Goal: Communication & Community: Answer question/provide support

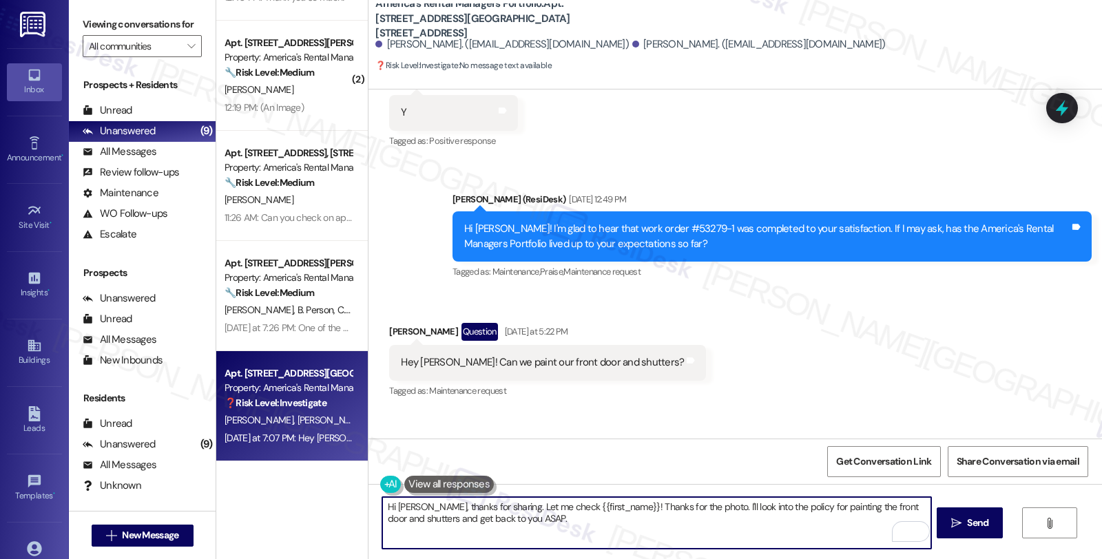
scroll to position [3104, 0]
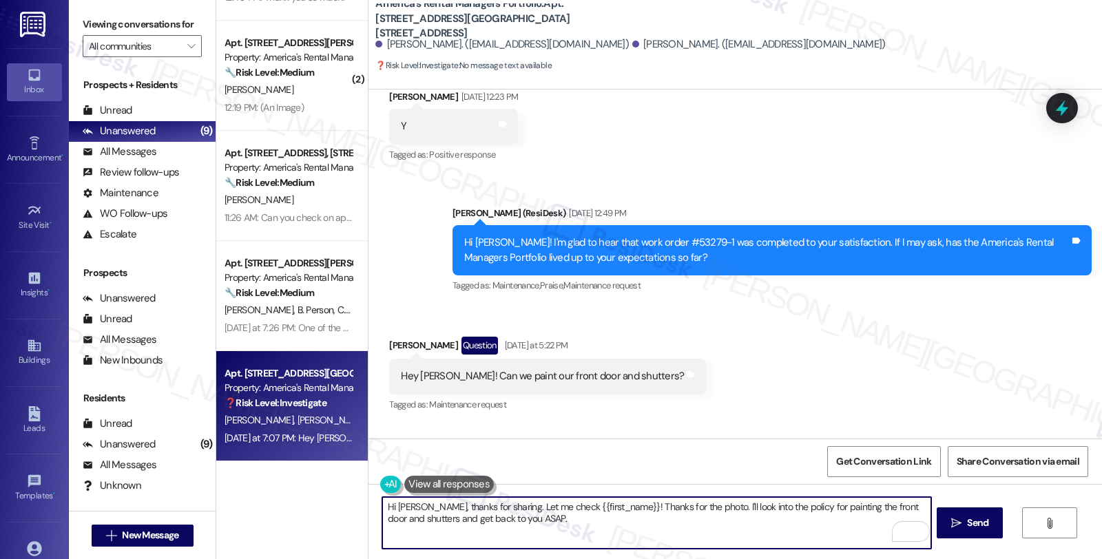
click at [740, 506] on textarea "Hi Jacob, thanks for sharing. Let me check {{first_name}}! Thanks for the photo…" at bounding box center [656, 523] width 548 height 52
click at [646, 504] on textarea "Hi Jacob, thanks for sharing. Let me check this for you, and will" at bounding box center [656, 523] width 548 height 52
click at [823, 512] on textarea "Hi Jacob, thanks for sharing. Let me check this for you, and will get back to y…" at bounding box center [656, 523] width 548 height 52
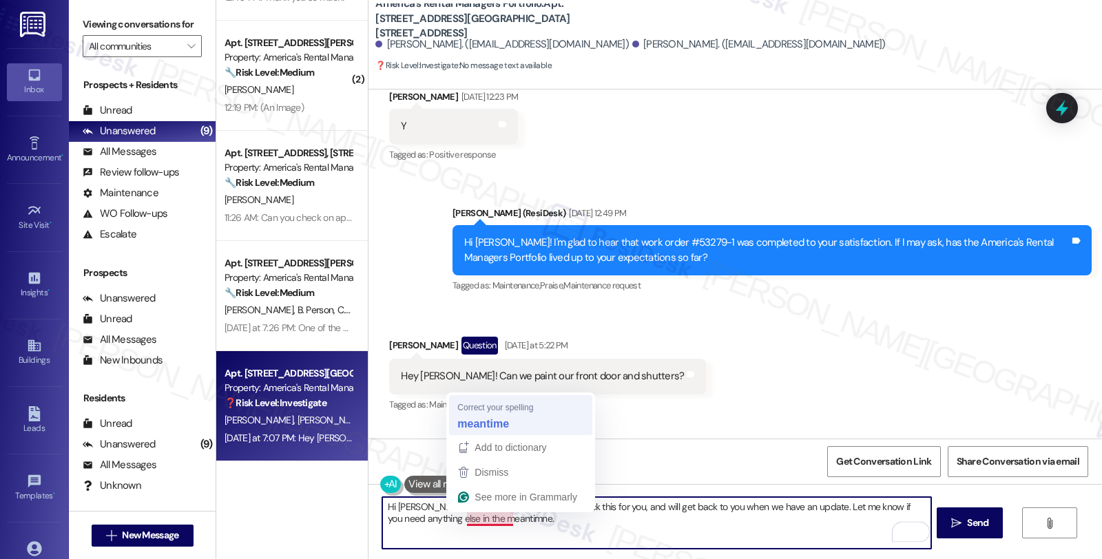
type textarea "Hi [PERSON_NAME], thanks for sharing. Let me check this for you, and will get b…"
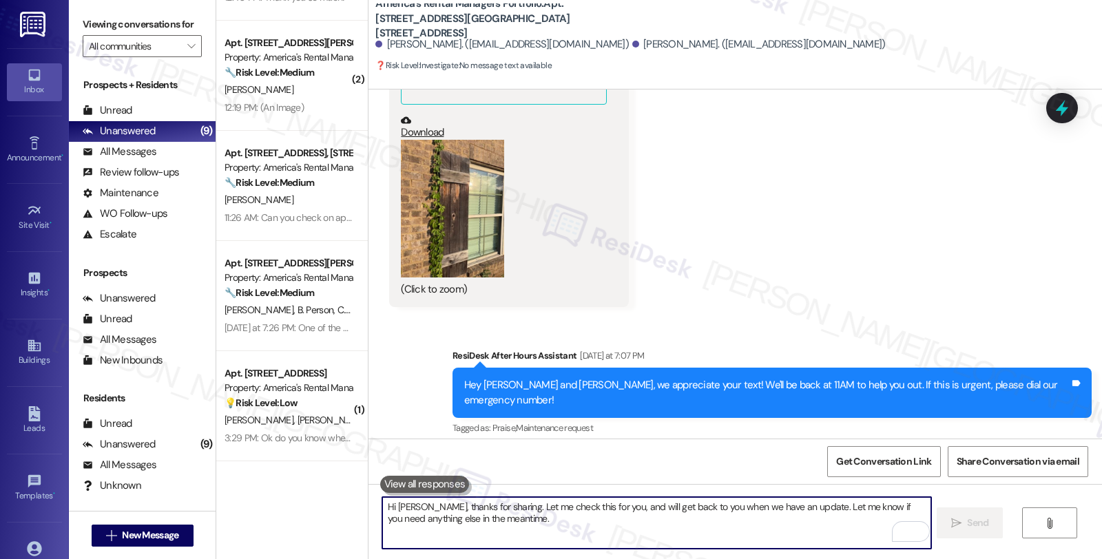
scroll to position [3980, 0]
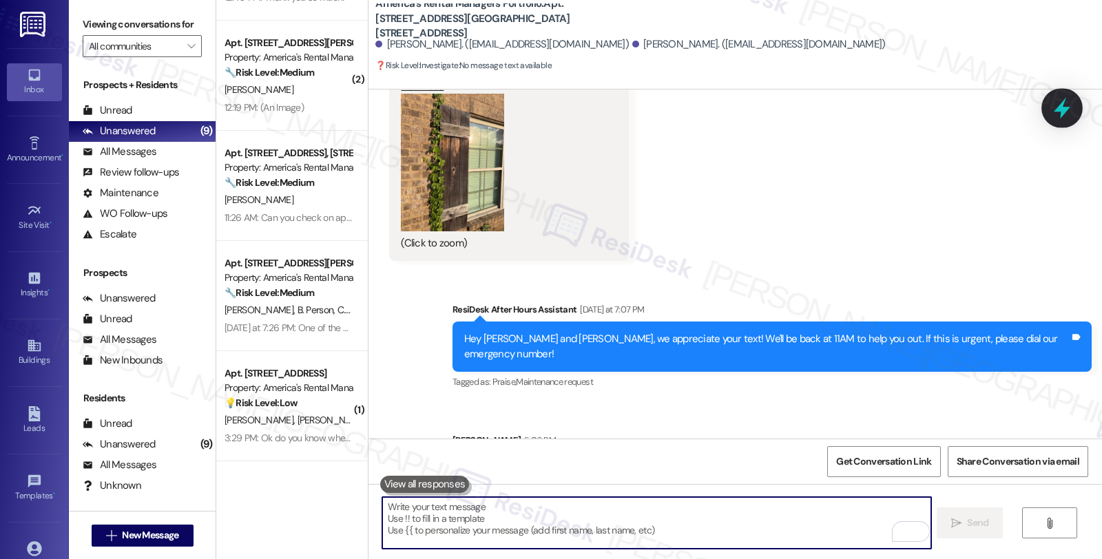
click at [1062, 118] on icon at bounding box center [1061, 107] width 23 height 23
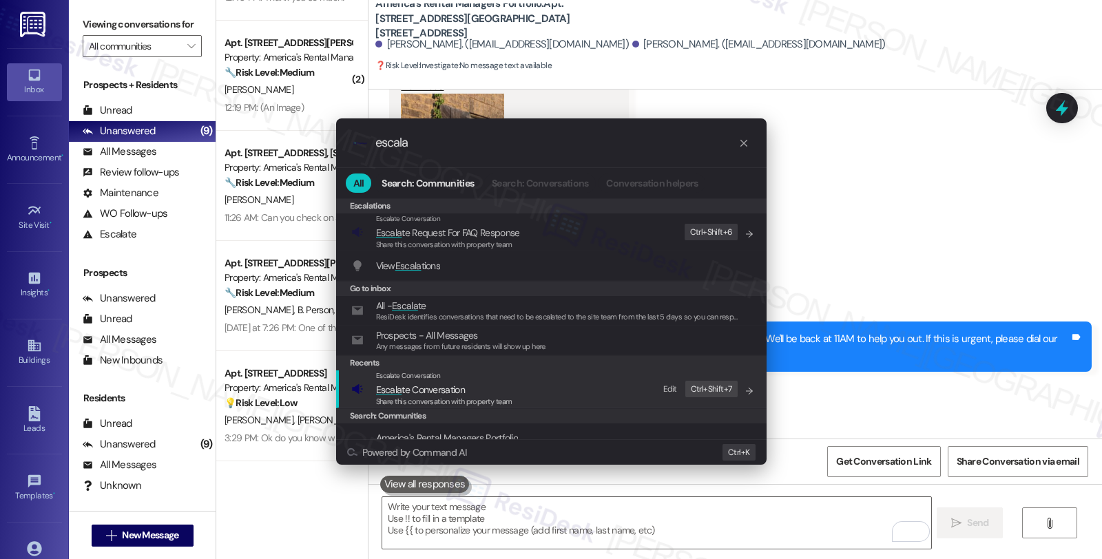
type input "escala"
click at [491, 390] on span "Escala te Conversation" at bounding box center [444, 389] width 136 height 15
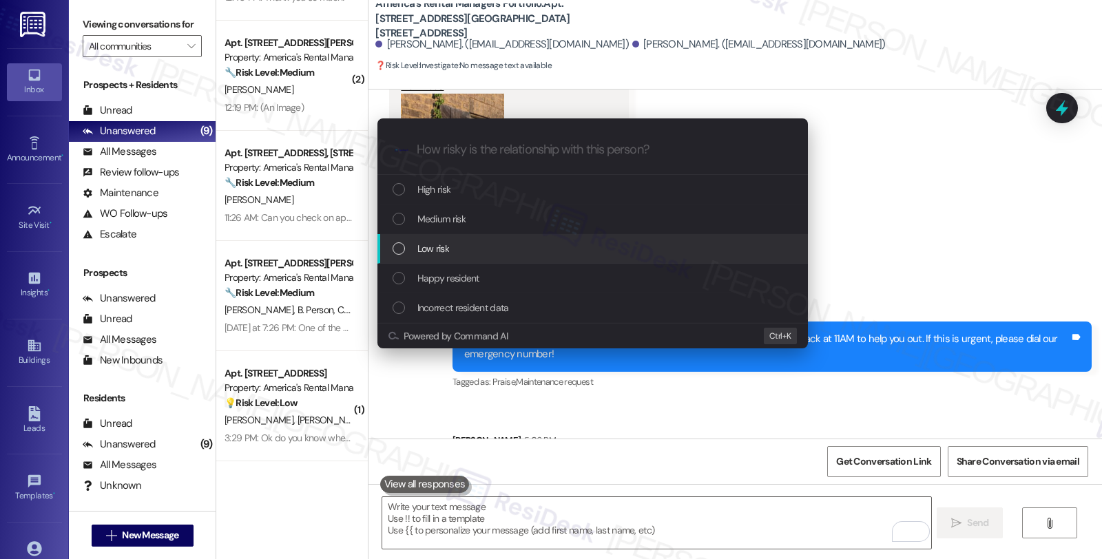
click at [442, 248] on span "Low risk" at bounding box center [433, 248] width 32 height 15
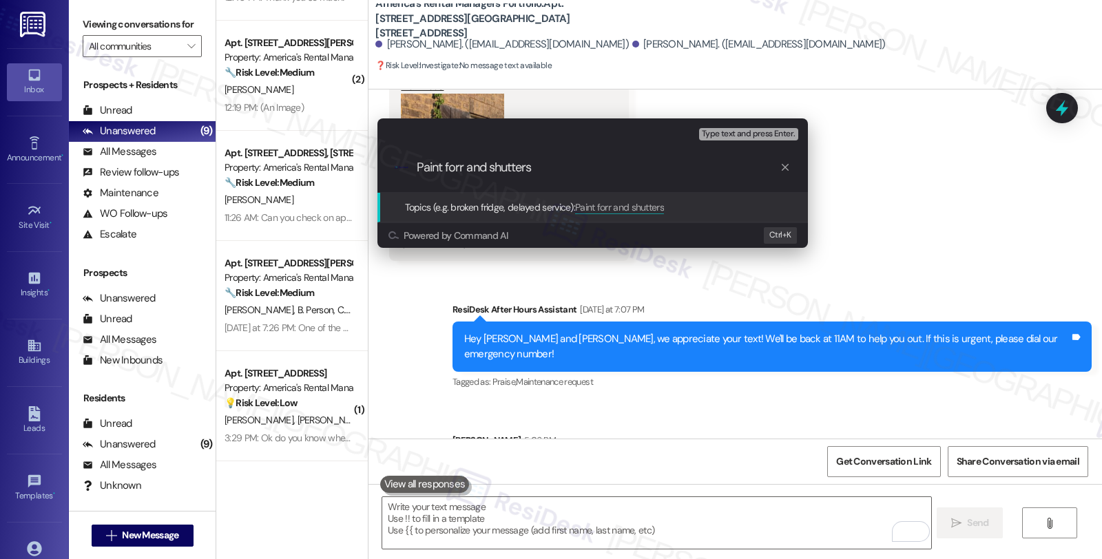
click at [451, 160] on input "Paint forr and shutters" at bounding box center [598, 167] width 363 height 14
type input "Paint door and shutters"
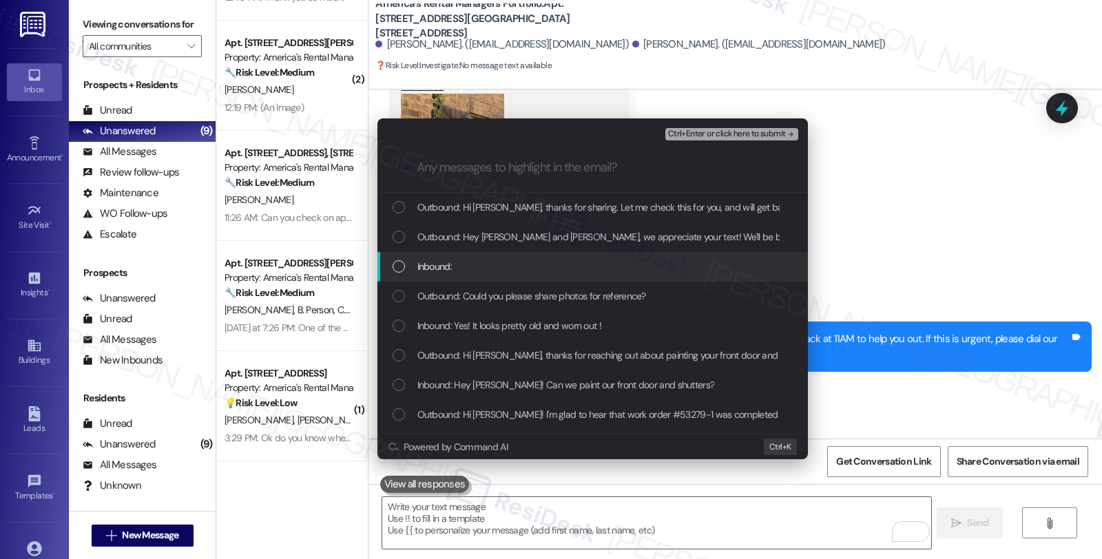
click at [451, 265] on div "Inbound:" at bounding box center [594, 266] width 403 height 15
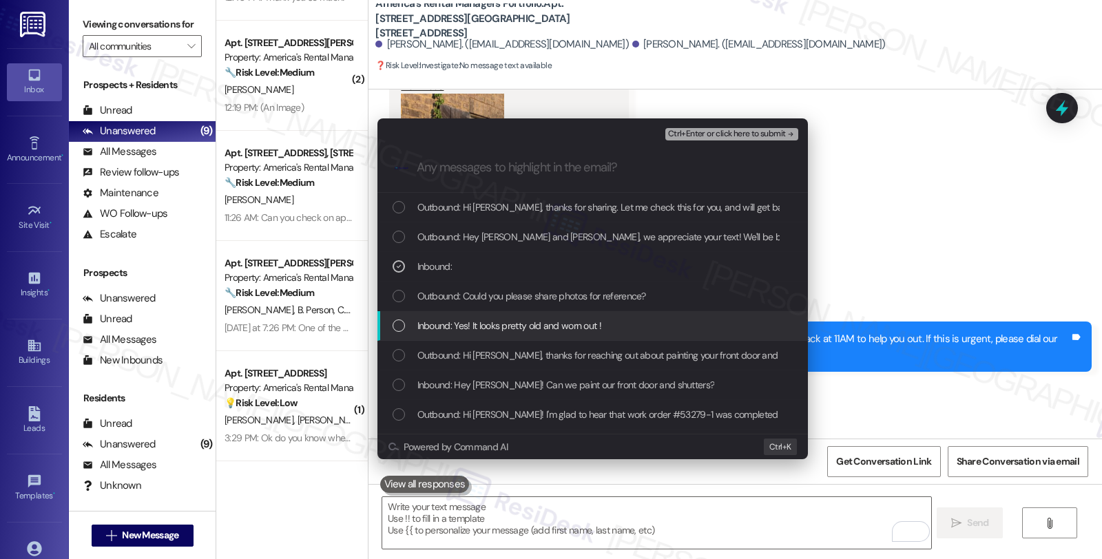
click at [453, 322] on span "Inbound: Yes! It looks pretty old and worn out !" at bounding box center [509, 325] width 184 height 15
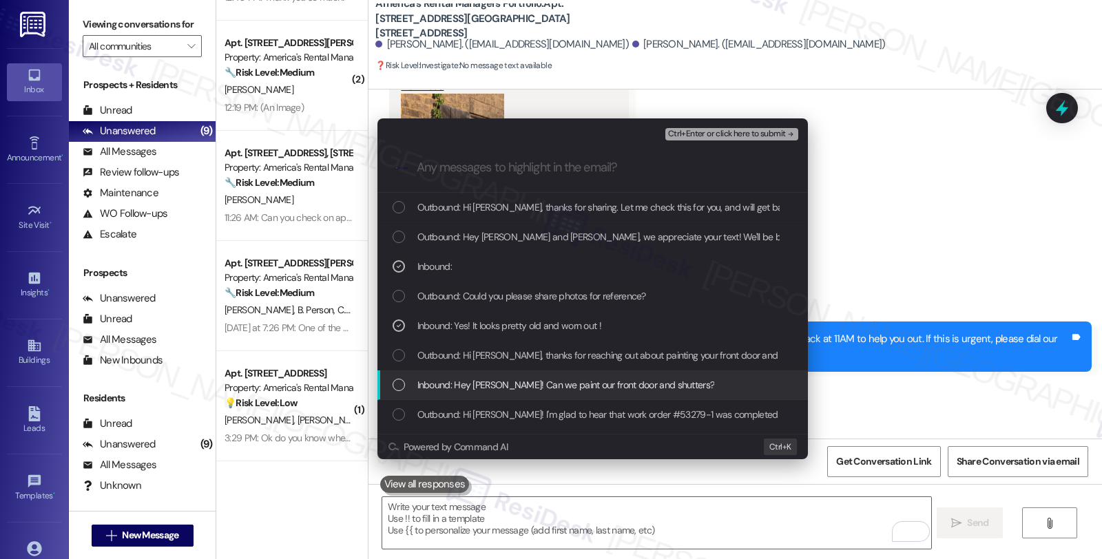
click at [462, 386] on span "Inbound: Hey Homer! Can we paint our front door and shutters?" at bounding box center [566, 384] width 298 height 15
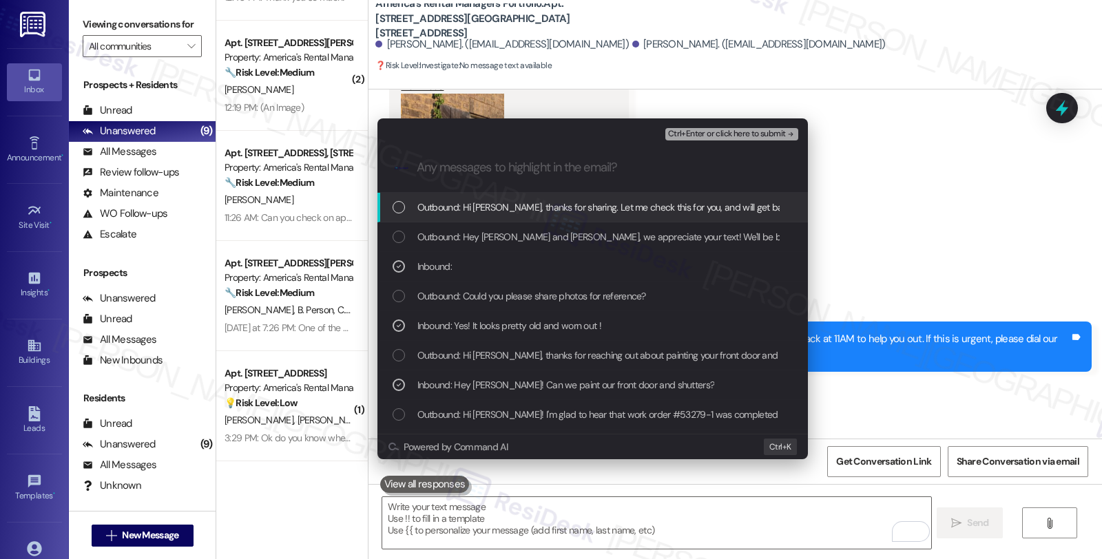
click at [697, 134] on span "Ctrl+Enter or click here to submit" at bounding box center [727, 134] width 118 height 10
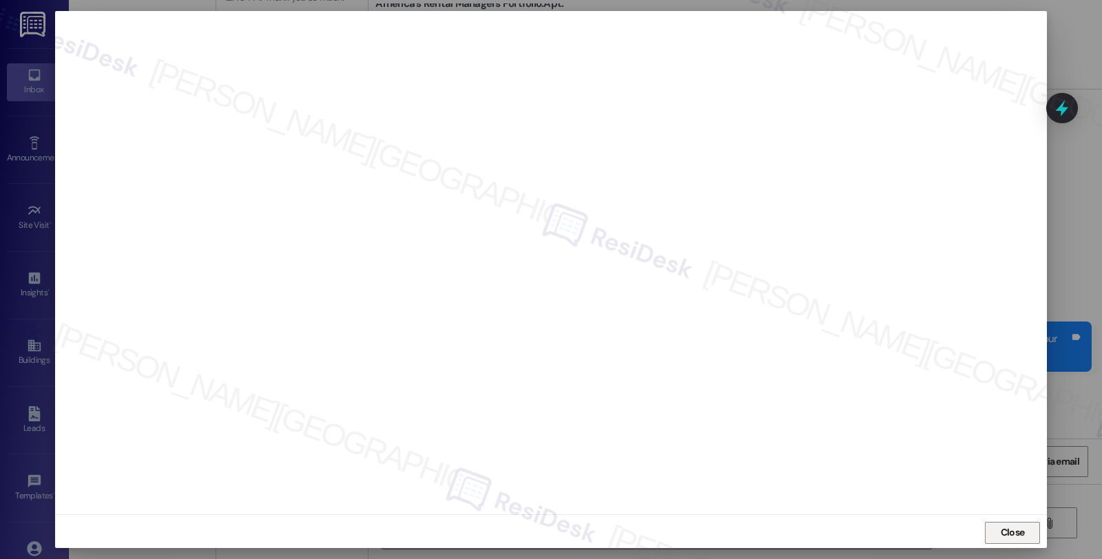
click at [1023, 540] on span "Close" at bounding box center [1013, 533] width 30 height 14
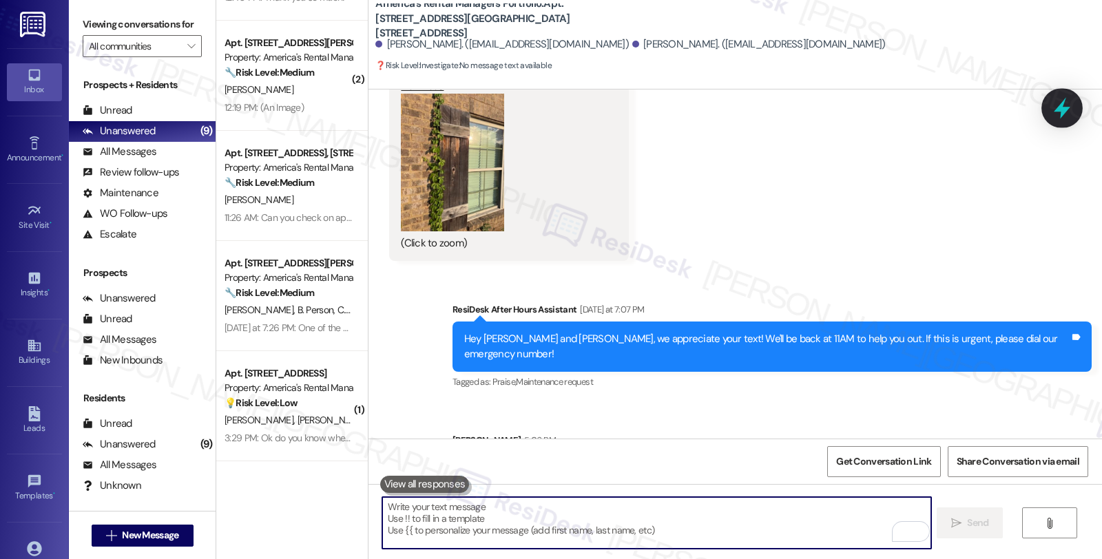
click at [1054, 104] on icon at bounding box center [1061, 107] width 23 height 23
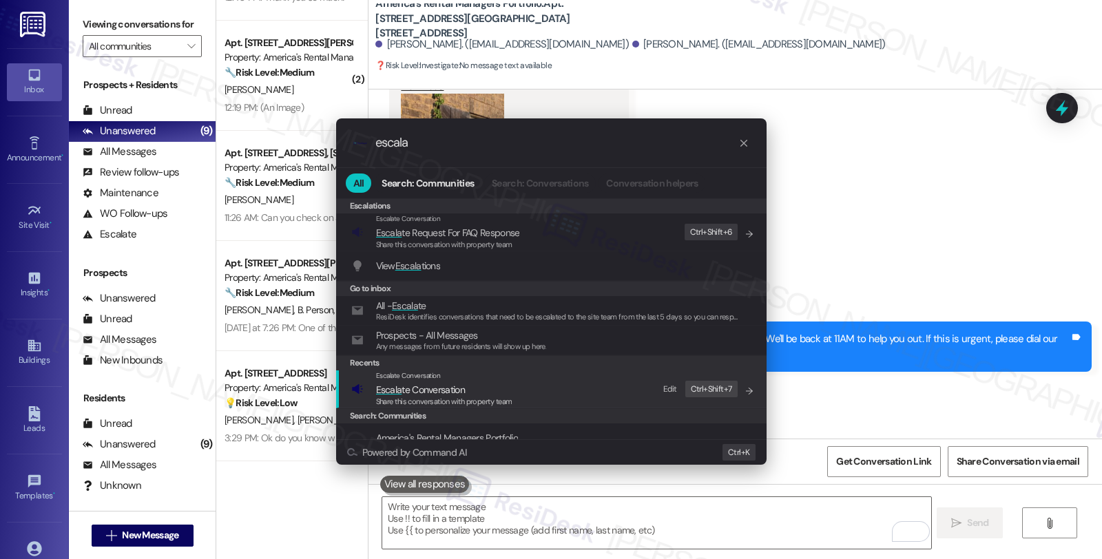
type input "escala"
click at [470, 380] on div "Escalate Conversation" at bounding box center [444, 376] width 136 height 11
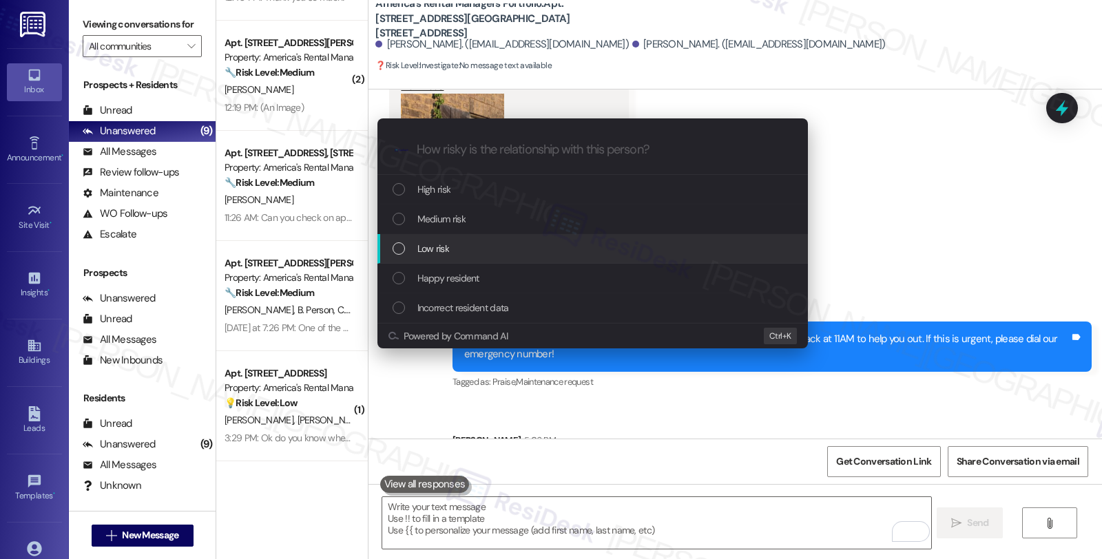
click at [469, 243] on div "Low risk" at bounding box center [594, 248] width 403 height 15
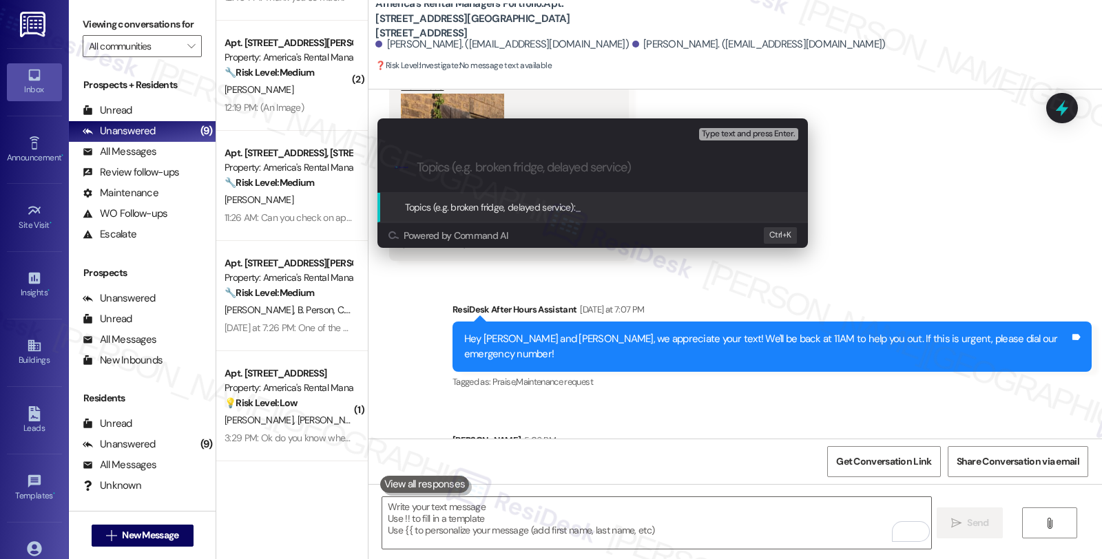
paste input "Paint door and shutters"
type input "Paint door and shutters"
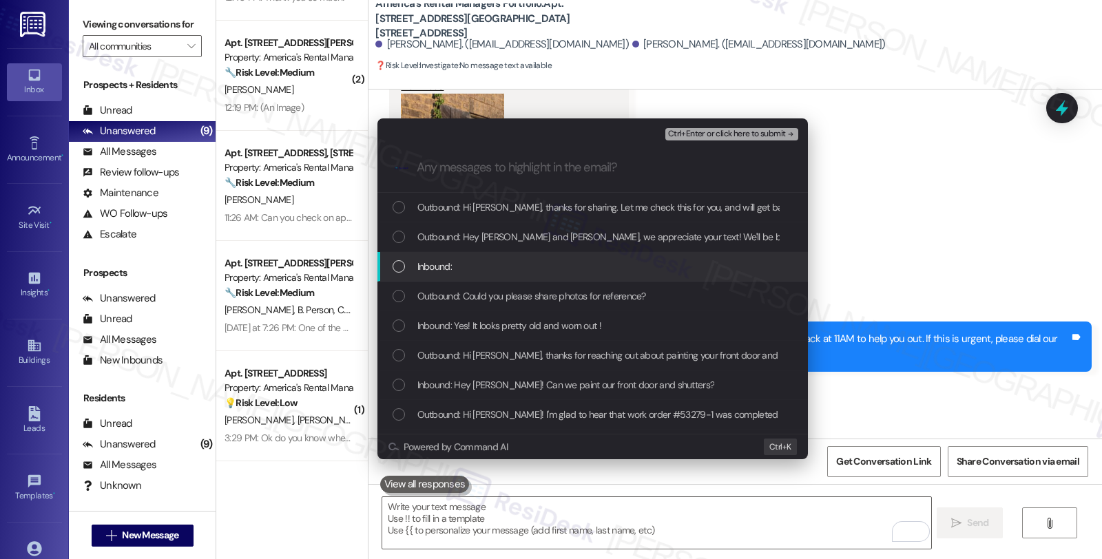
click at [469, 265] on div "Inbound:" at bounding box center [594, 266] width 403 height 15
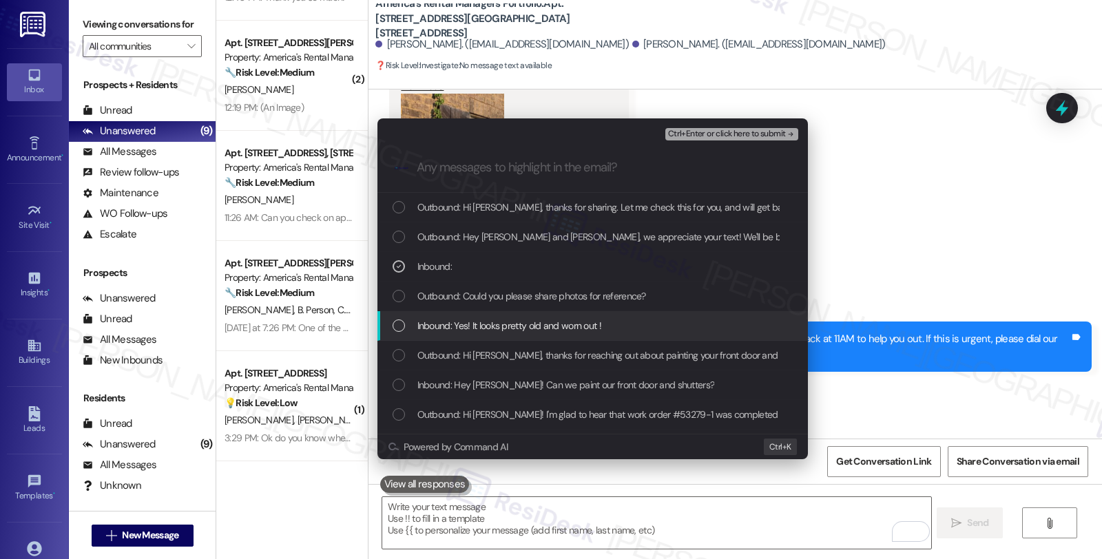
click at [476, 320] on span "Inbound: Yes! It looks pretty old and worn out !" at bounding box center [509, 325] width 184 height 15
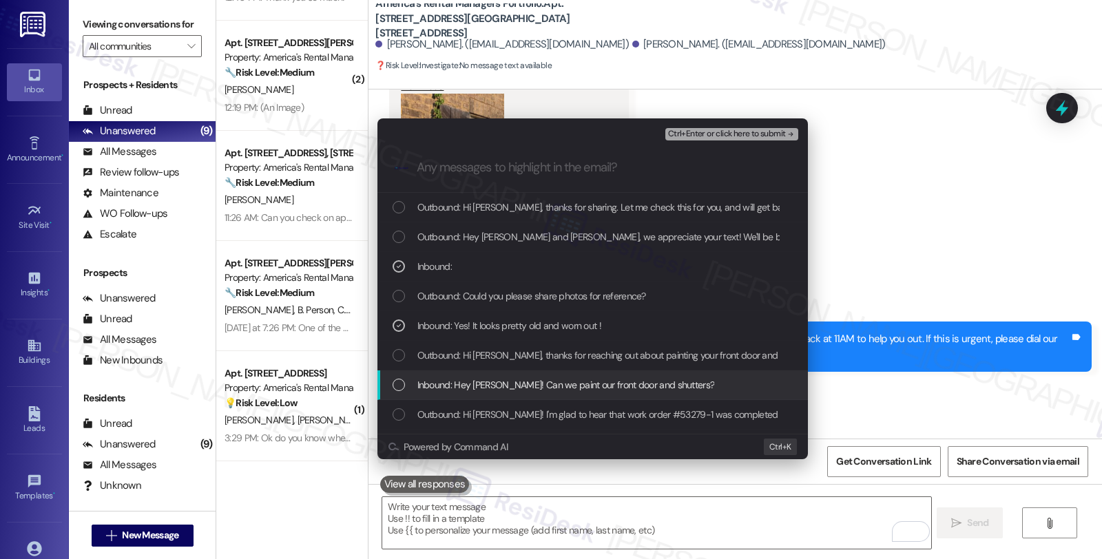
click at [477, 375] on div "Inbound: Hey Homer! Can we paint our front door and shutters?" at bounding box center [592, 386] width 430 height 30
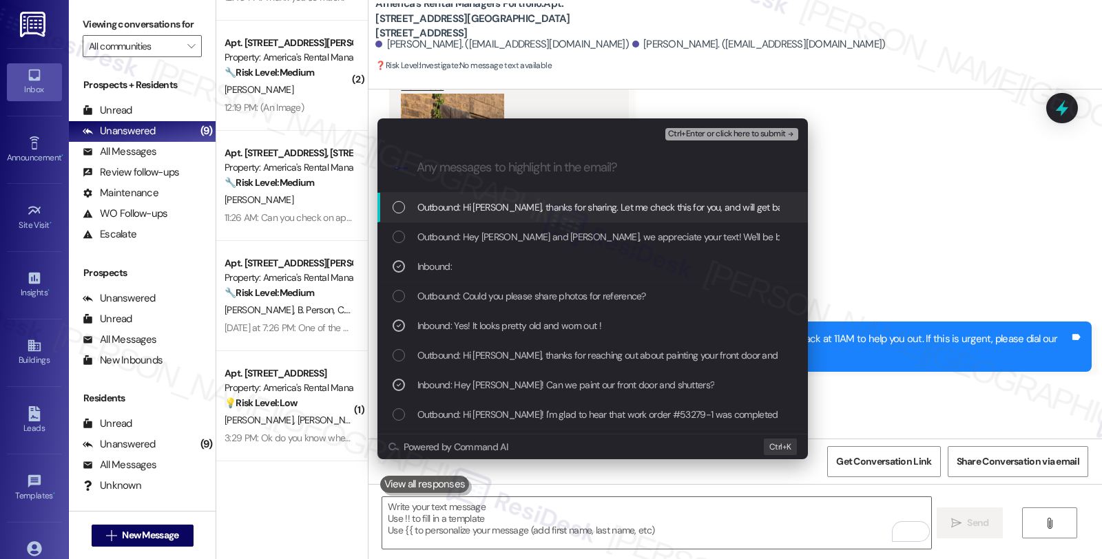
click at [707, 129] on span "Ctrl+Enter or click here to submit" at bounding box center [727, 134] width 118 height 10
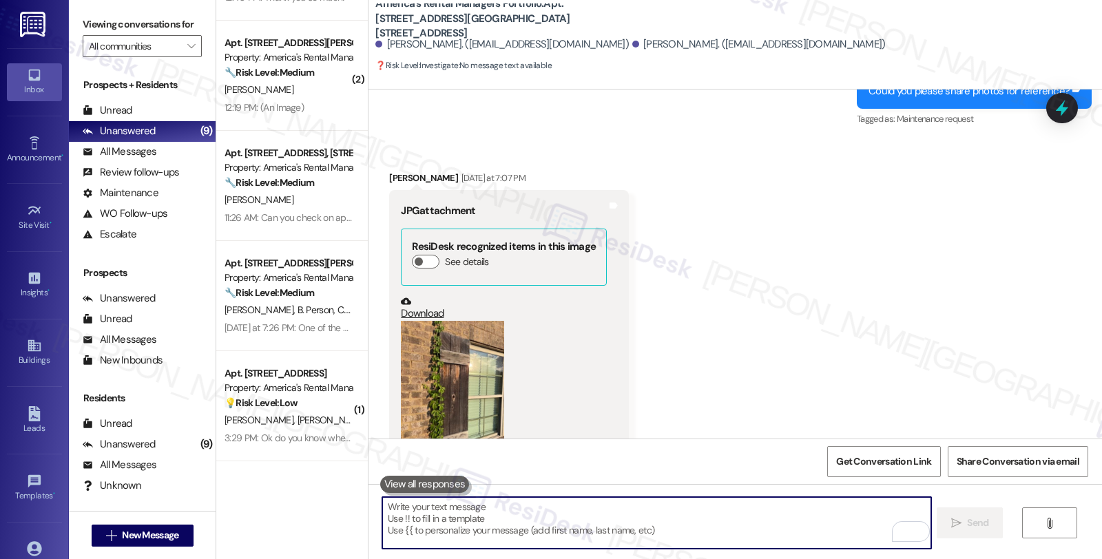
scroll to position [4020, 0]
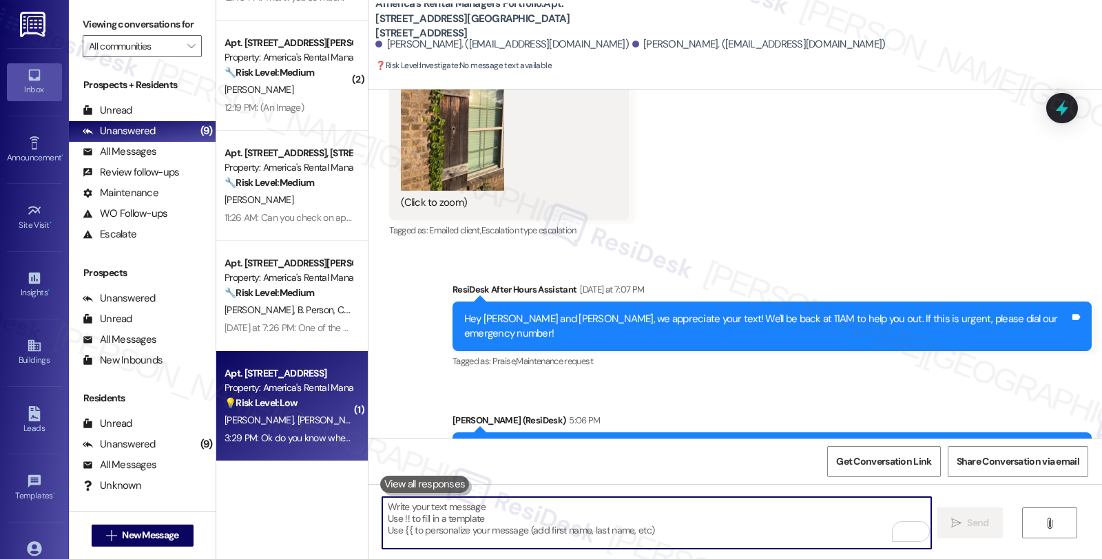
click at [324, 412] on div "[PERSON_NAME] [PERSON_NAME]" at bounding box center [288, 420] width 130 height 17
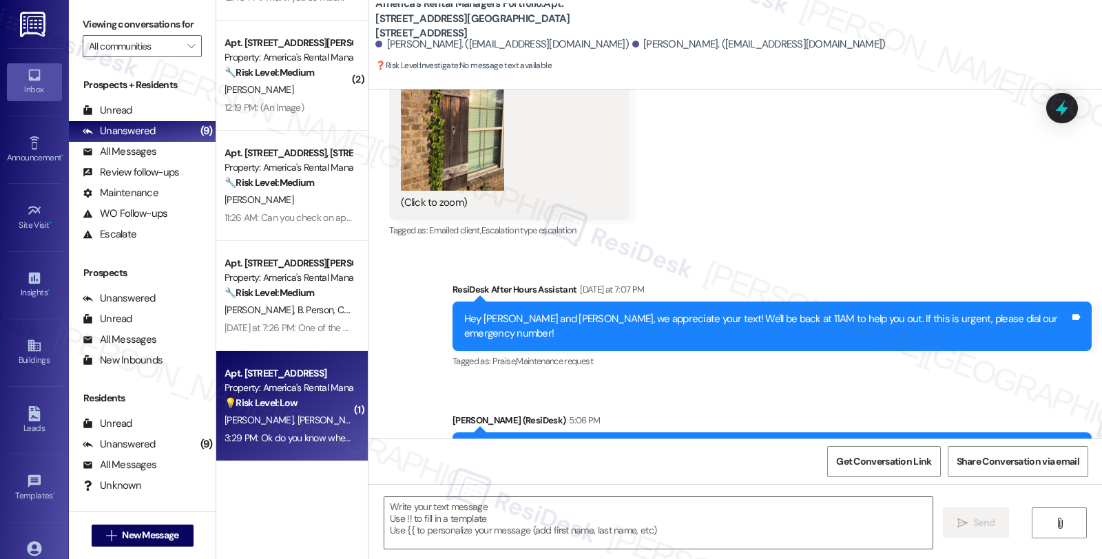
type textarea "Fetching suggested responses. Please feel free to read through the conversation…"
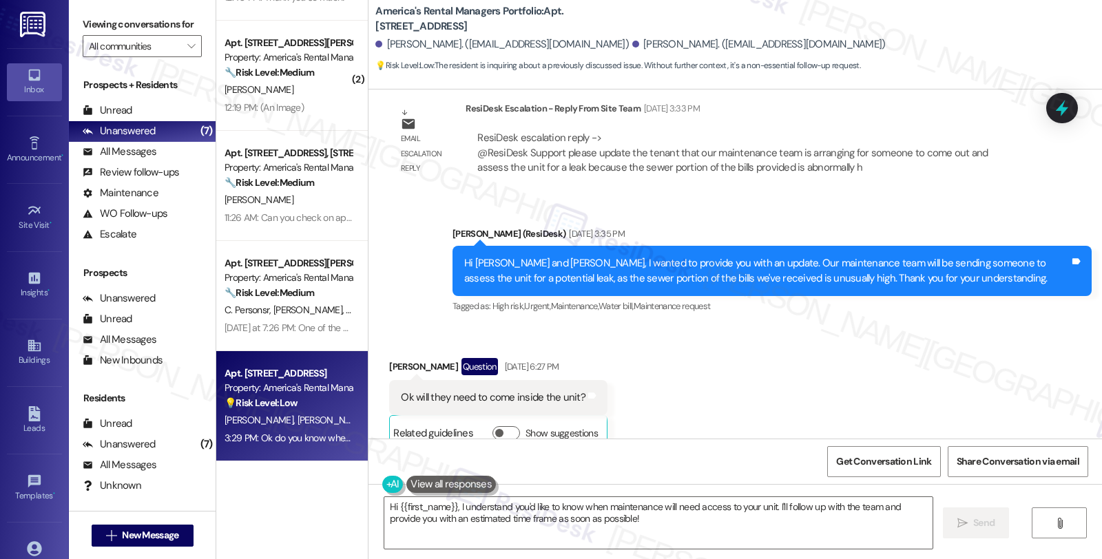
scroll to position [1844, 0]
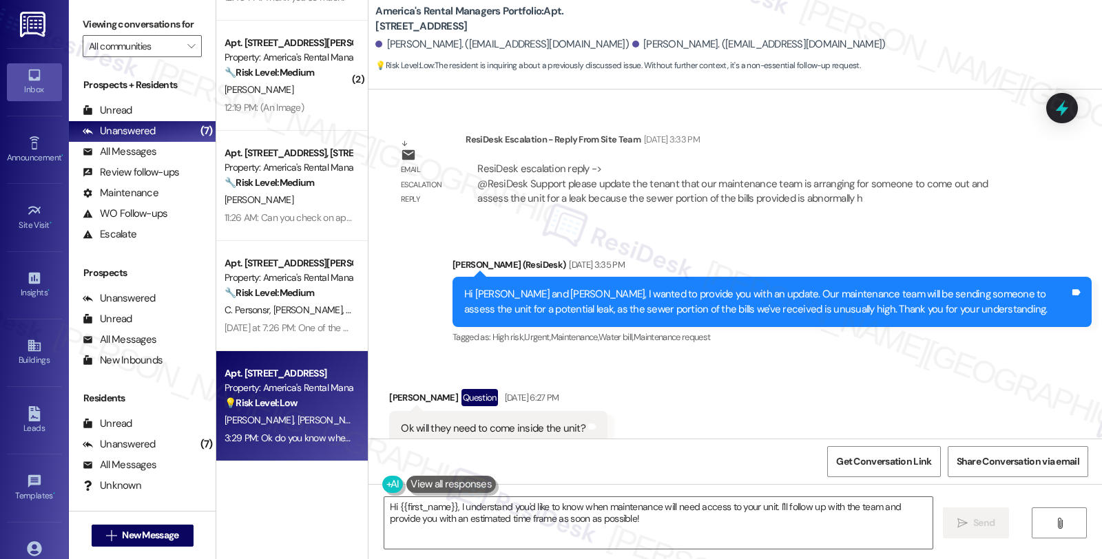
click at [964, 358] on div "Received via SMS Alissa Moran Question Aug 28, 2025 at 6:27 PM Ok will they nee…" at bounding box center [736, 425] width 734 height 134
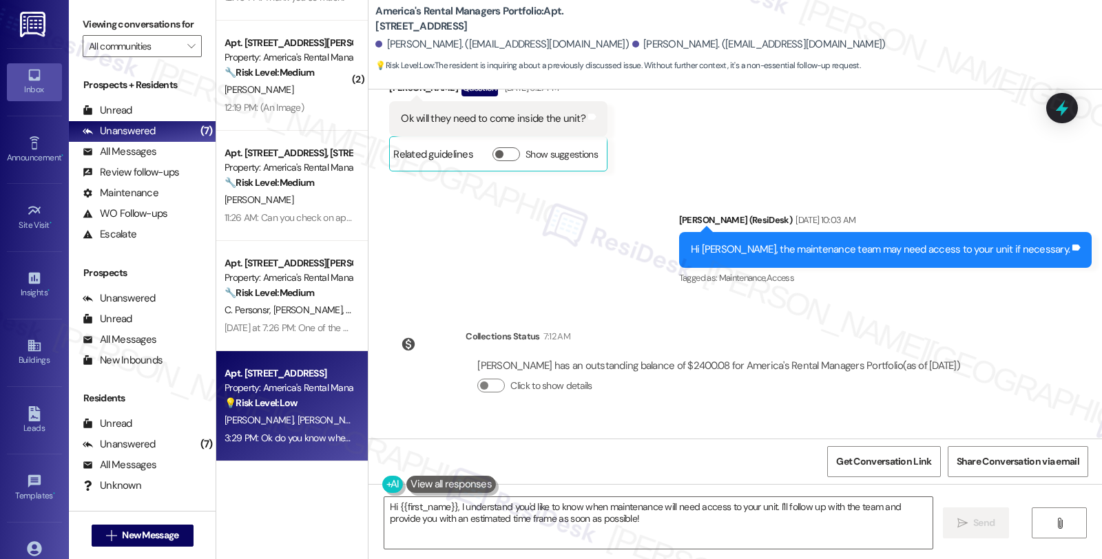
scroll to position [2227, 0]
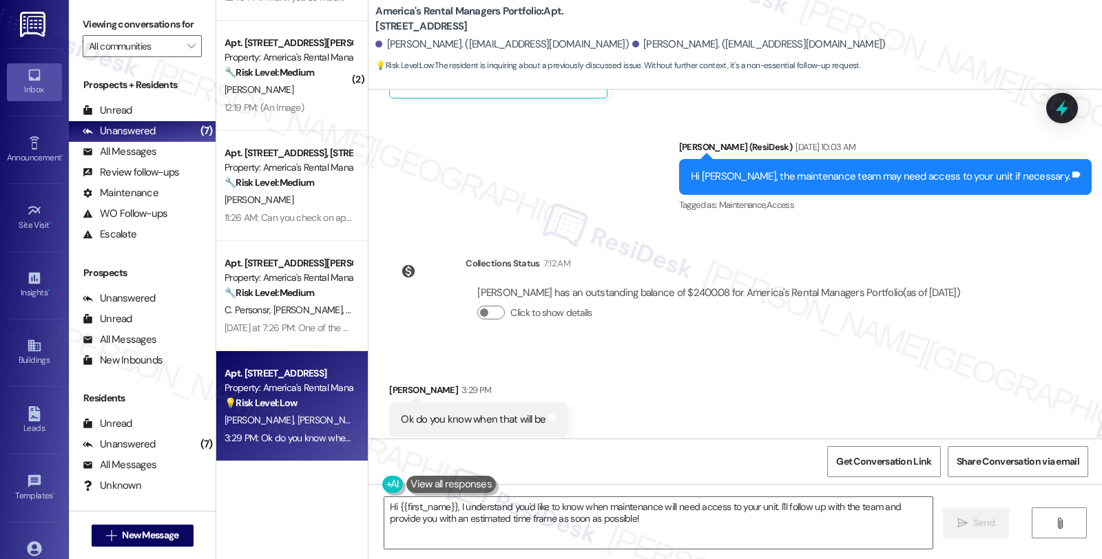
click at [403, 383] on div "Alissa Moran 3:29 PM" at bounding box center [478, 392] width 178 height 19
click at [402, 383] on div "Alissa Moran 3:29 PM" at bounding box center [478, 392] width 178 height 19
click at [389, 383] on div "Alissa Moran 3:29 PM" at bounding box center [478, 392] width 178 height 19
copy div "Alissa"
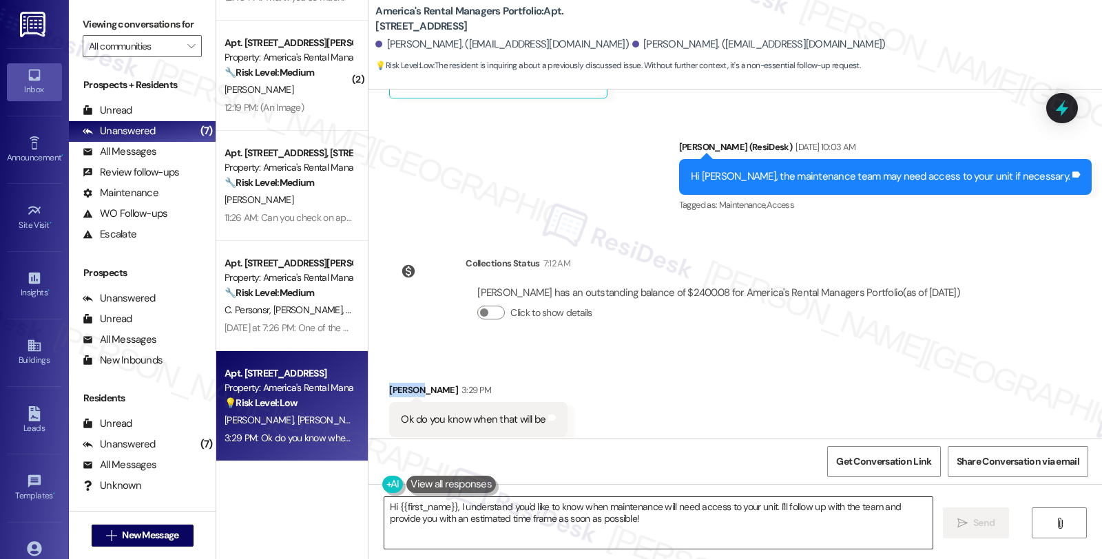
click at [391, 504] on textarea "Hi {{first_name}}, I understand you'd like to know when maintenance will need a…" at bounding box center [658, 523] width 548 height 52
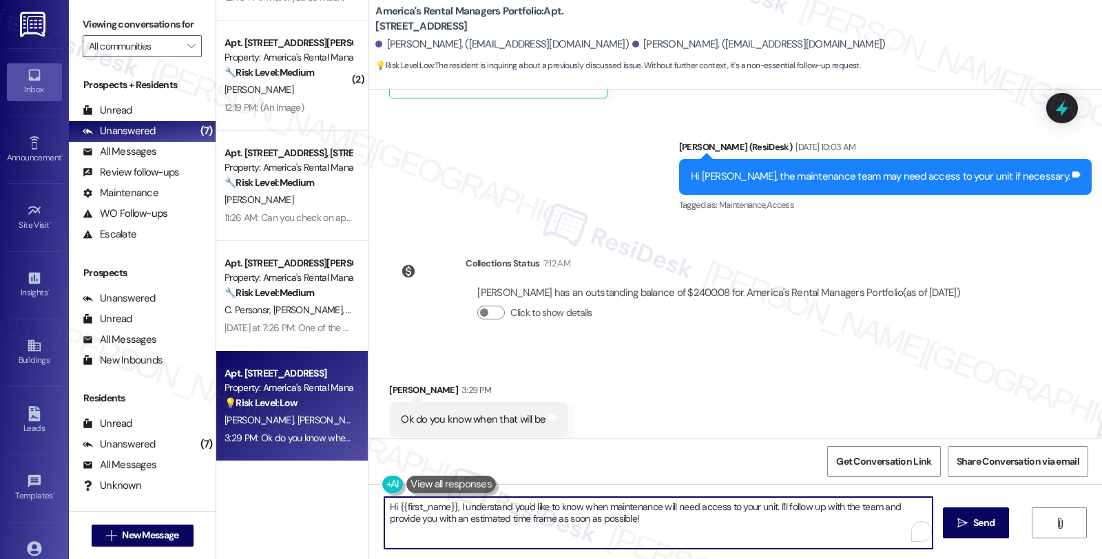
paste textarea "Alissa"
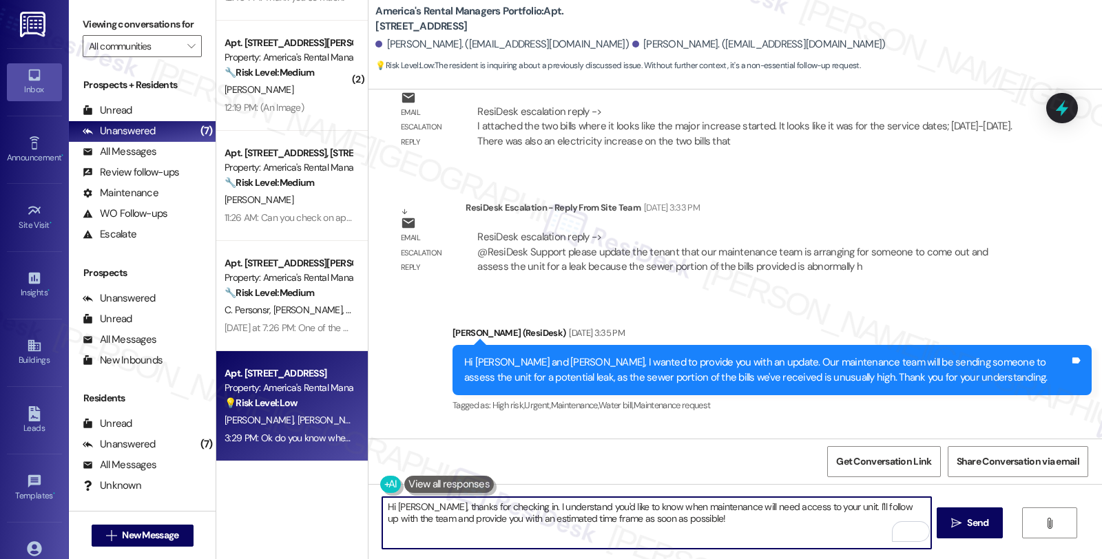
scroll to position [1767, 0]
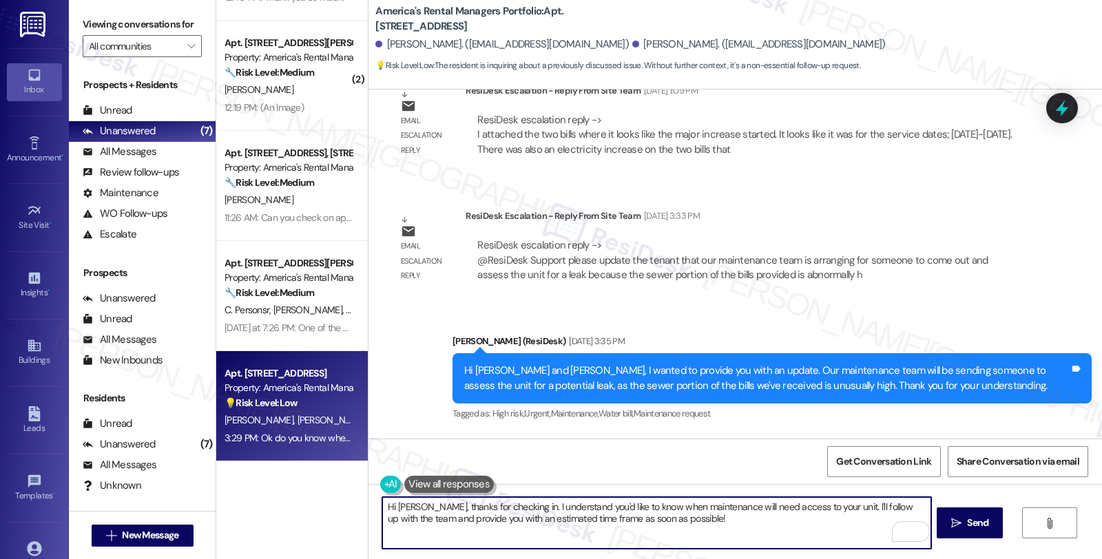
click at [708, 508] on textarea "Hi Alissa, thanks for checking in. I understand you'd like to know when mainten…" at bounding box center [656, 523] width 548 height 52
click at [455, 517] on textarea "Hi Alissa, thanks for checking in. I understand you'd like to know when mainten…" at bounding box center [656, 523] width 548 height 52
click at [397, 521] on textarea "Hi Alissa, thanks for checking in. I understand you'd like to know when mainten…" at bounding box center [656, 523] width 548 height 52
click at [453, 519] on textarea "Hi Alissa, thanks for checking in. I understand you'd like to know when mainten…" at bounding box center [656, 523] width 548 height 52
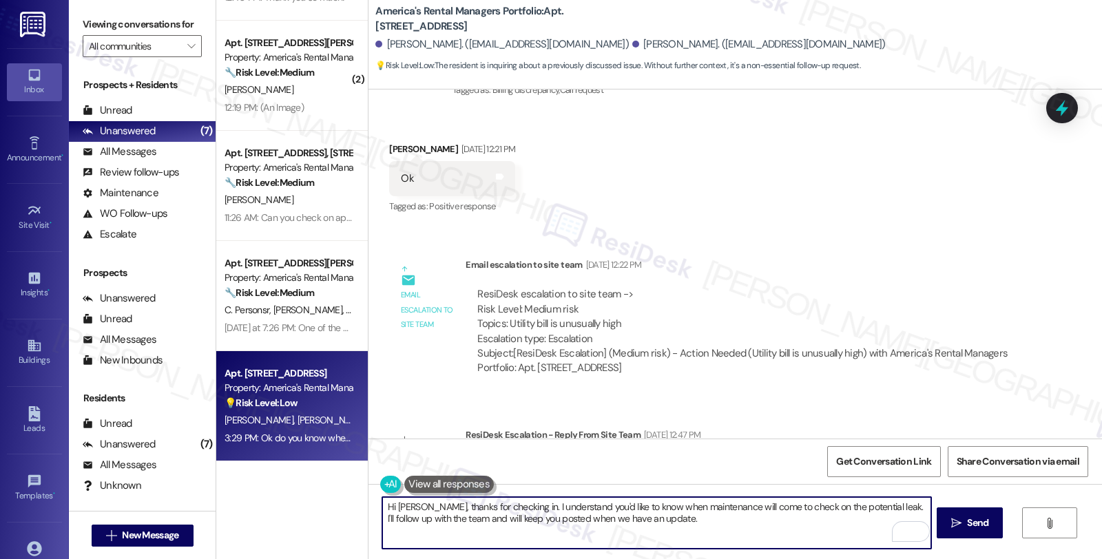
scroll to position [1079, 0]
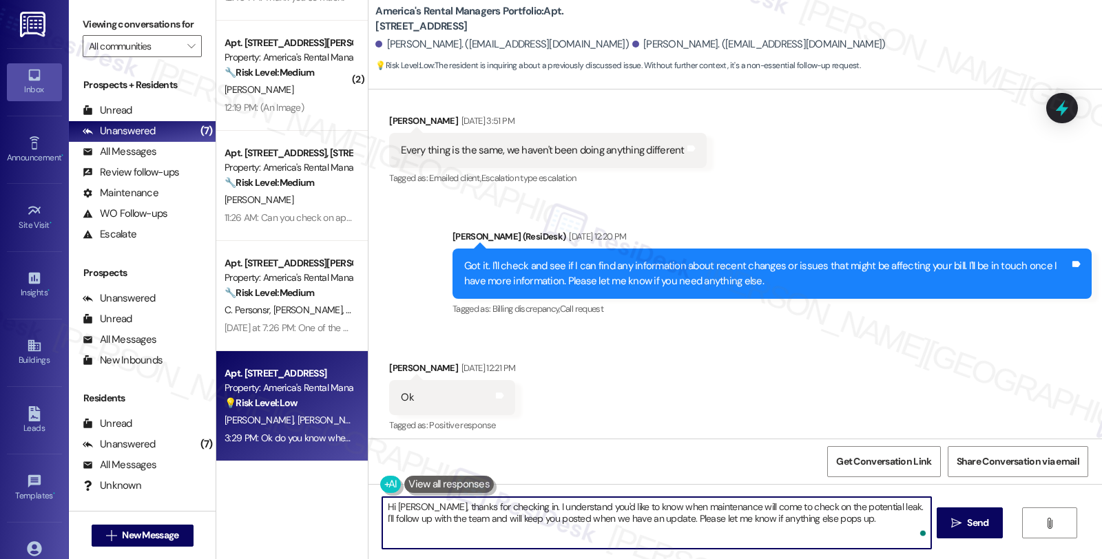
type textarea "Hi [PERSON_NAME], thanks for checking in. I understand you'd like to know when …"
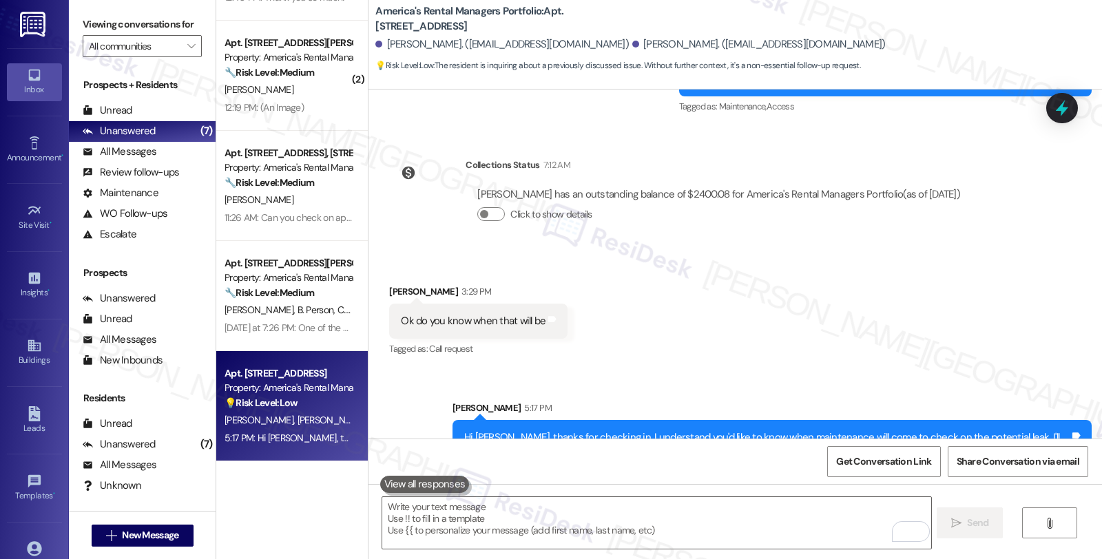
scroll to position [2433, 0]
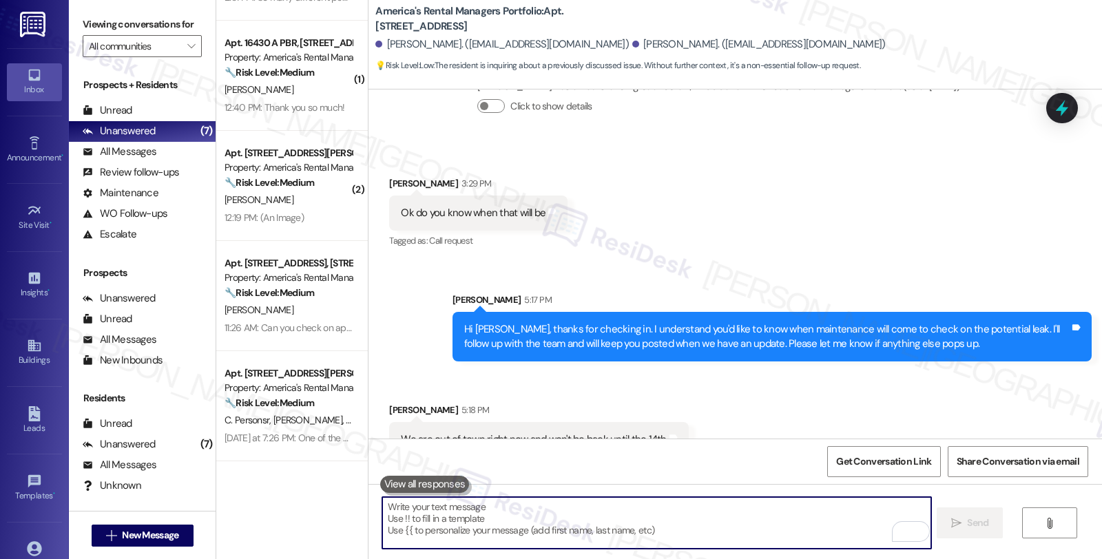
click at [534, 507] on textarea "To enrich screen reader interactions, please activate Accessibility in Grammarl…" at bounding box center [656, 523] width 548 height 52
click at [652, 517] on textarea "To enrich screen reader interactions, please activate Accessibility in Grammarl…" at bounding box center [656, 523] width 548 height 52
click at [652, 514] on textarea "To enrich screen reader interactions, please activate Accessibility in Grammarl…" at bounding box center [656, 523] width 548 height 52
click at [749, 532] on textarea "To enrich screen reader interactions, please activate Accessibility in Grammarl…" at bounding box center [656, 523] width 548 height 52
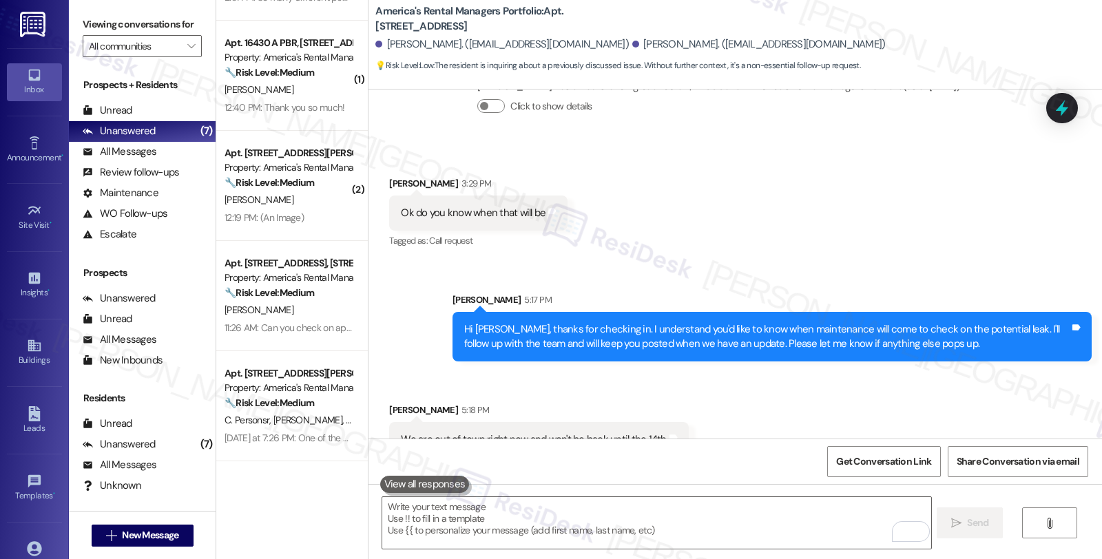
click at [1021, 377] on div "Received via SMS Alissa Moran 5:18 PM We are out of town right now and won't be…" at bounding box center [736, 420] width 734 height 96
click at [480, 532] on textarea "To enrich screen reader interactions, please activate Accessibility in Grammarl…" at bounding box center [656, 523] width 548 height 52
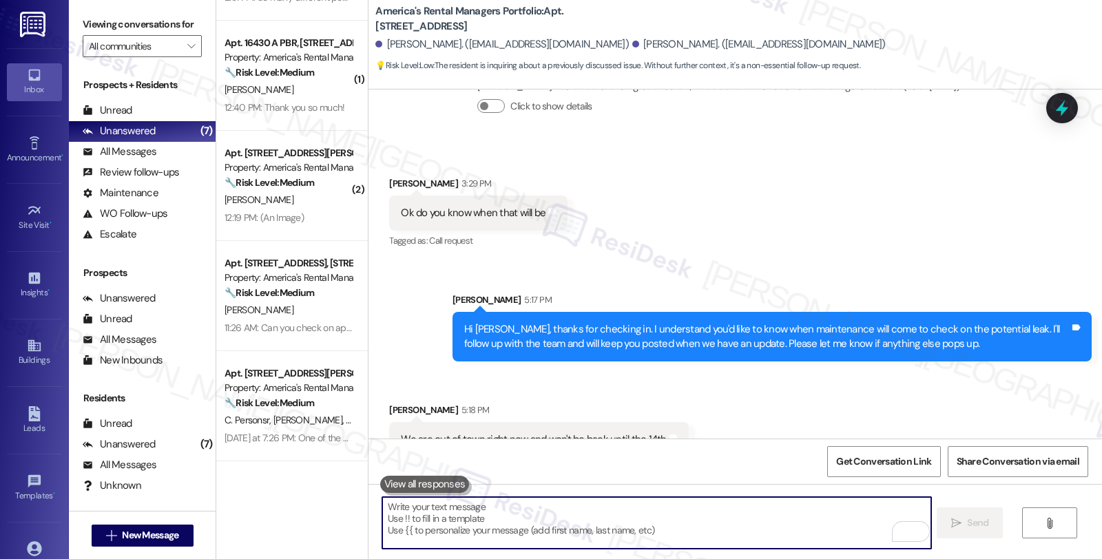
click at [481, 521] on textarea "To enrich screen reader interactions, please activate Accessibility in Grammarl…" at bounding box center [656, 523] width 548 height 52
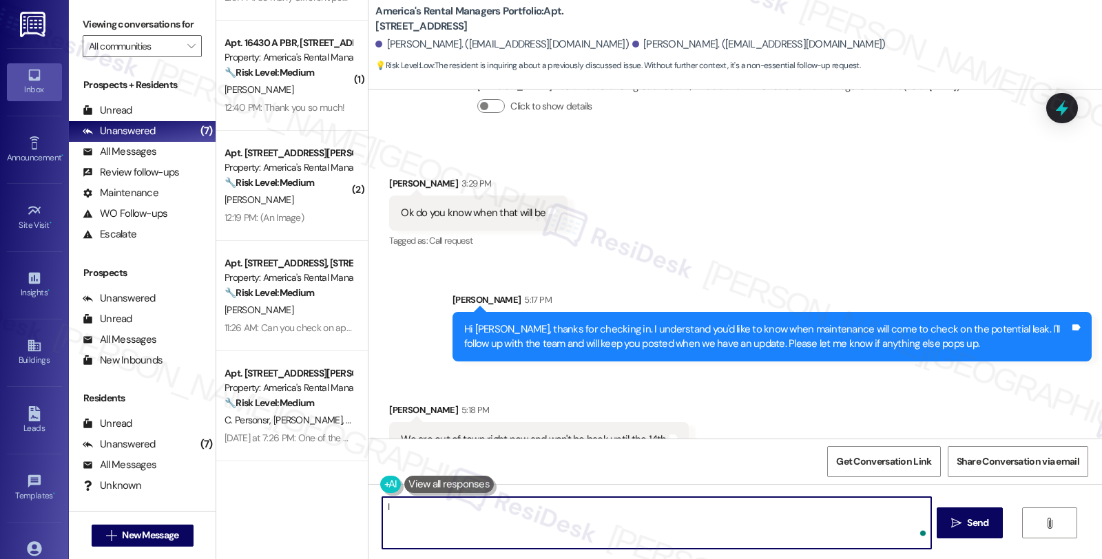
type textarea "I"
click at [413, 506] on textarea "Got it! I'll make a note that" at bounding box center [656, 523] width 548 height 52
click at [525, 507] on textarea "Got it! I'll make a note that" at bounding box center [656, 523] width 548 height 52
click at [581, 508] on textarea "Got it! I'll make a note that you won't be" at bounding box center [656, 523] width 548 height 52
type textarea "Got it! I'll make a note that you won't be back until the 14th."
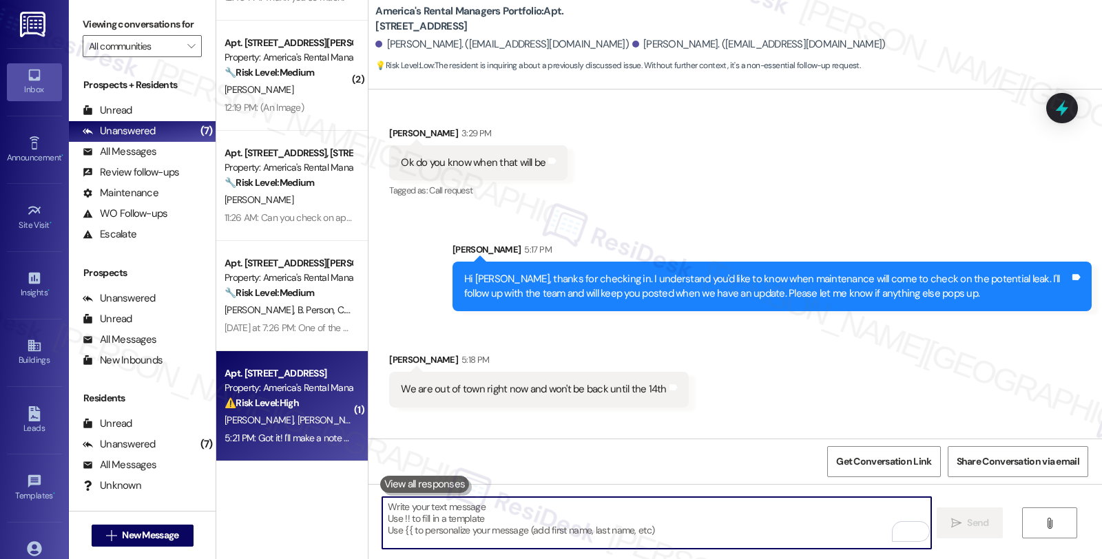
scroll to position [2529, 0]
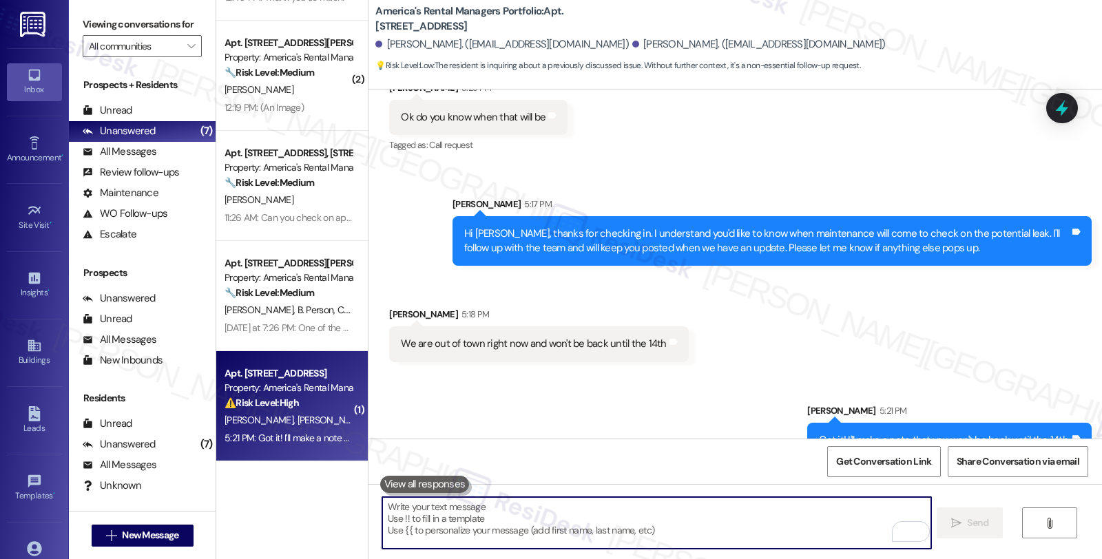
click at [620, 512] on textarea "To enrich screen reader interactions, please activate Accessibility in Grammarl…" at bounding box center [656, 523] width 548 height 52
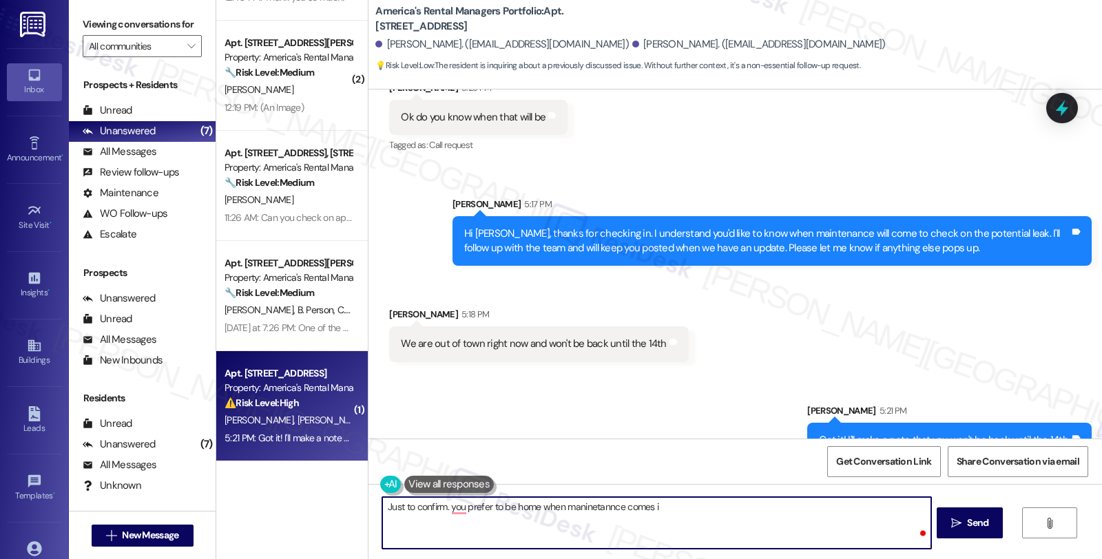
type textarea "Just to confirm. you prefer to be home when maninetannce comes in"
click at [443, 511] on textarea "Just to confirm. you prefer to be home when maninetannce comes in" at bounding box center [656, 523] width 548 height 52
click at [692, 508] on textarea "Just to confirm. you prefer to be home when maninetannce comes in" at bounding box center [656, 523] width 548 height 52
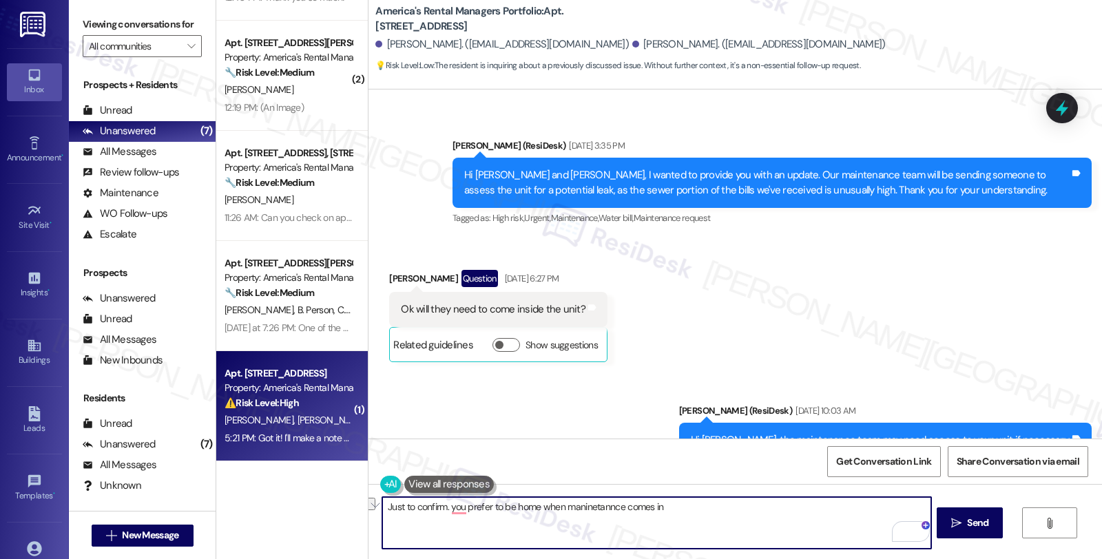
scroll to position [1764, 0]
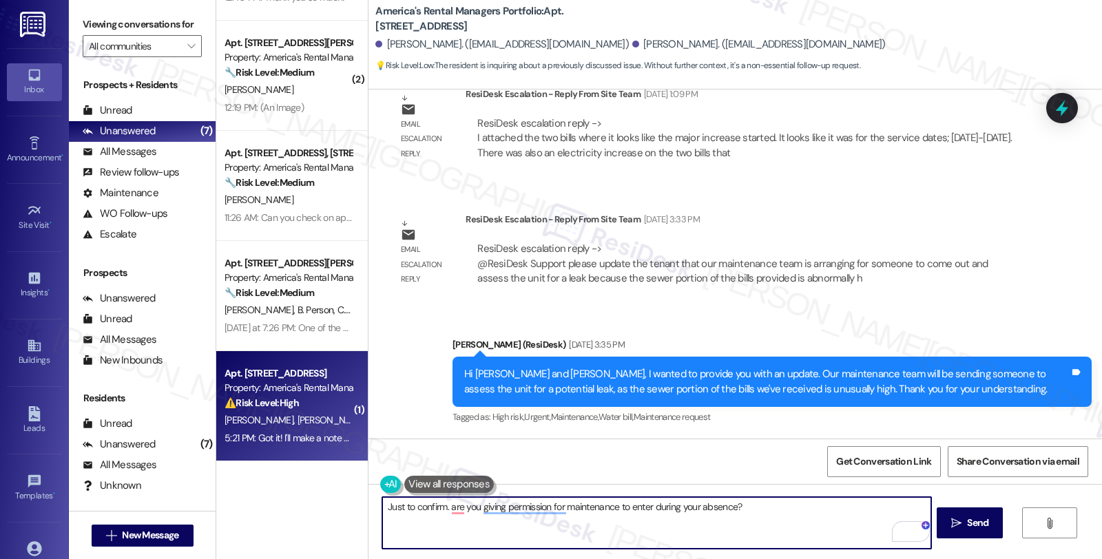
click at [442, 506] on textarea "Just to confirm. are you giving permission for maintenance to enter during your…" at bounding box center [656, 523] width 548 height 52
type textarea "Just to confirm. are you giving permission for maintenance to enter during your…"
click at [983, 514] on button " Send" at bounding box center [970, 523] width 67 height 31
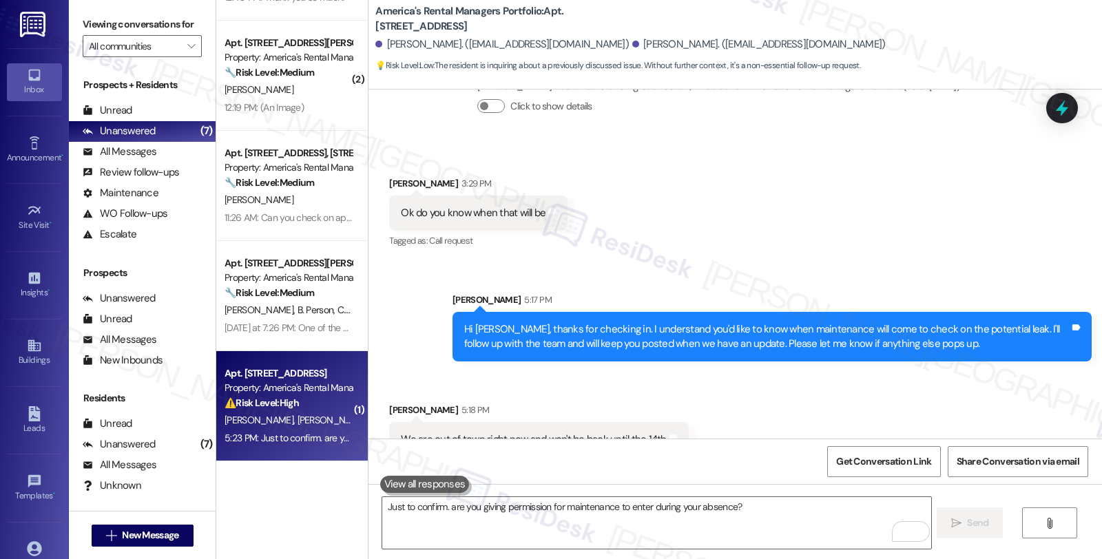
scroll to position [2626, 0]
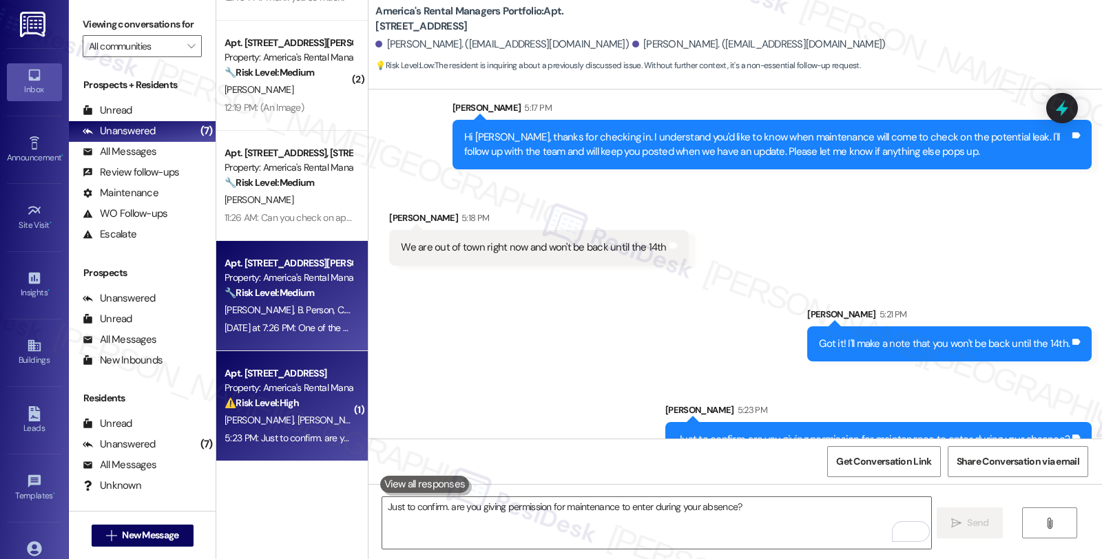
click at [324, 277] on div "Property: America's Rental Managers Portfolio" at bounding box center [288, 278] width 127 height 14
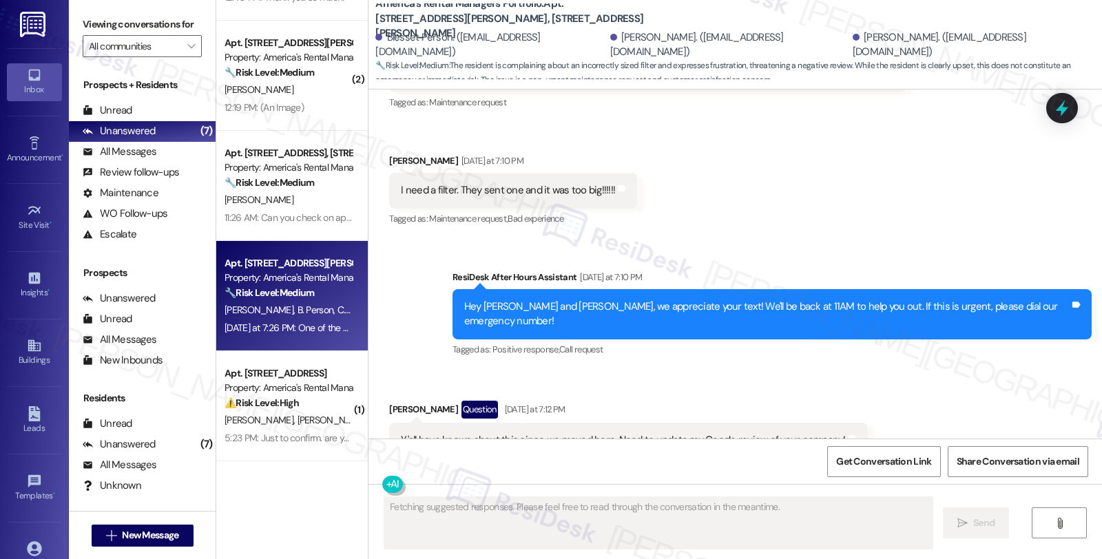
scroll to position [4960, 0]
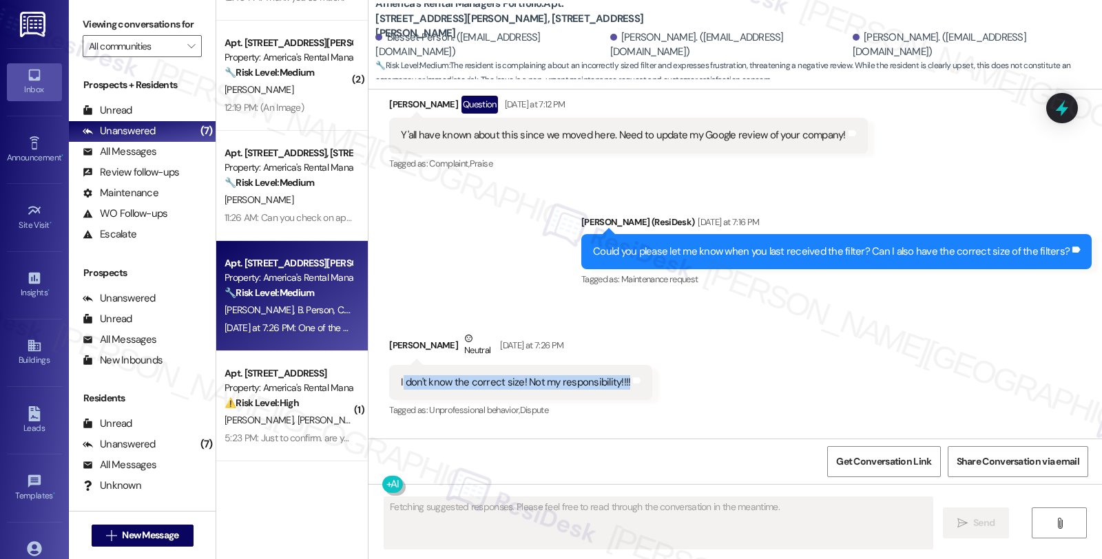
drag, startPoint x: 393, startPoint y: 293, endPoint x: 613, endPoint y: 293, distance: 220.4
click at [613, 375] on div "I don't know the correct size! Not my responsibility!!!!" at bounding box center [515, 382] width 229 height 14
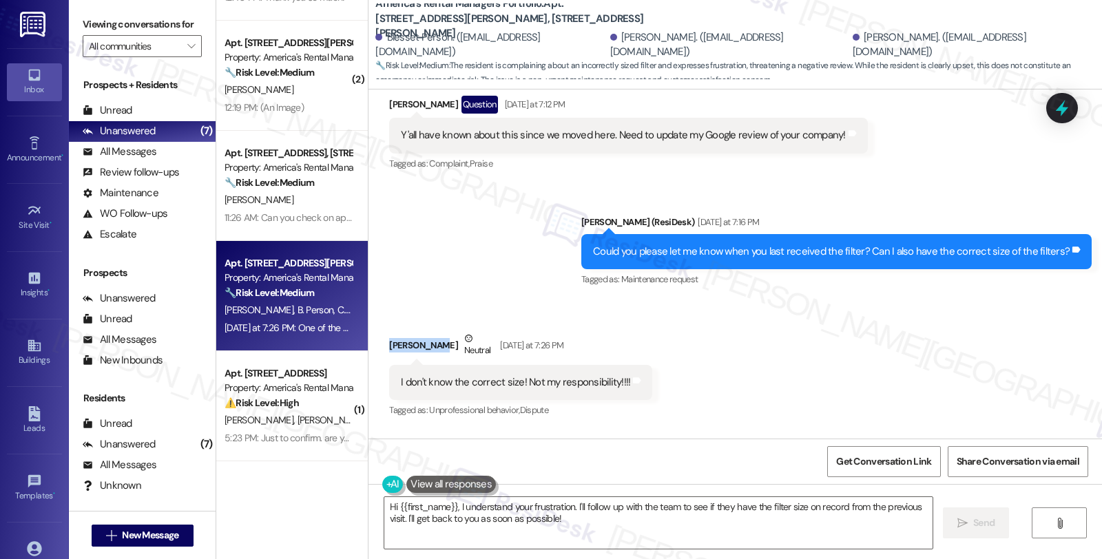
drag, startPoint x: 373, startPoint y: 256, endPoint x: 424, endPoint y: 258, distance: 50.4
click at [424, 321] on div "Received via SMS Lisa Payton Neutral Yesterday at 7:26 PM I don't know the corr…" at bounding box center [521, 376] width 284 height 110
copy div "[PERSON_NAME]"
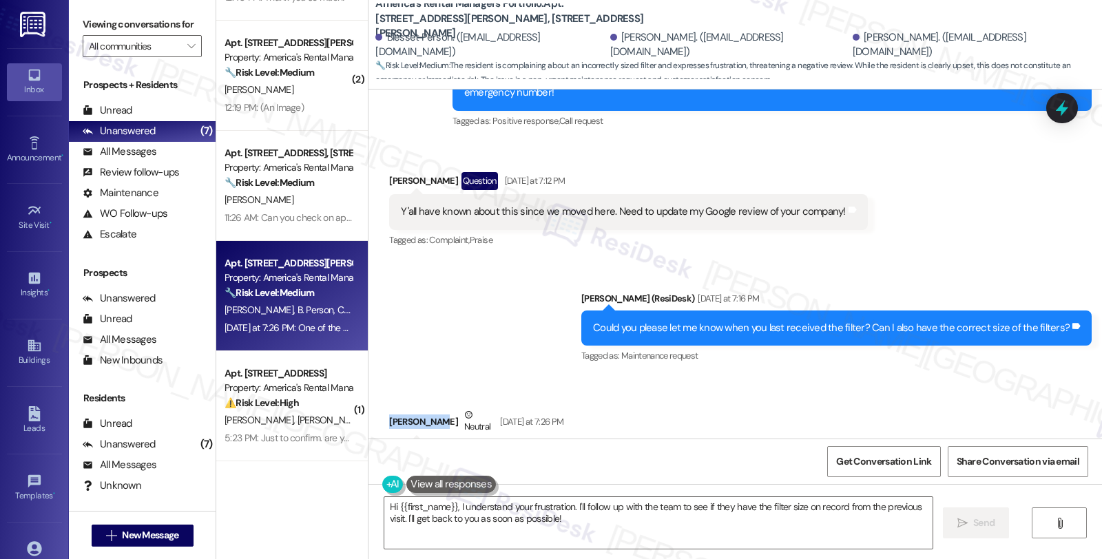
scroll to position [4961, 0]
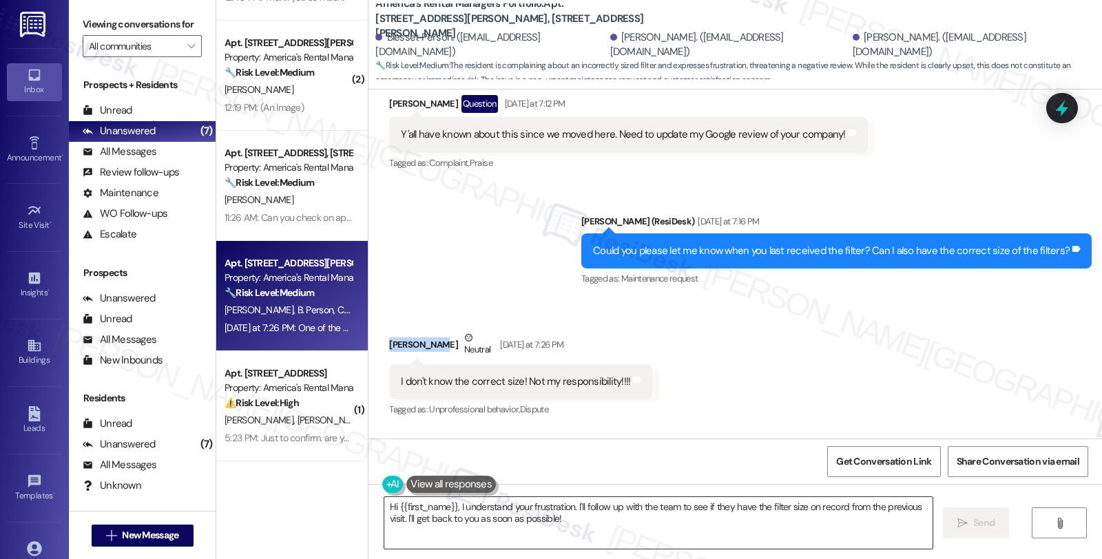
copy div "[PERSON_NAME]"
click at [393, 331] on div "Lisa Payton Neutral Yesterday at 7:26 PM" at bounding box center [520, 348] width 263 height 34
click at [390, 506] on textarea "Hi {{first_name}}, I understand your frustration. I'll follow up with the team …" at bounding box center [658, 523] width 548 height 52
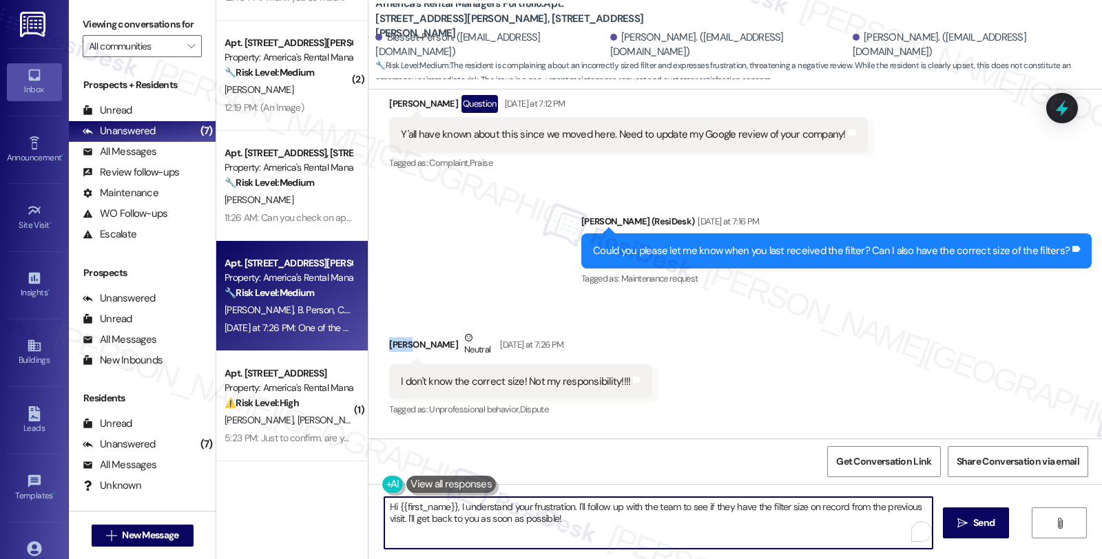
paste textarea "Lisa"
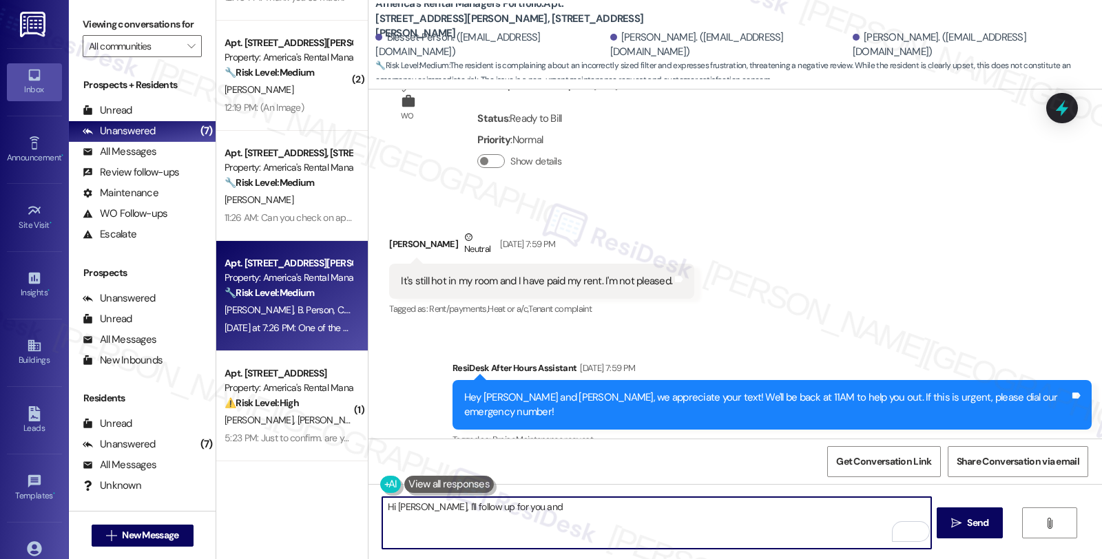
scroll to position [3965, 0]
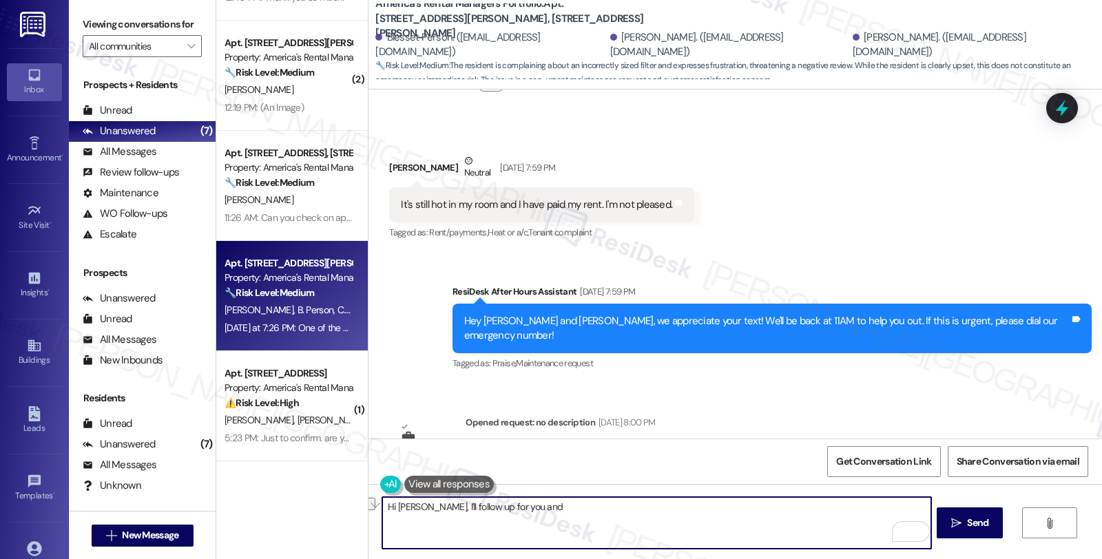
drag, startPoint x: 458, startPoint y: 506, endPoint x: 588, endPoint y: 508, distance: 129.5
click at [588, 508] on textarea "Hi Lisa, I'll follow up for you and" at bounding box center [656, 523] width 548 height 52
click at [638, 508] on textarea "Hi Lisa, I'll follow up on this and will be in touch when we have an odate." at bounding box center [656, 523] width 548 height 52
type textarea "Hi Lisa, I'll follow up on this and will be in touch when we have an update. Pl…"
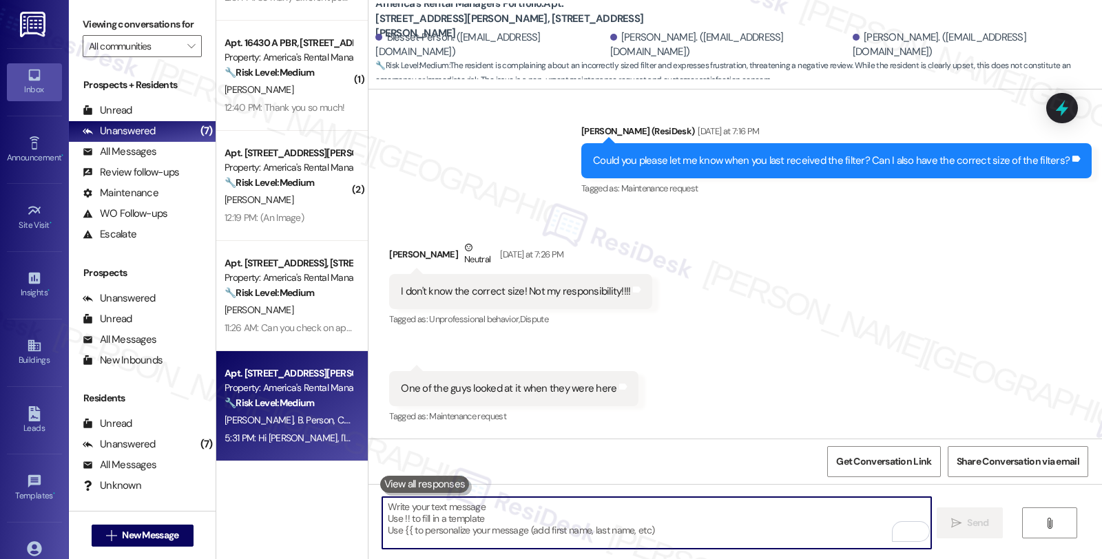
scroll to position [5056, 0]
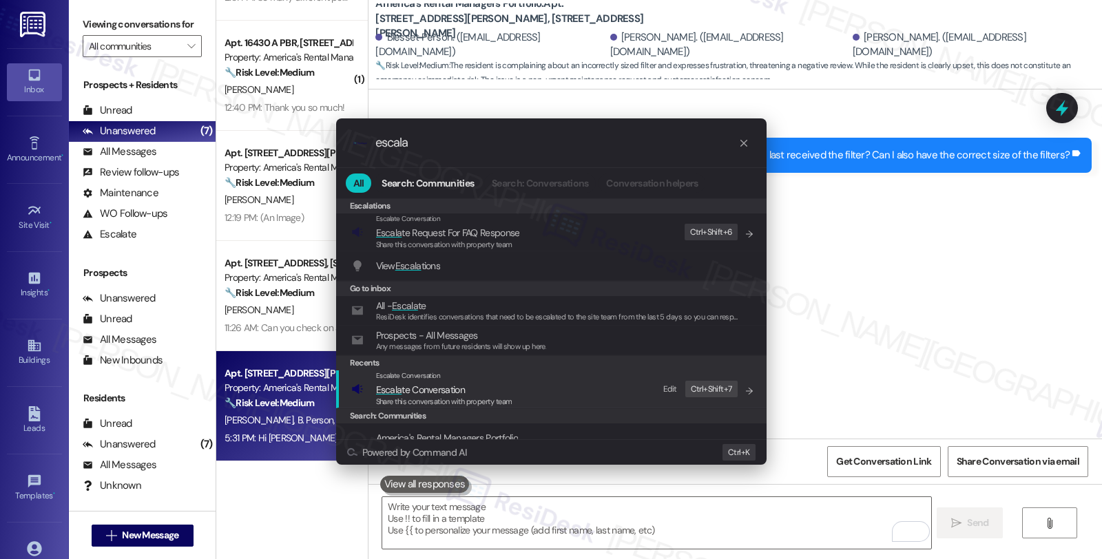
type input "escala"
click at [485, 384] on span "Escala te Conversation" at bounding box center [444, 389] width 136 height 15
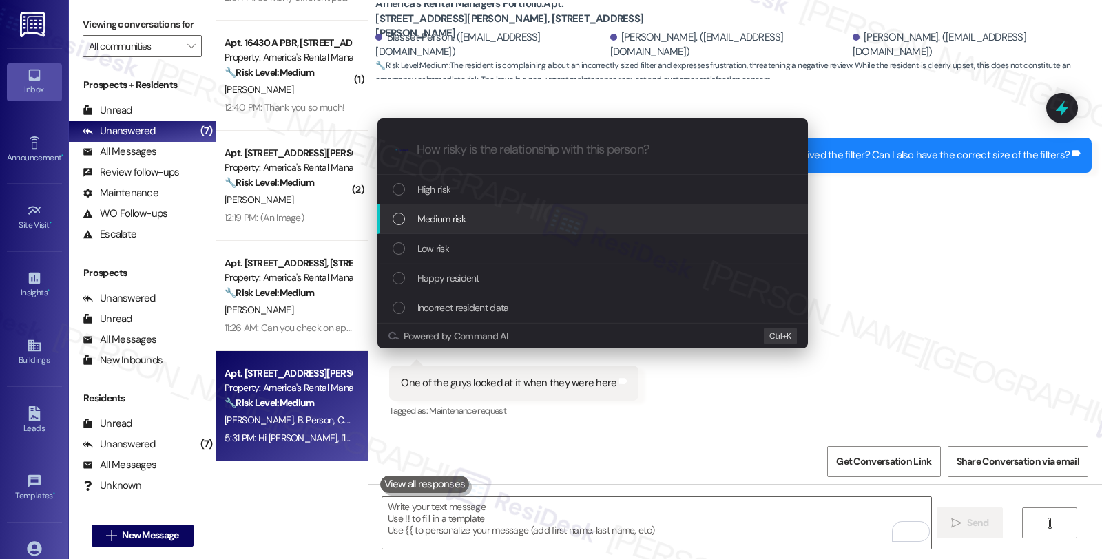
click at [481, 214] on div "Medium risk" at bounding box center [594, 218] width 403 height 15
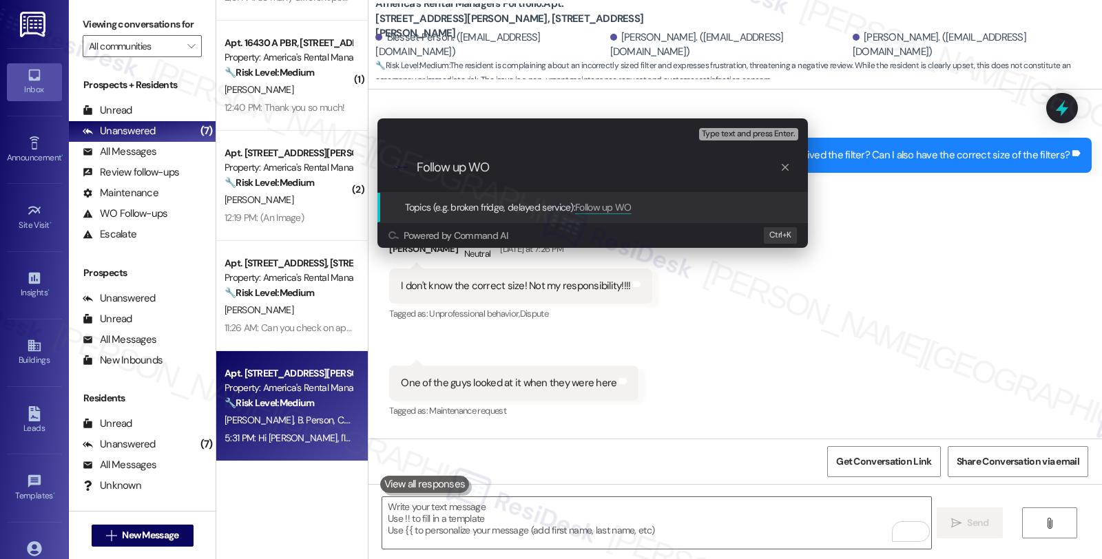
paste input "#53159-1"
drag, startPoint x: 601, startPoint y: 167, endPoint x: 304, endPoint y: 167, distance: 297.6
click at [304, 167] on div "Escalate Conversation Medium risk Topics (e.g. broken fridge, delayed service) …" at bounding box center [551, 279] width 1102 height 559
click at [892, 227] on div "Escalate Conversation Medium risk Topics (e.g. broken fridge, delayed service) …" at bounding box center [551, 279] width 1102 height 559
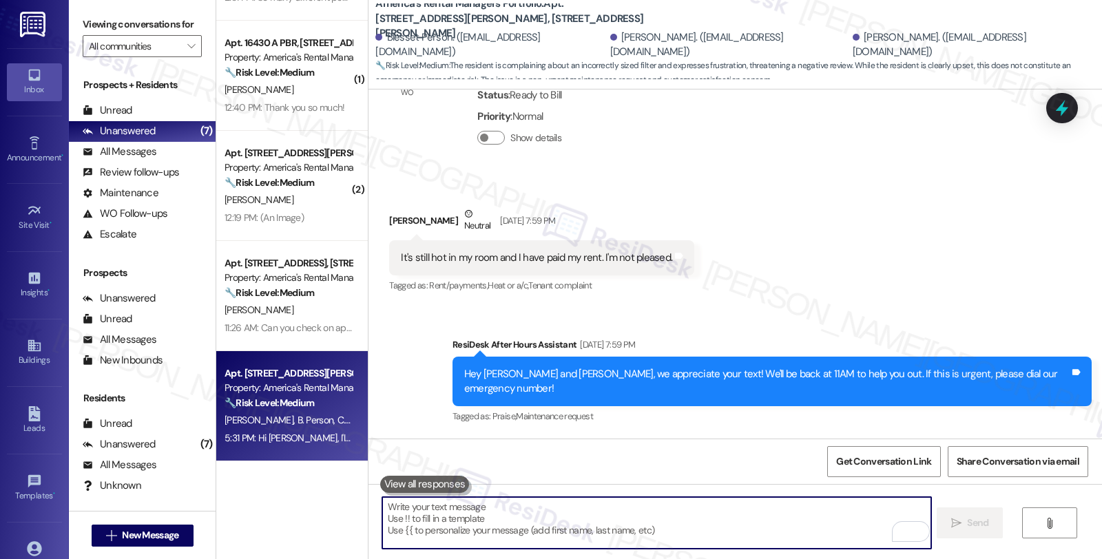
scroll to position [3908, 0]
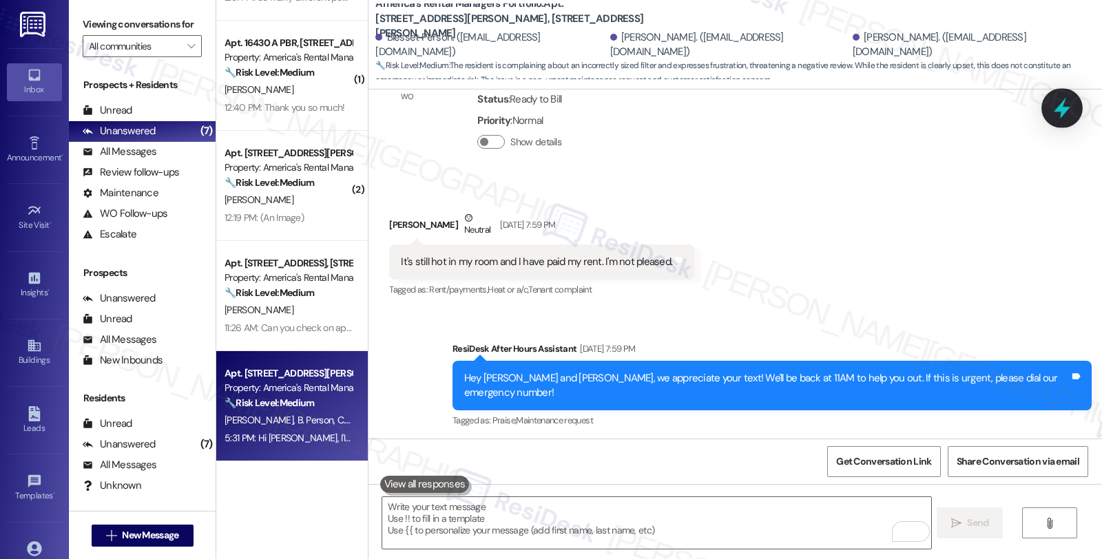
click at [1048, 114] on div at bounding box center [1061, 107] width 41 height 39
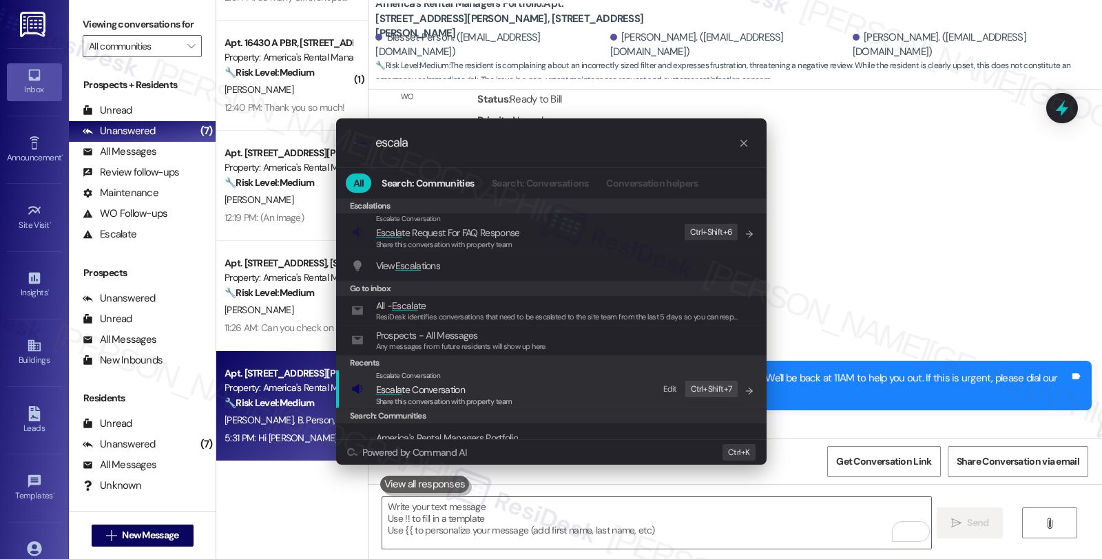
type input "escala"
click at [410, 381] on div "Escalate Conversation" at bounding box center [444, 376] width 136 height 11
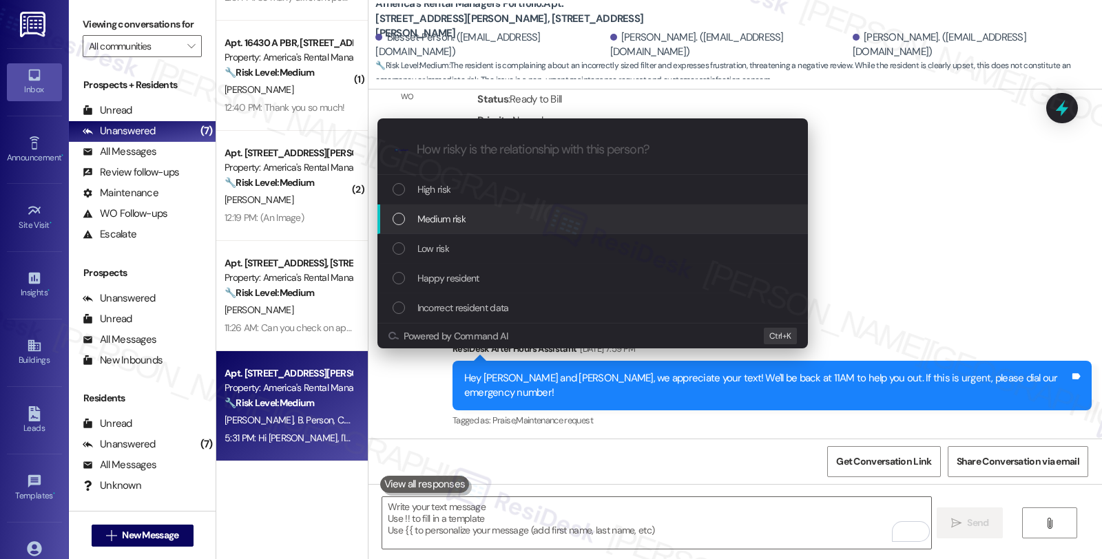
click at [442, 210] on div "Medium risk" at bounding box center [592, 220] width 430 height 30
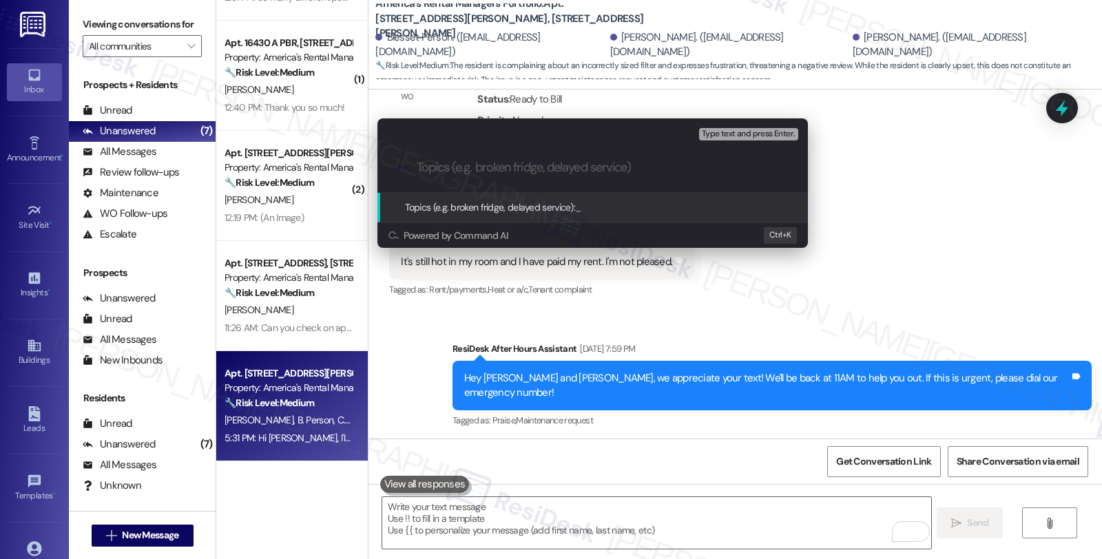
paste input "Follow up WO #53159-1 (AC"
type input "Follow up WO #53159-1 (AC); request for AC filter"
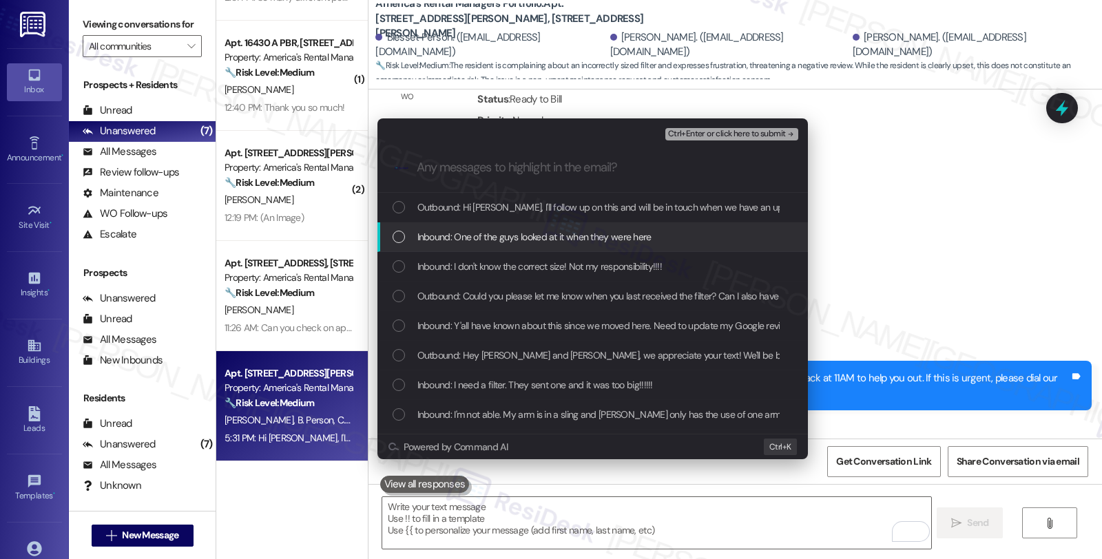
click at [519, 233] on span "Inbound: One of the guys looked at it when they were here" at bounding box center [534, 236] width 234 height 15
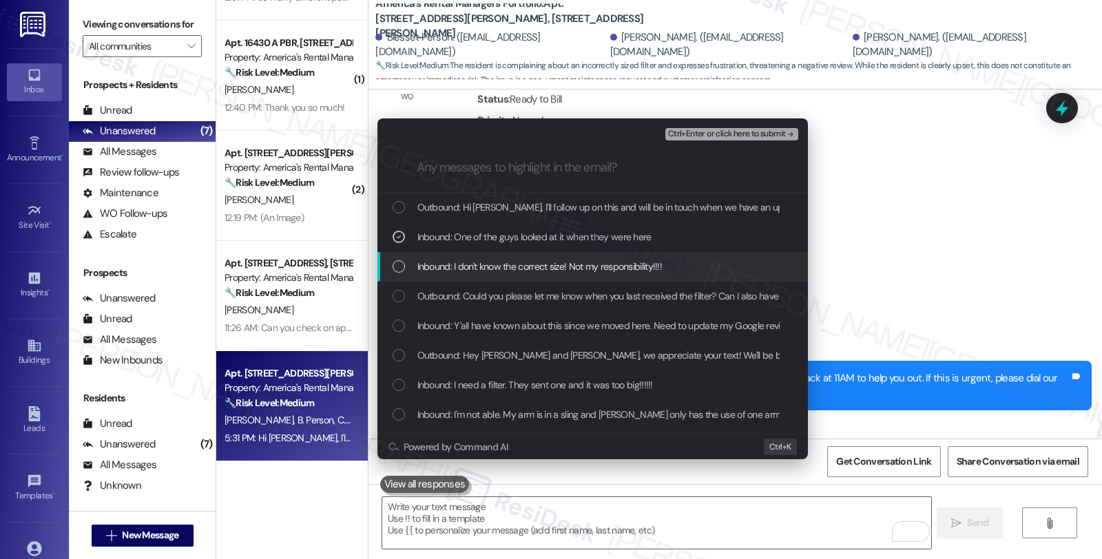
click at [514, 266] on span "Inbound: I don't know the correct size! Not my responsibility!!!!" at bounding box center [539, 266] width 245 height 15
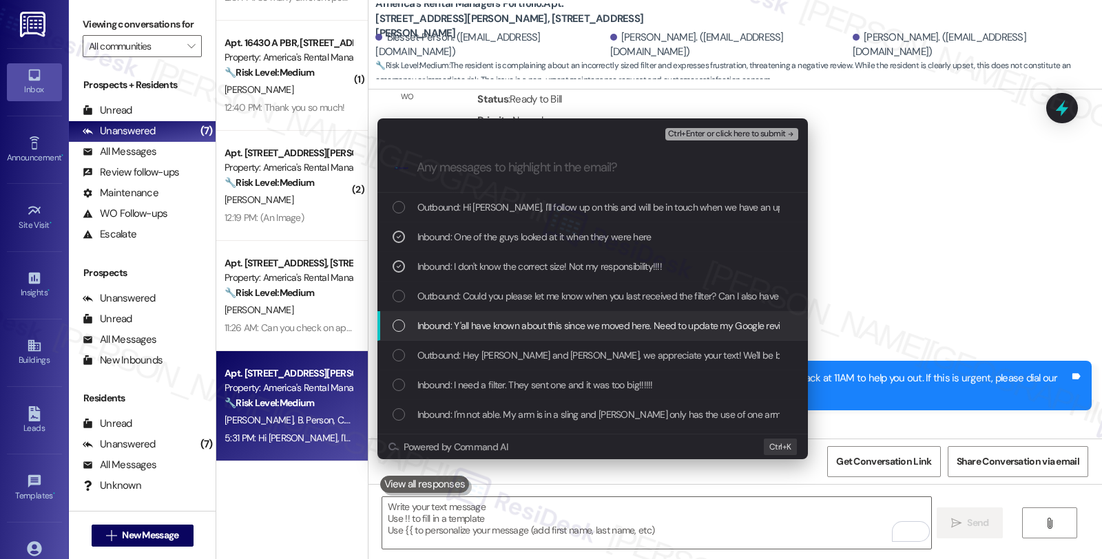
click at [482, 325] on span "Inbound: Y'all have known about this since we moved here. Need to update my Goo…" at bounding box center [641, 325] width 448 height 15
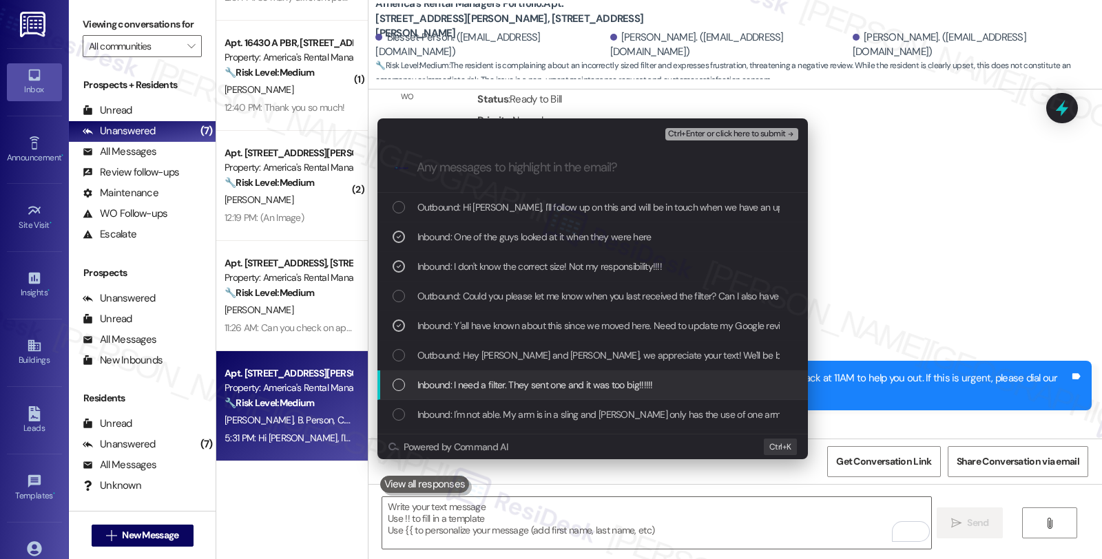
click at [480, 388] on span "Inbound: I need a filter. They sent one and it was too big!!!!!!" at bounding box center [535, 384] width 236 height 15
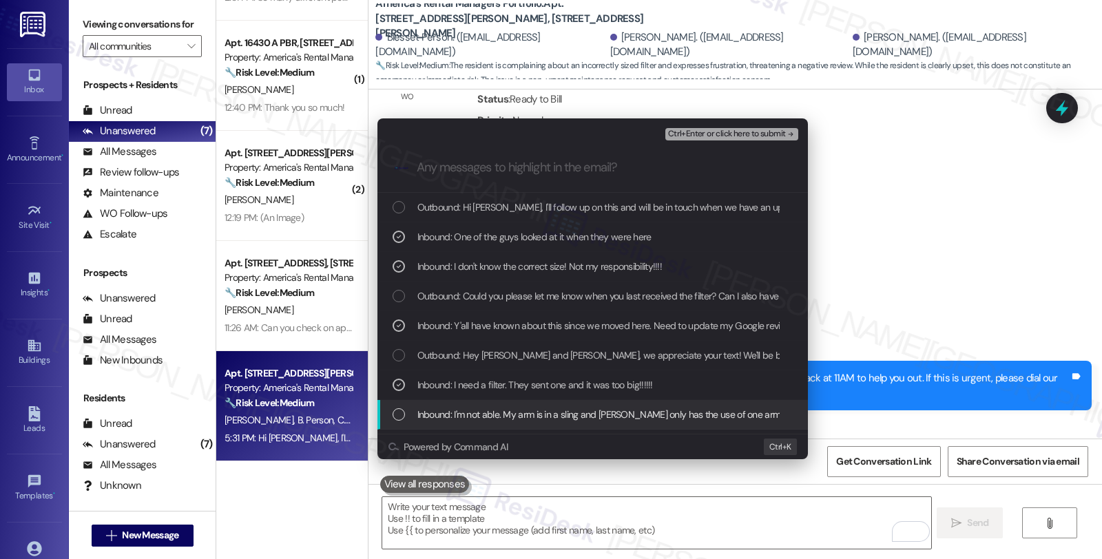
click at [517, 416] on span "Inbound: I'm not able. My arm is in a sling and Clarence only has the use of on…" at bounding box center [659, 414] width 484 height 15
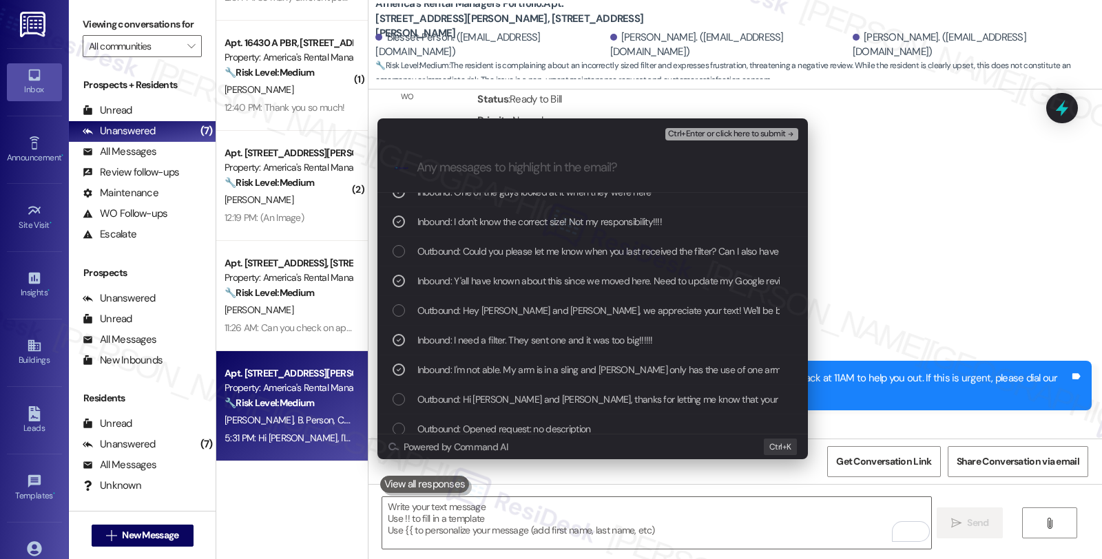
scroll to position [153, 0]
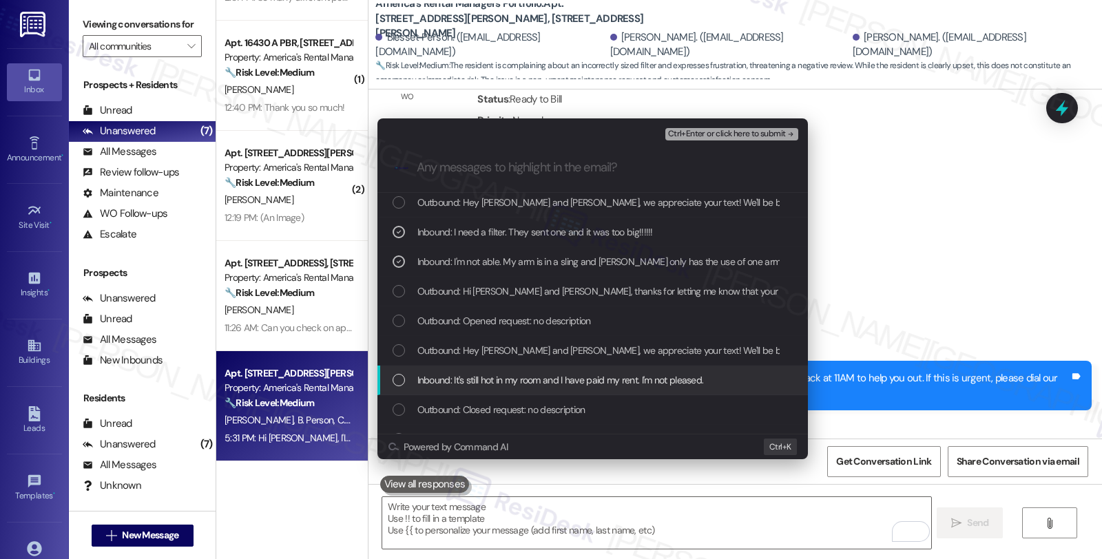
click at [497, 373] on span "Inbound: It's still hot in my room and I have paid my rent. I'm not pleased." at bounding box center [560, 380] width 287 height 15
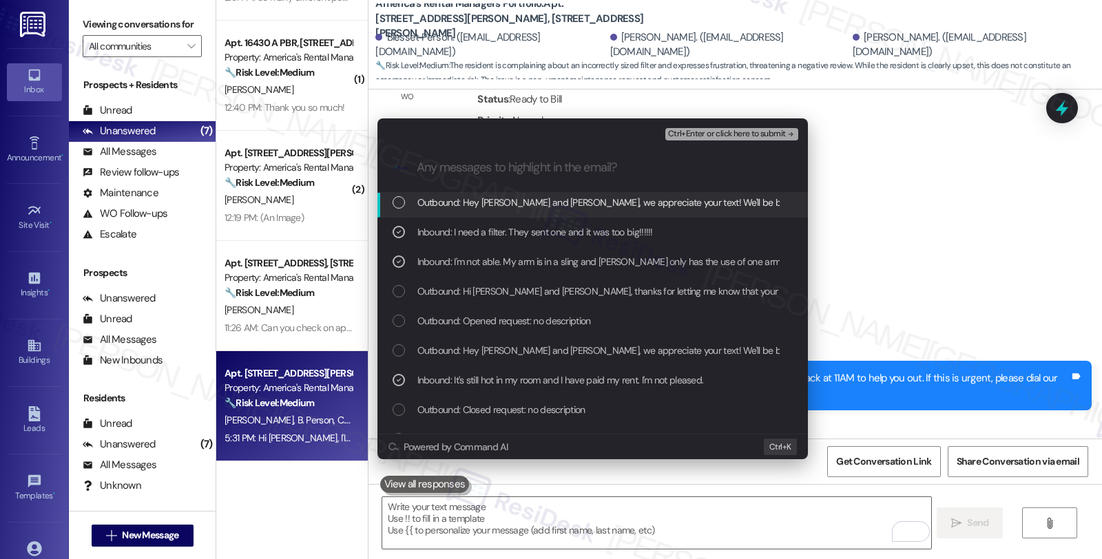
click at [743, 132] on span "Ctrl+Enter or click here to submit" at bounding box center [727, 134] width 118 height 10
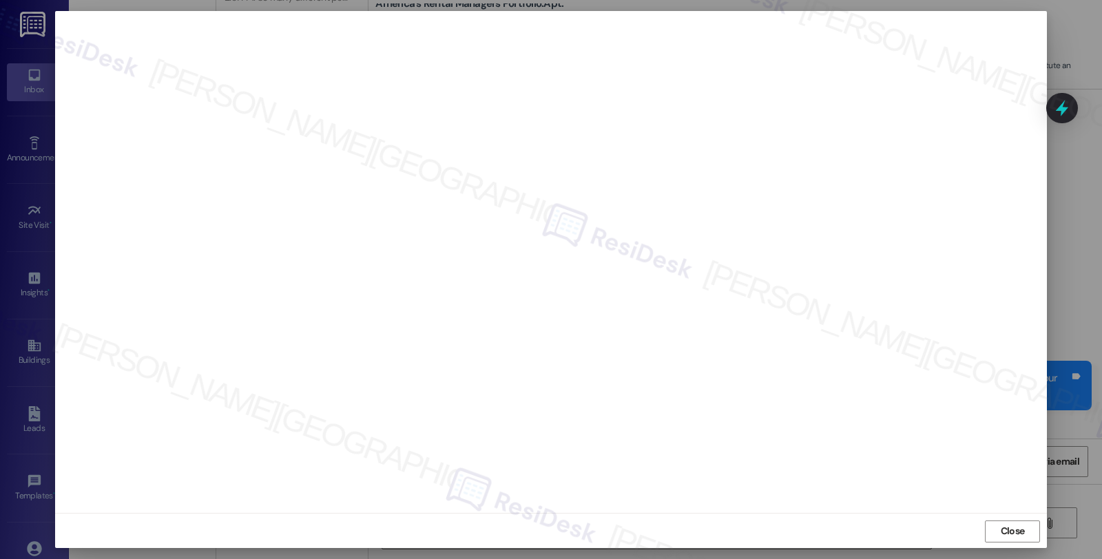
scroll to position [2, 0]
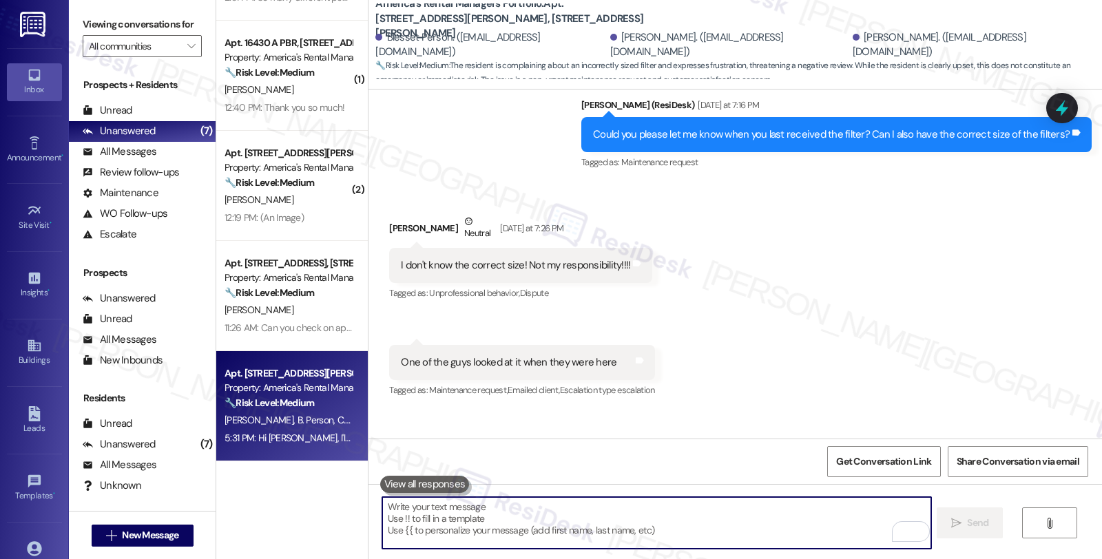
scroll to position [90, 0]
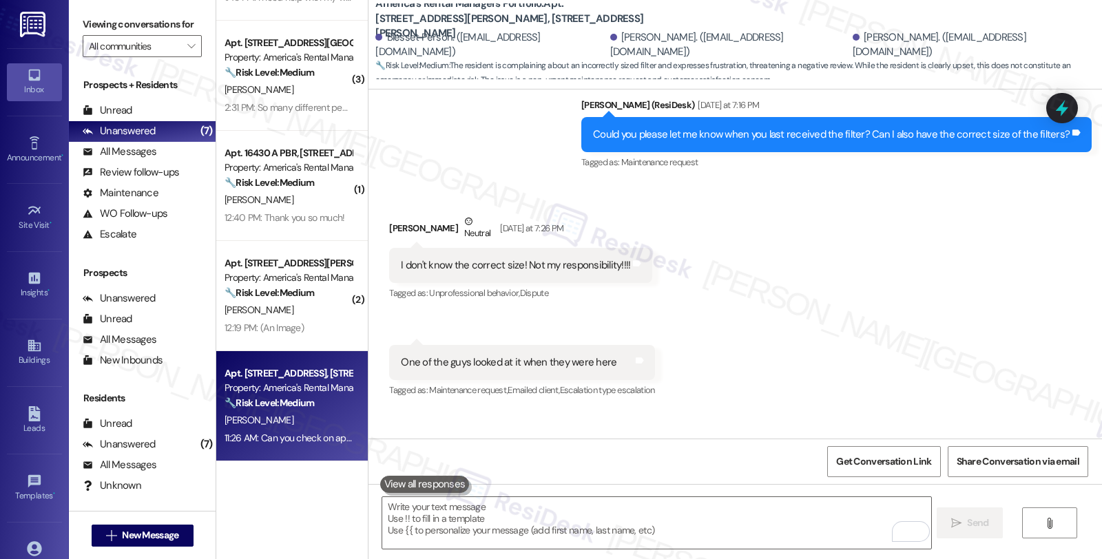
click at [303, 435] on div "11:26 AM: Can you check on application for add on for TEIKA C White for 11347 C…" at bounding box center [413, 438] width 377 height 12
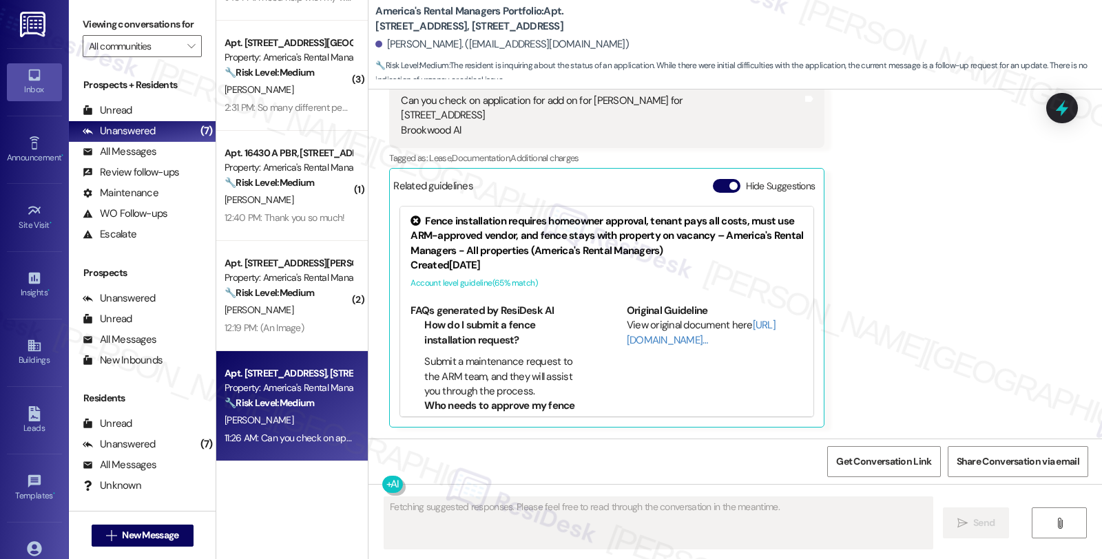
scroll to position [1778, 0]
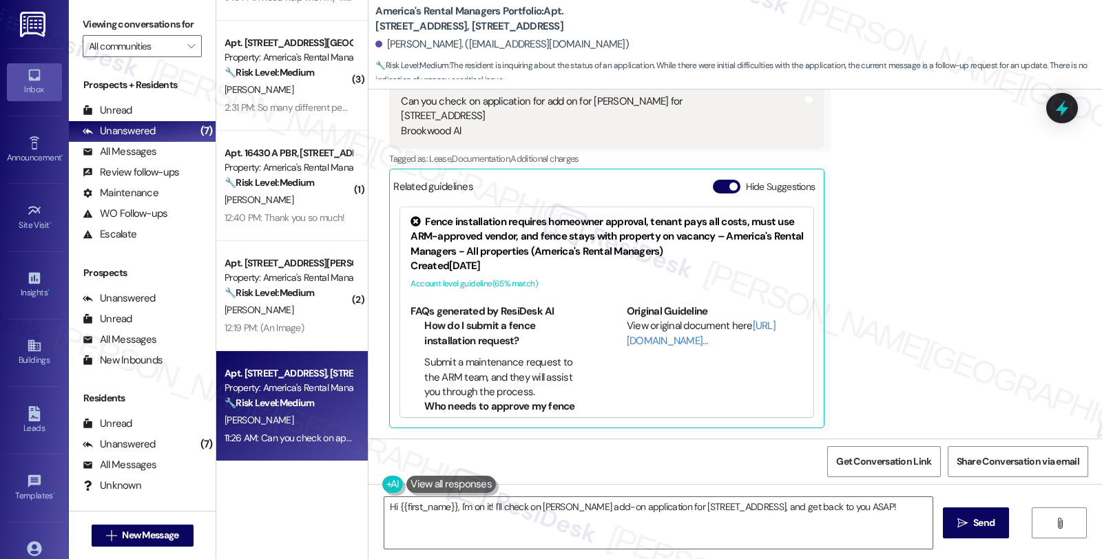
click at [897, 276] on div "Received via SMS Darryl White Question 11:26 AM Can you check on application fo…" at bounding box center [736, 235] width 734 height 408
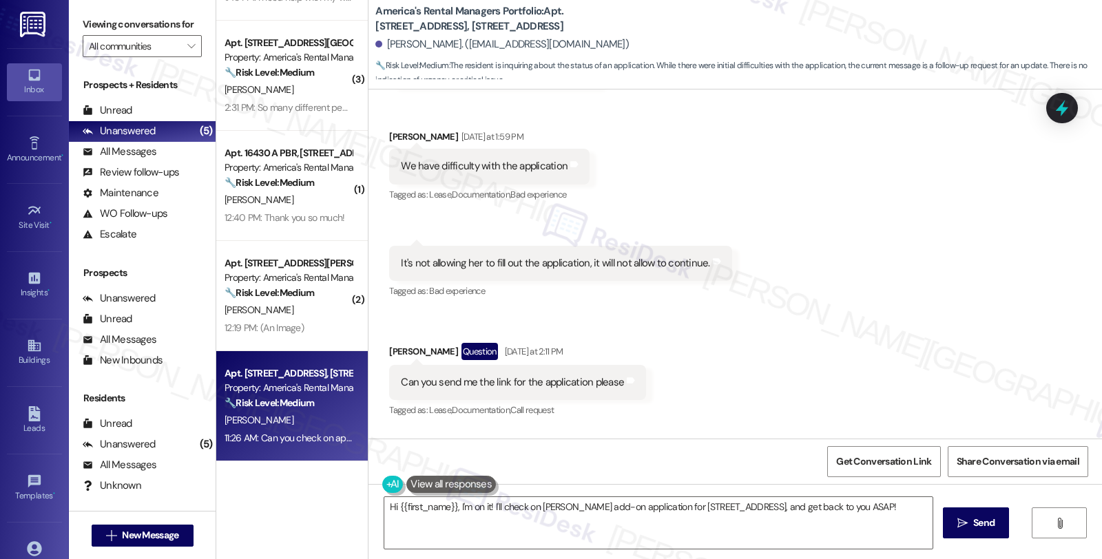
scroll to position [1242, 0]
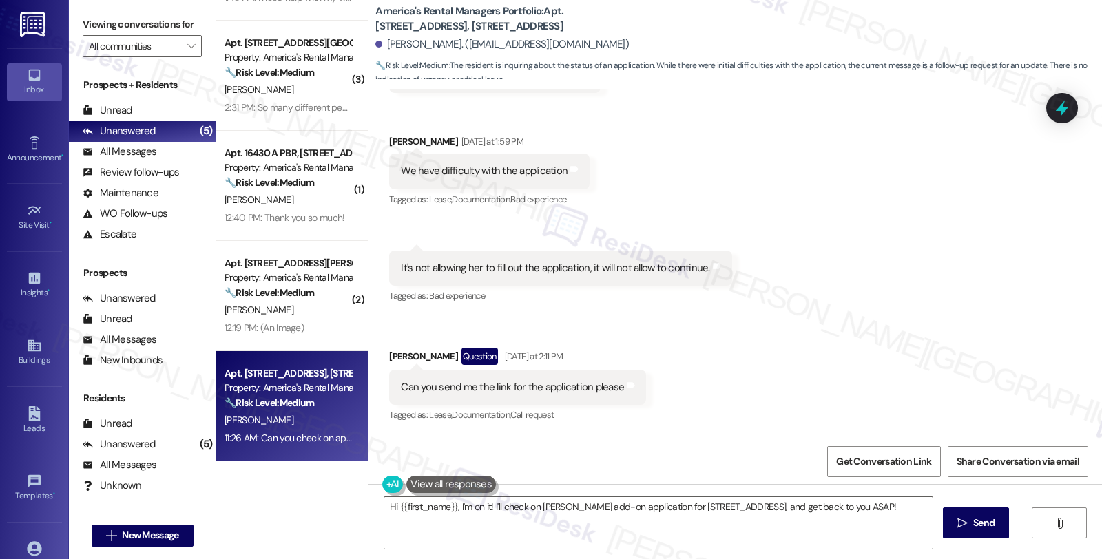
click at [397, 360] on div "Darryl White Question Yesterday at 2:11 PM" at bounding box center [517, 359] width 257 height 22
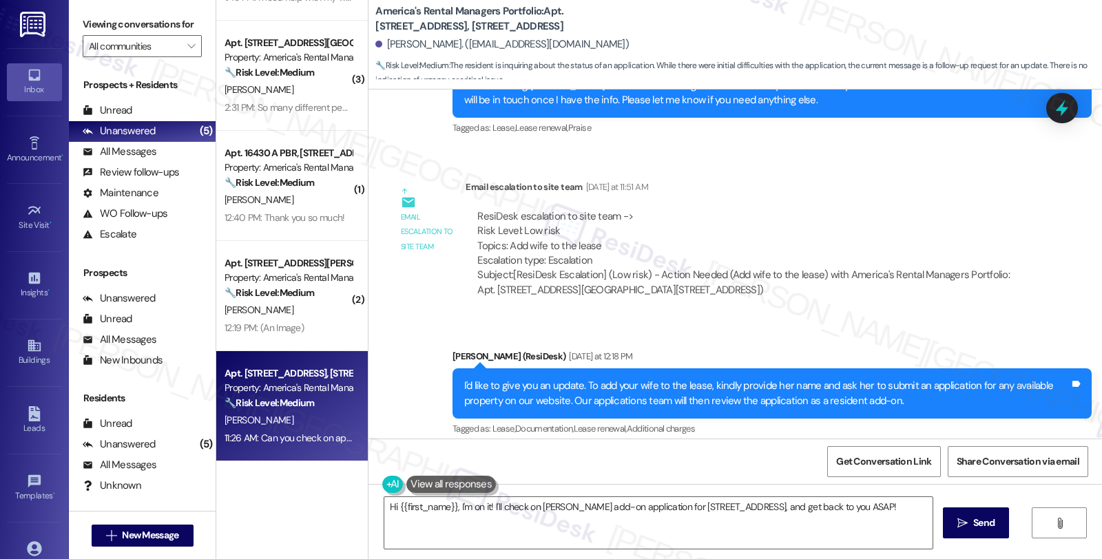
scroll to position [782, 0]
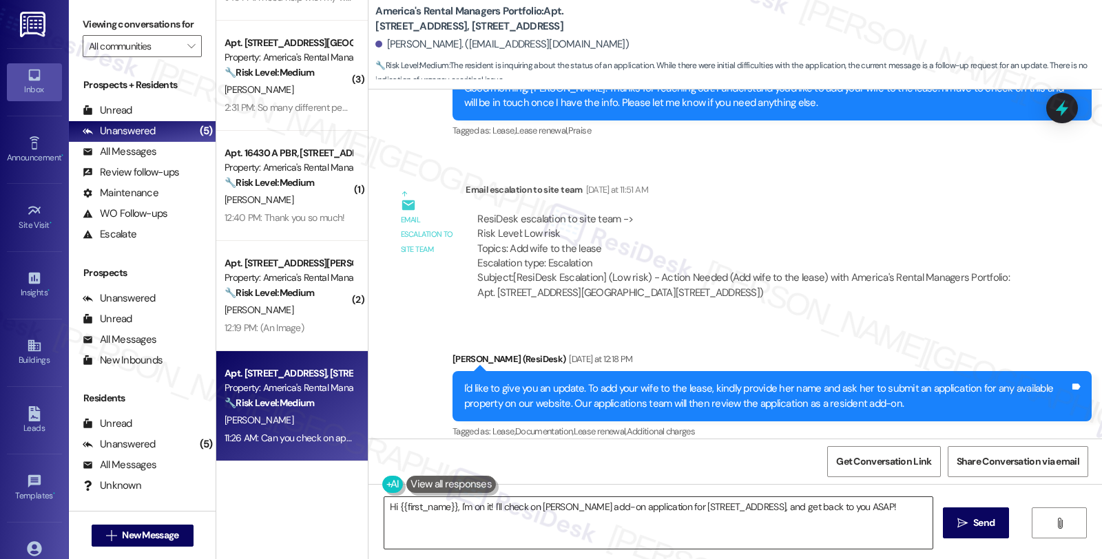
click at [452, 505] on textarea "Hi {{first_name}}, I'm on it! I'll check on Teika C. White's add-on application…" at bounding box center [658, 523] width 548 height 52
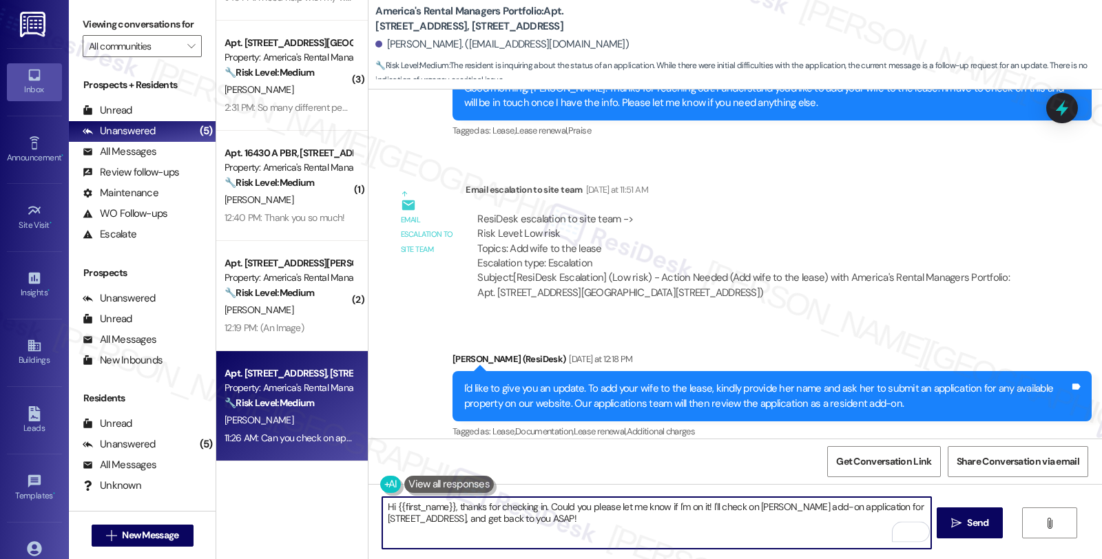
click at [751, 505] on textarea "Hi {{first_name}}, thanks for checking in. Could you please let me know if I'm …" at bounding box center [656, 523] width 548 height 52
drag, startPoint x: 692, startPoint y: 506, endPoint x: 705, endPoint y: 554, distance: 50.6
click at [705, 554] on div "Hi {{first_name}}, thanks for checking in. Could you please let me know if Teik…" at bounding box center [736, 535] width 734 height 103
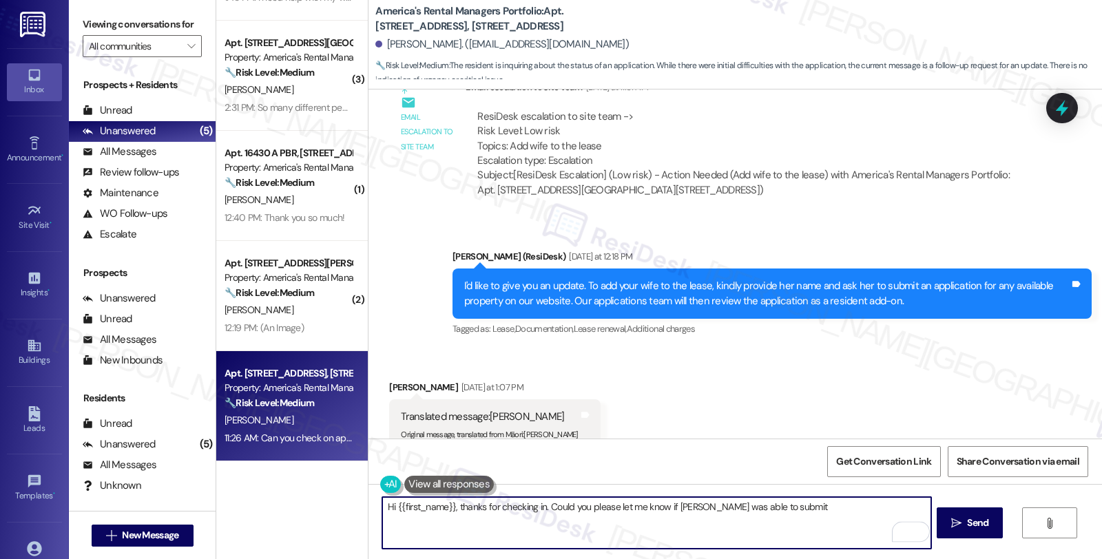
scroll to position [1013, 0]
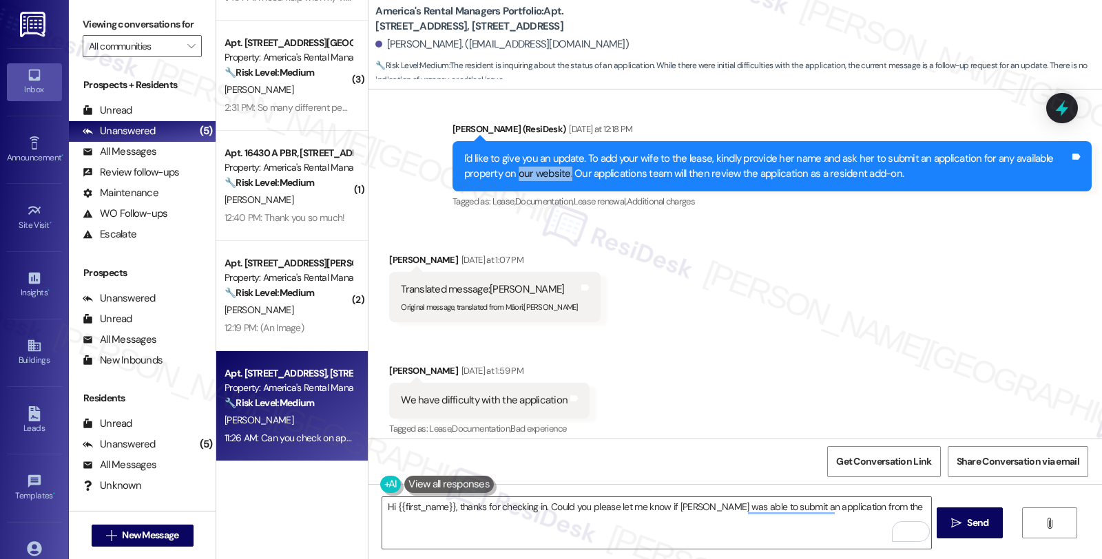
drag, startPoint x: 510, startPoint y: 171, endPoint x: 561, endPoint y: 170, distance: 50.3
click at [561, 170] on div "I'd like to give you an update. To add your wife to the lease, kindly provide h…" at bounding box center [766, 167] width 605 height 30
copy div "our website."
click at [849, 501] on textarea "Hi {{first_name}}, thanks for checking in. Could you please let me know if Teik…" at bounding box center [656, 523] width 548 height 52
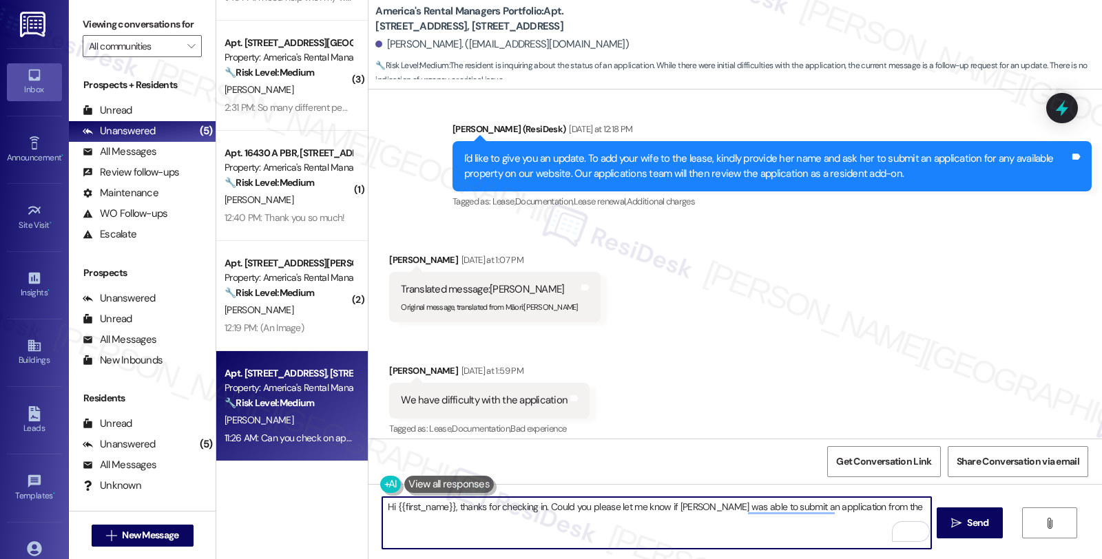
click at [849, 501] on textarea "Hi {{first_name}}, thanks for checking in. Could you please let me know if Teik…" at bounding box center [656, 523] width 548 height 52
paste textarea "our website."
type textarea "Hi {{first_name}}, thanks for checking in. Could you please let me know if Teik…"
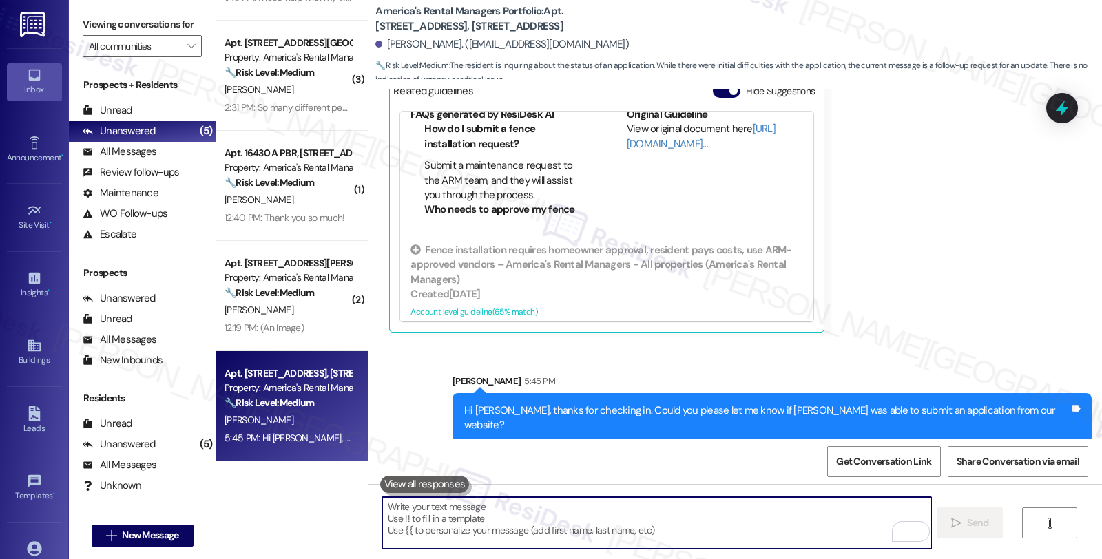
scroll to position [107, 0]
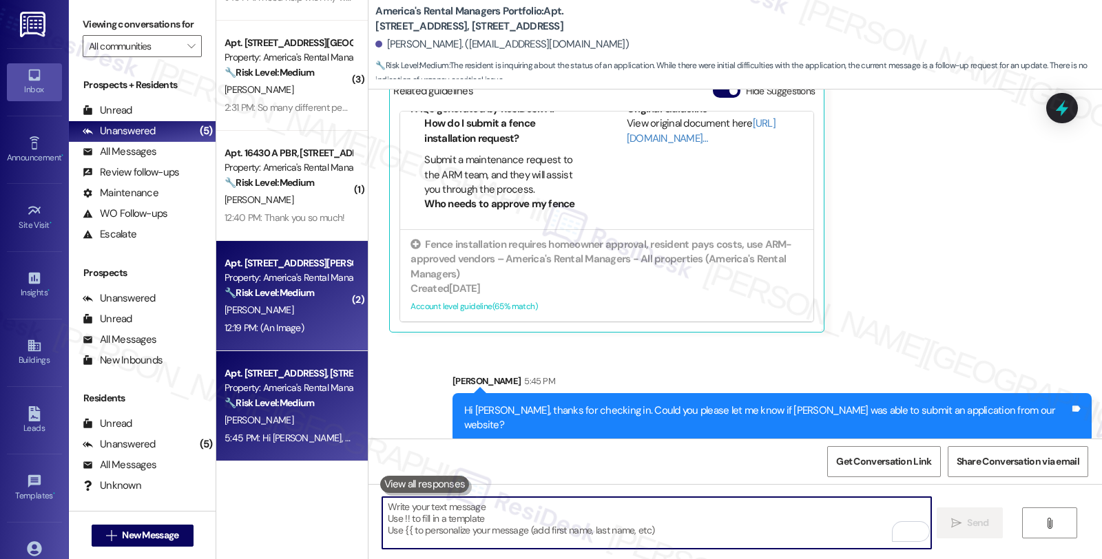
click at [304, 278] on div "Property: America's Rental Managers Portfolio" at bounding box center [288, 278] width 127 height 14
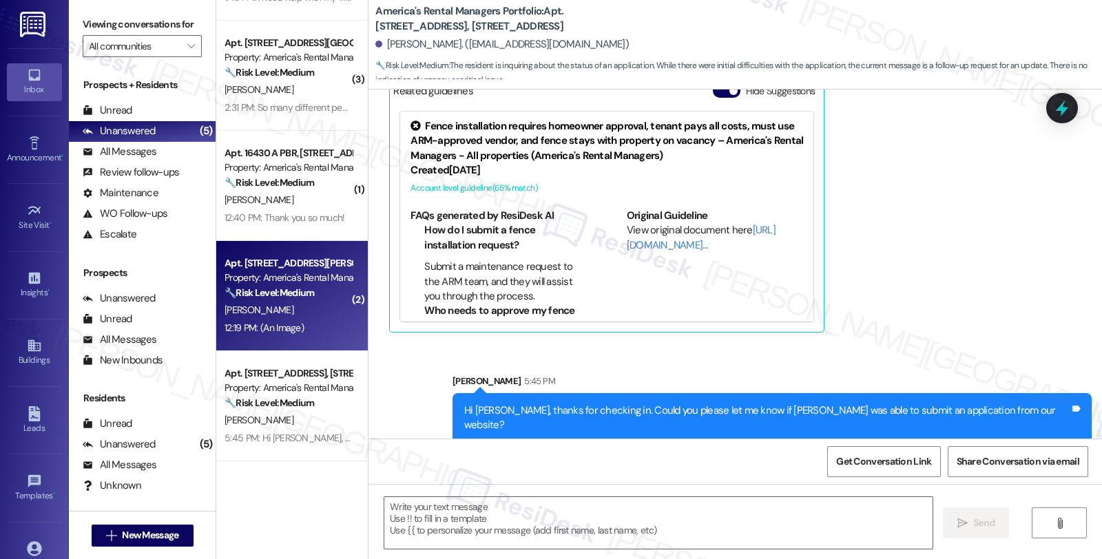
type textarea "Fetching suggested responses. Please feel free to read through the conversation…"
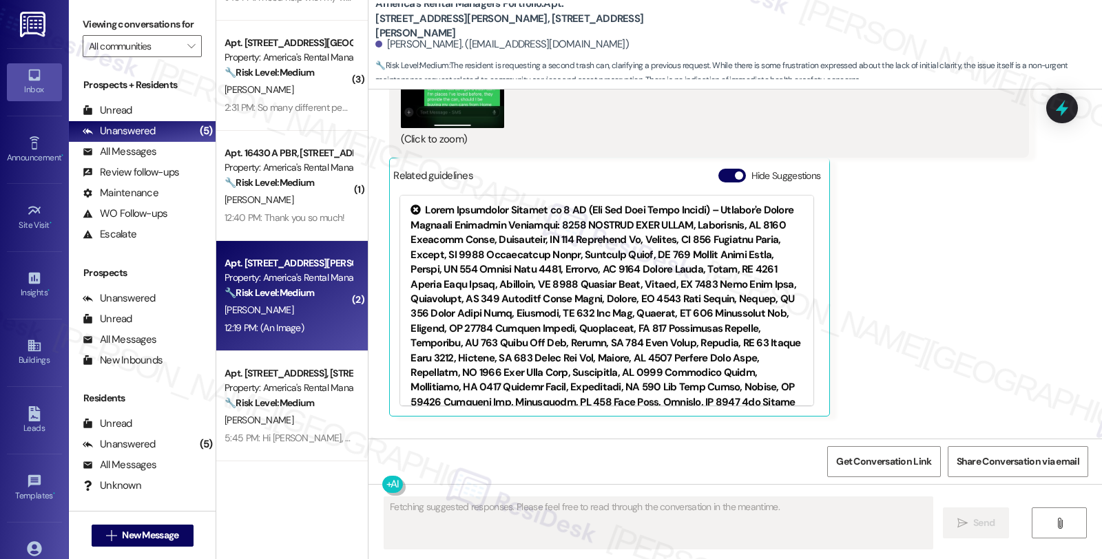
scroll to position [8474, 0]
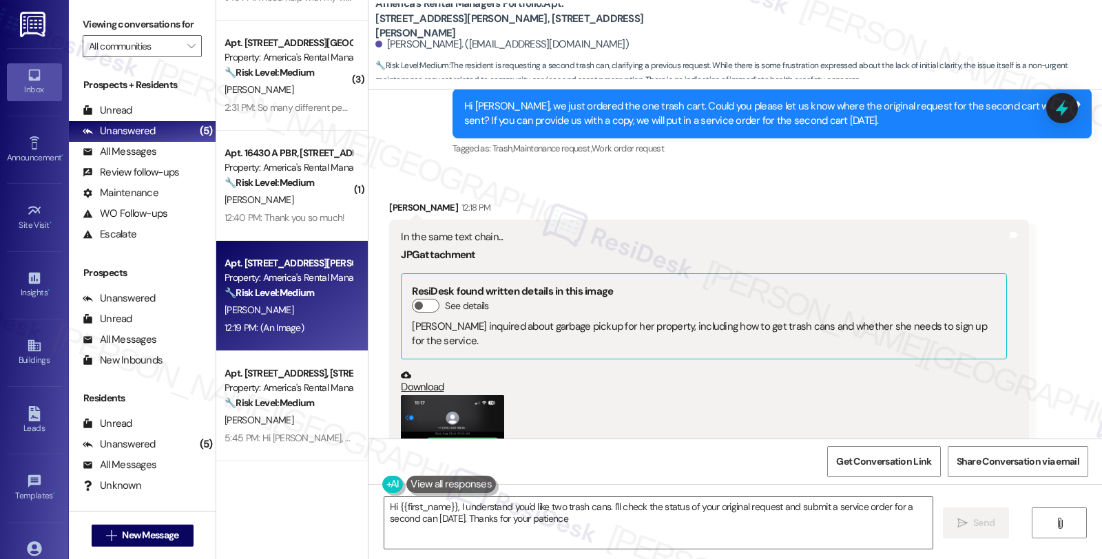
type textarea "Hi {{first_name}}, I understand you'd like two trash cans. I'll check the statu…"
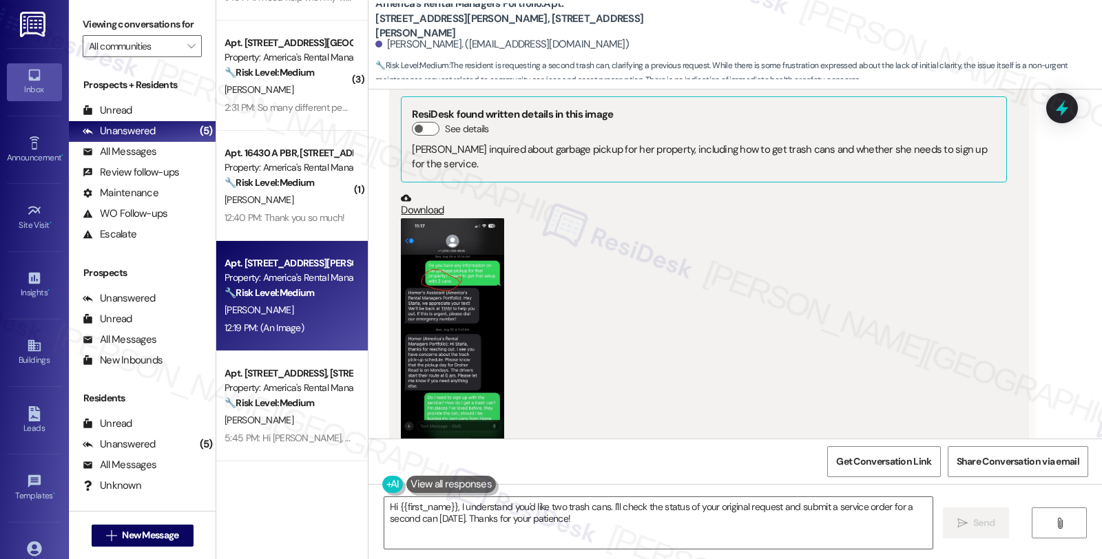
scroll to position [7709, 0]
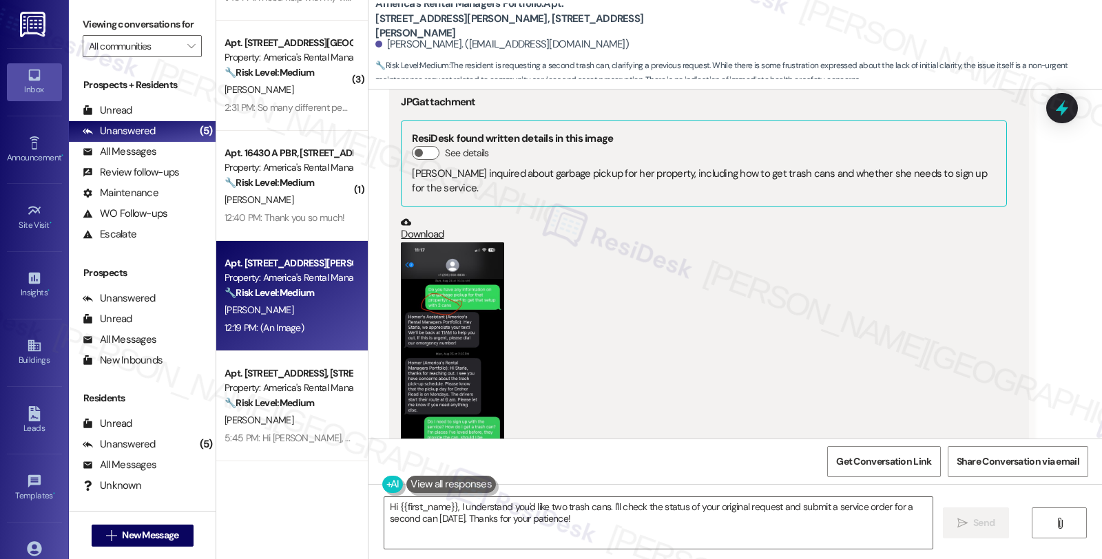
click at [896, 281] on div "(Click to zoom)" at bounding box center [703, 363] width 605 height 243
drag, startPoint x: 978, startPoint y: 324, endPoint x: 924, endPoint y: 314, distance: 55.4
click at [978, 324] on div "(Click to zoom)" at bounding box center [703, 363] width 605 height 243
click at [1006, 308] on div "In the same text chain... JPG attachment ResiDesk found written details in this…" at bounding box center [708, 281] width 639 height 429
drag, startPoint x: 961, startPoint y: 294, endPoint x: 975, endPoint y: 272, distance: 26.0
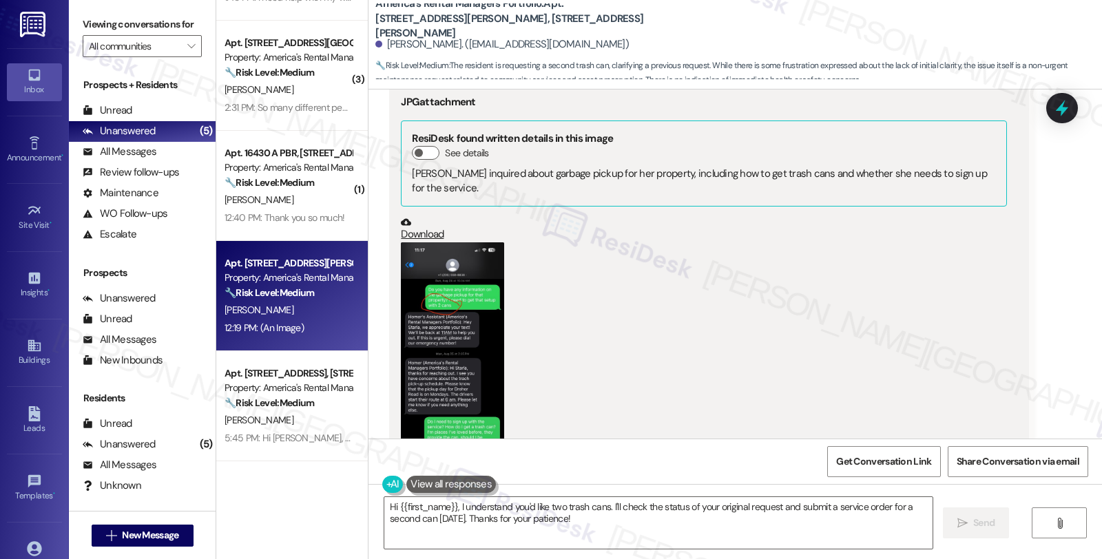
click at [961, 294] on div "(Click to zoom)" at bounding box center [703, 363] width 605 height 243
click at [1058, 107] on icon at bounding box center [1062, 108] width 12 height 17
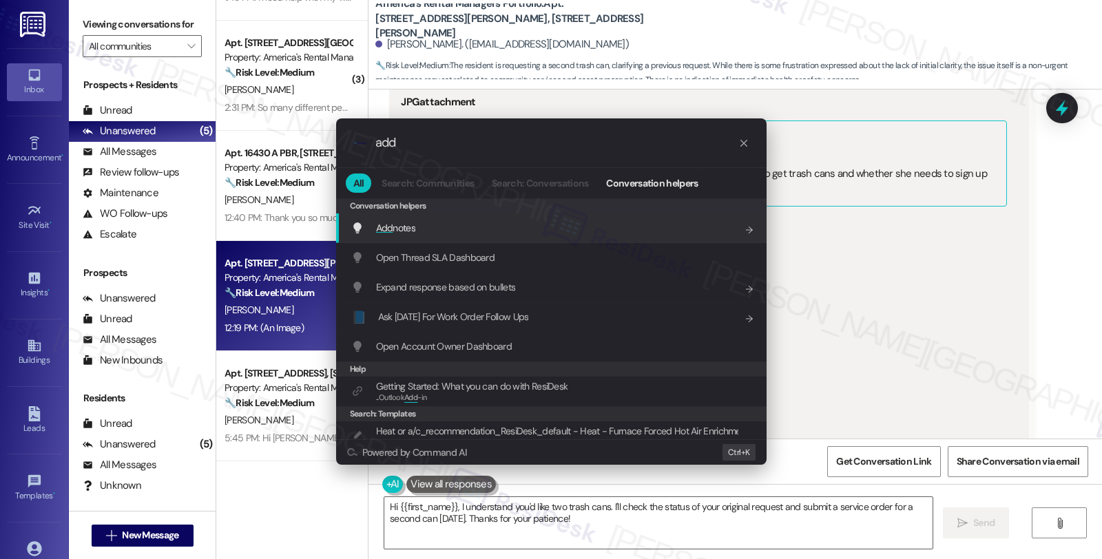
type input "add"
click at [411, 230] on span "Add notes" at bounding box center [395, 228] width 39 height 12
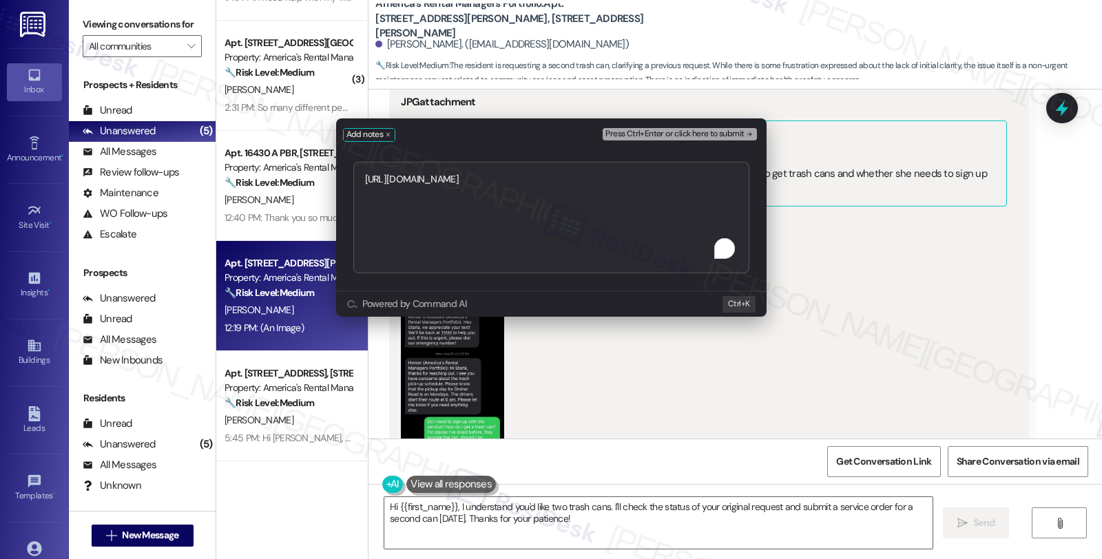
type textarea "https://residesk.slack.com/archives/C0976NXM292/p1757435852919099?thread_ts=175…"
click at [680, 129] on span "Press Ctrl+Enter or click here to submit" at bounding box center [674, 134] width 138 height 10
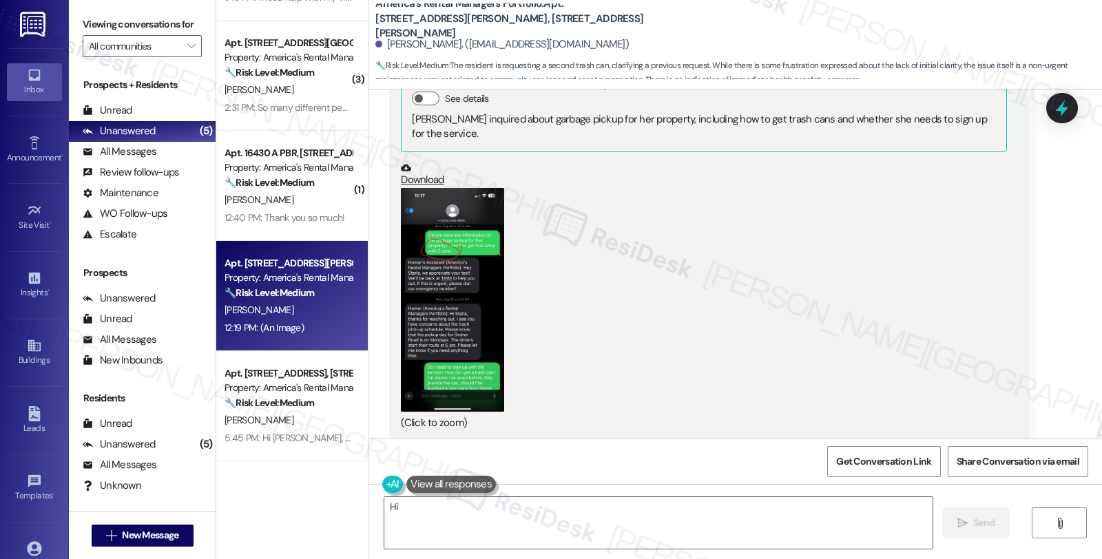
scroll to position [7533, 0]
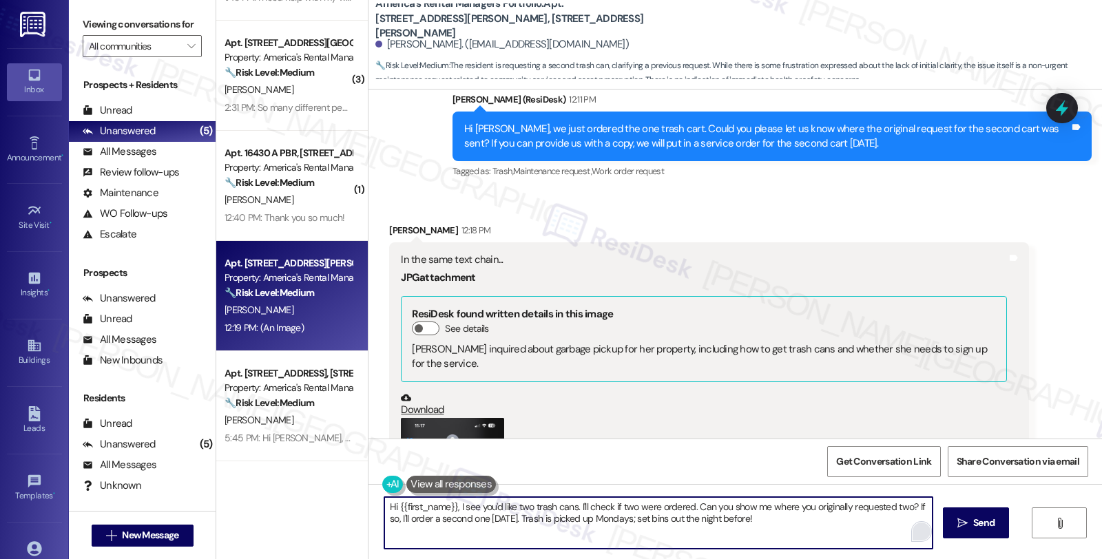
drag, startPoint x: 375, startPoint y: 505, endPoint x: 918, endPoint y: 538, distance: 544.5
click at [918, 538] on div "Hi {{first_name}}, I see you'd like two trash cans. I'll check if two were orde…" at bounding box center [659, 523] width 550 height 53
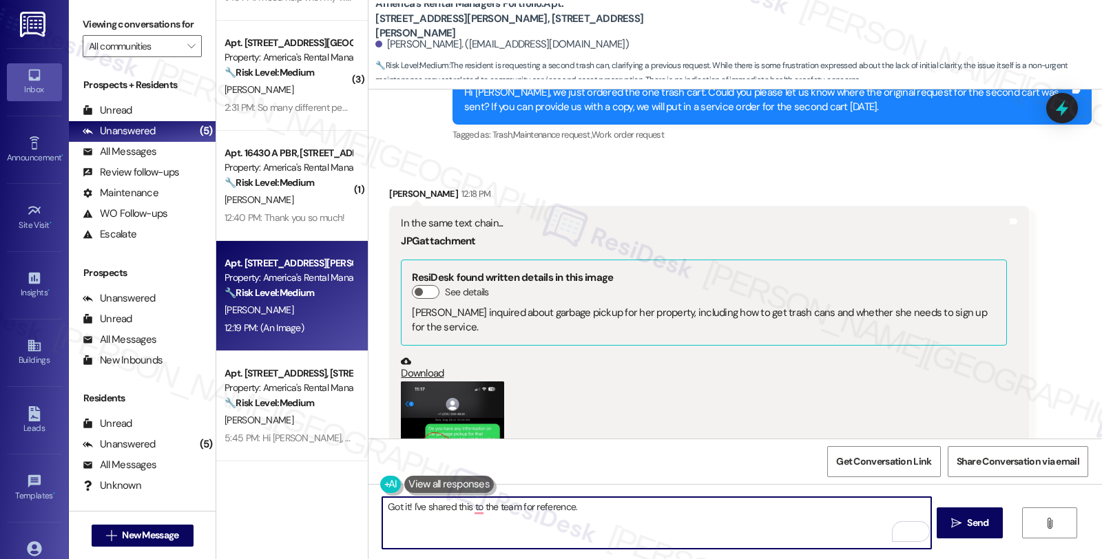
scroll to position [7457, 0]
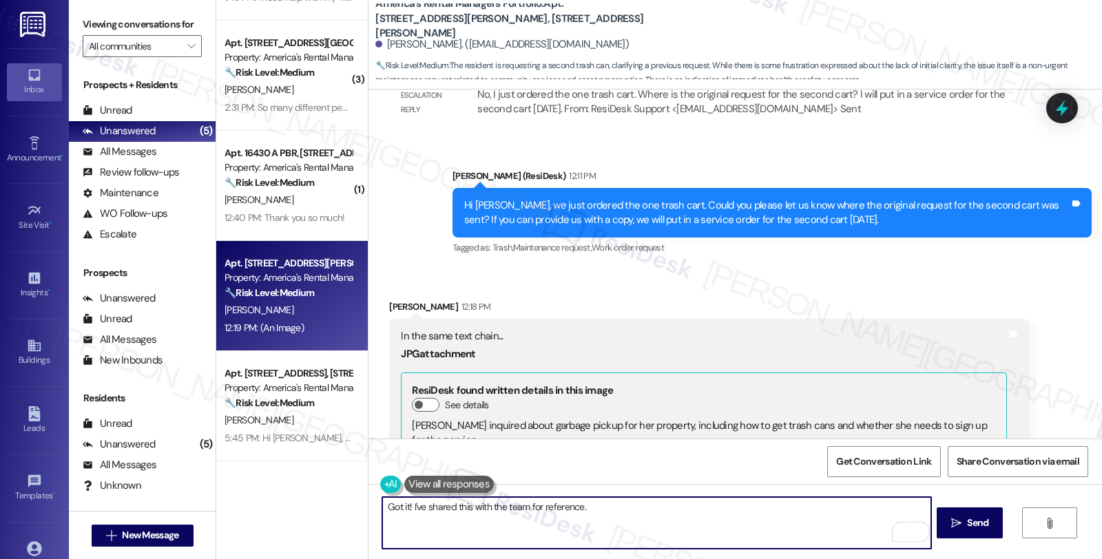
click at [616, 512] on textarea "Got it! I've shared this with the team for reference." at bounding box center [656, 523] width 548 height 52
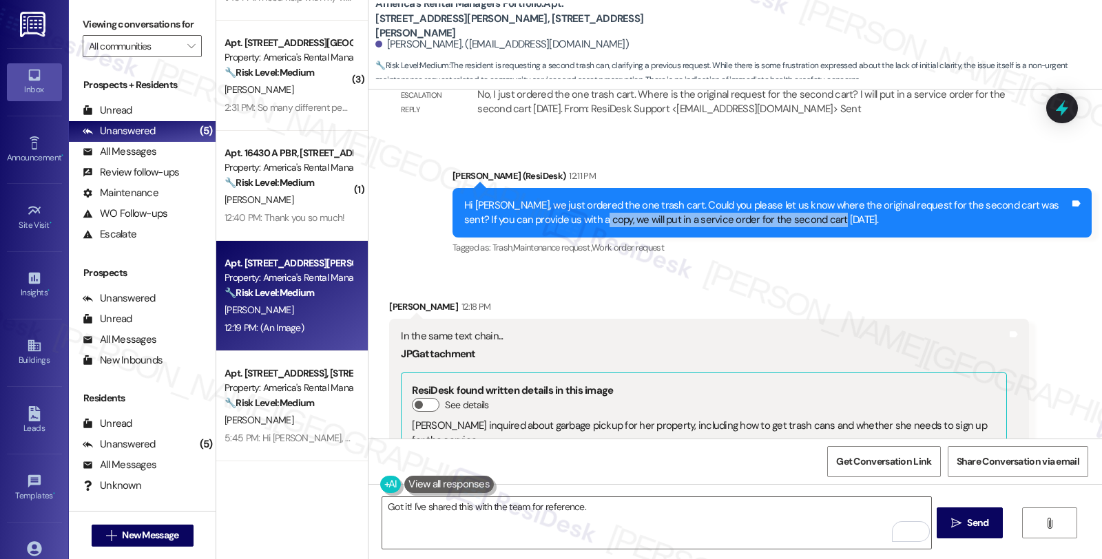
drag, startPoint x: 554, startPoint y: 165, endPoint x: 841, endPoint y: 168, distance: 286.5
click at [841, 198] on div "Hi Starla, we just ordered the one trash cart. Could you please let us know whe…" at bounding box center [766, 213] width 605 height 30
copy div "we will put in a service order for the second cart today."
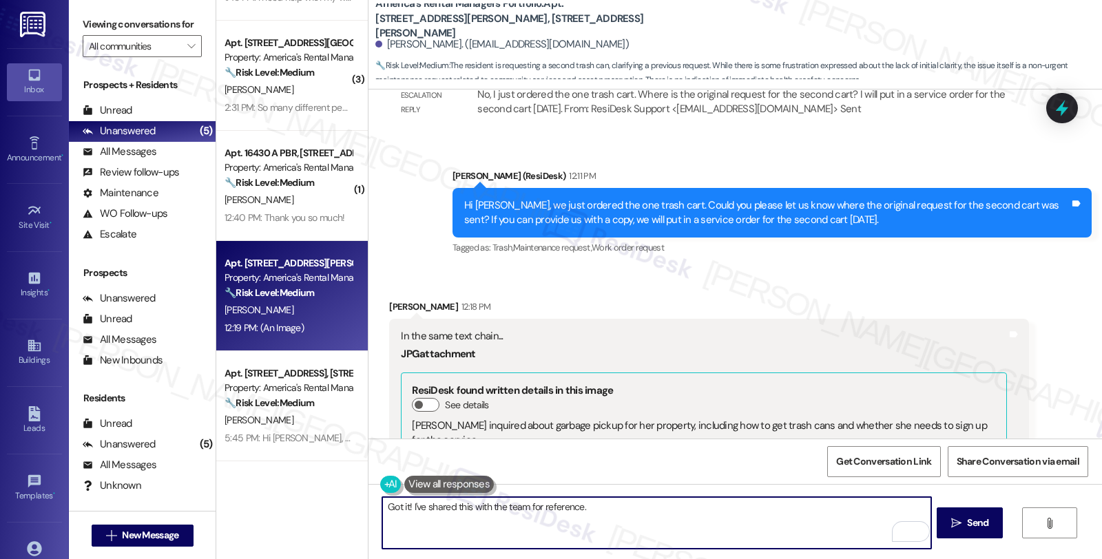
click at [627, 512] on textarea "Got it! I've shared this with the team for reference." at bounding box center [656, 523] width 548 height 52
paste textarea "we will put in a service order for the second cart today."
click at [583, 507] on textarea "Got it! I've shared this with the team for reference. we will put in a service …" at bounding box center [656, 523] width 548 height 52
click at [847, 514] on textarea "Got it! I've shared this with the team for reference. We will put in a service …" at bounding box center [656, 523] width 548 height 52
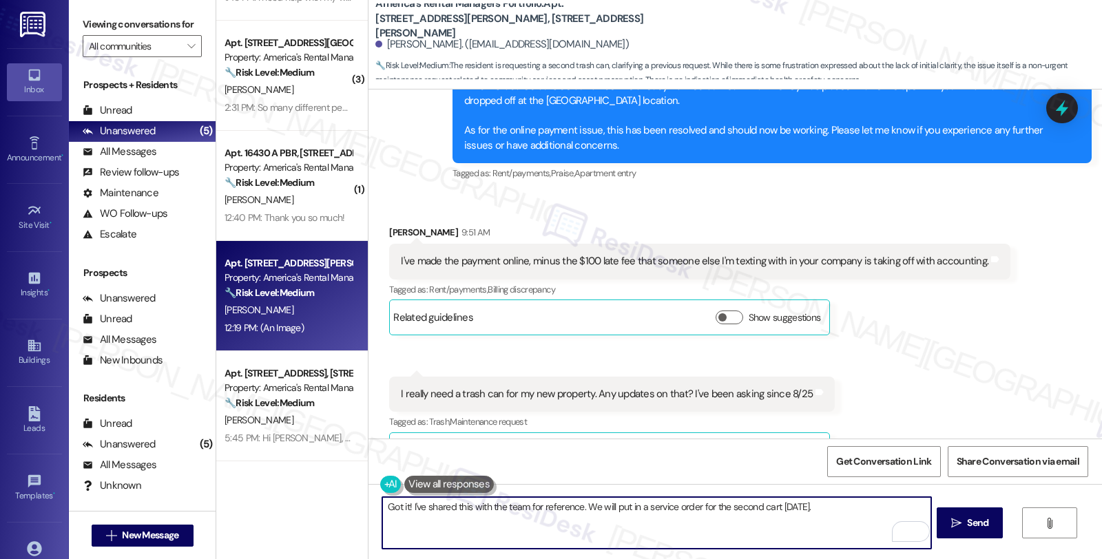
scroll to position [6386, 0]
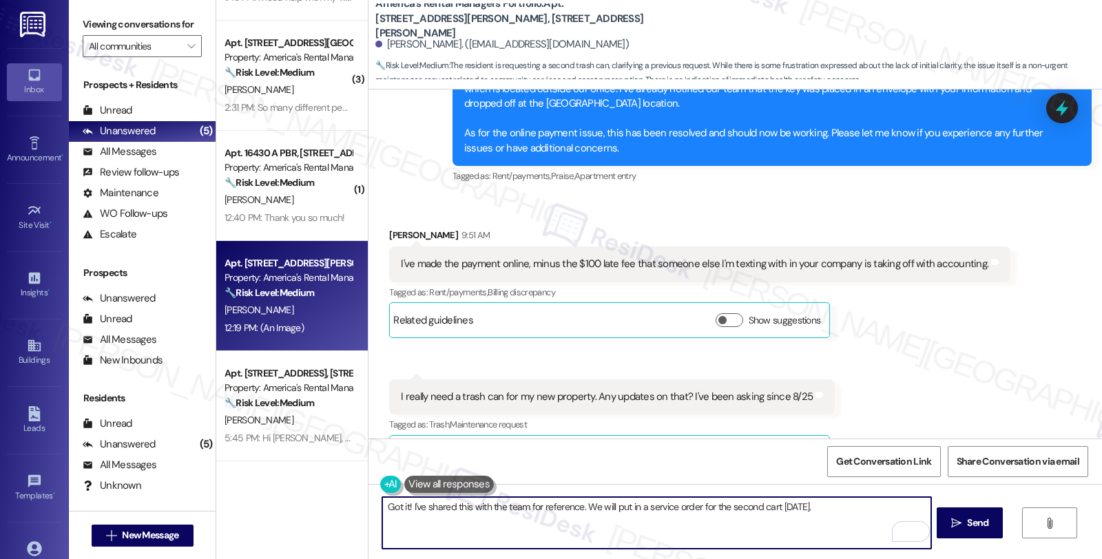
click at [846, 511] on textarea "Got it! I've shared this with the team for reference. We will put in a service …" at bounding box center [656, 523] width 548 height 52
type textarea "Got it! I've shared this with the team for reference. We will put in a service …"
click at [771, 530] on textarea "Got it! I've shared this with the team for reference. We will put in a service …" at bounding box center [656, 523] width 548 height 52
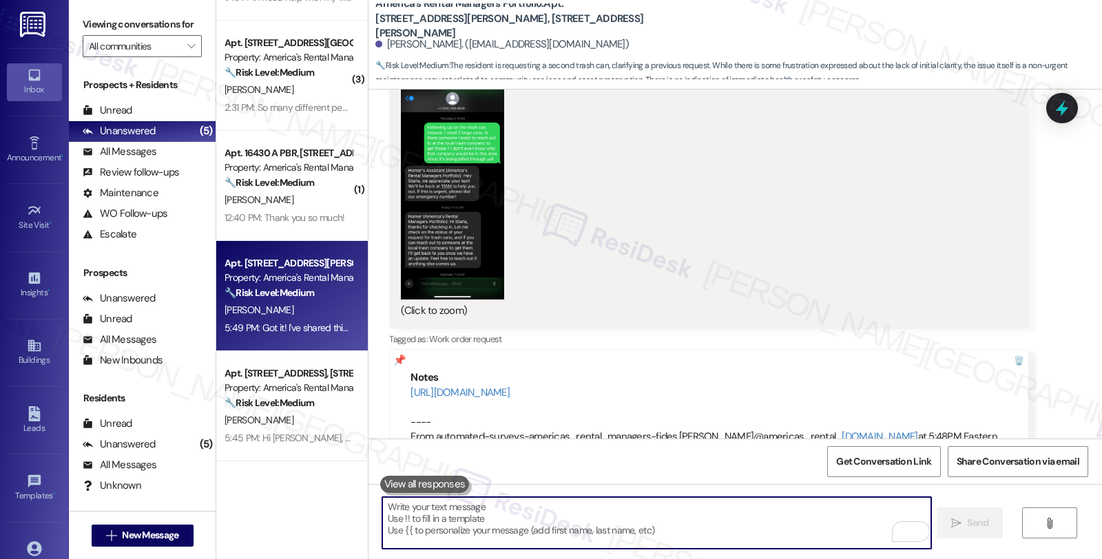
scroll to position [8716, 0]
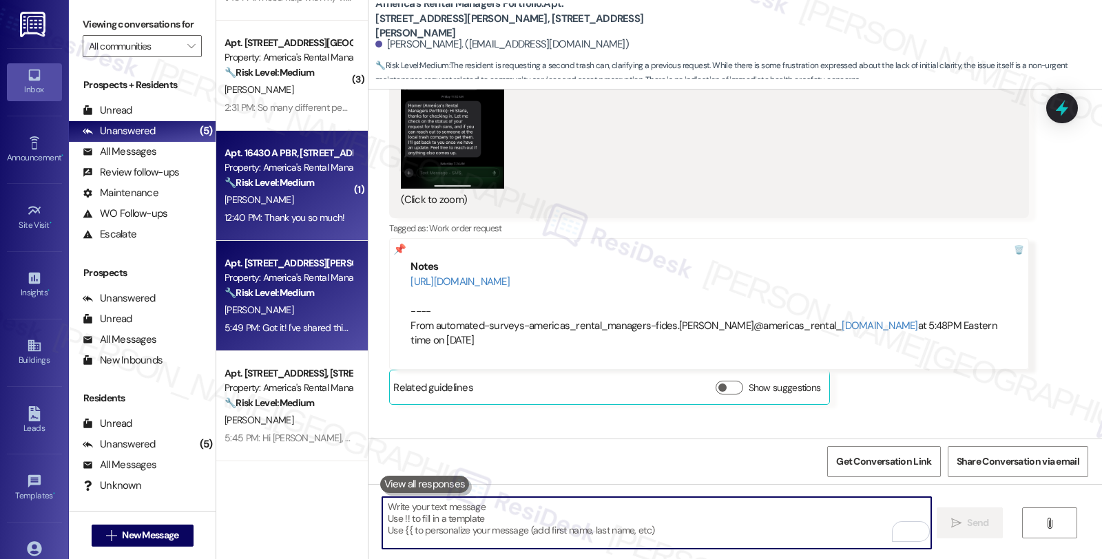
click at [311, 203] on div "S. Mcneel" at bounding box center [288, 199] width 130 height 17
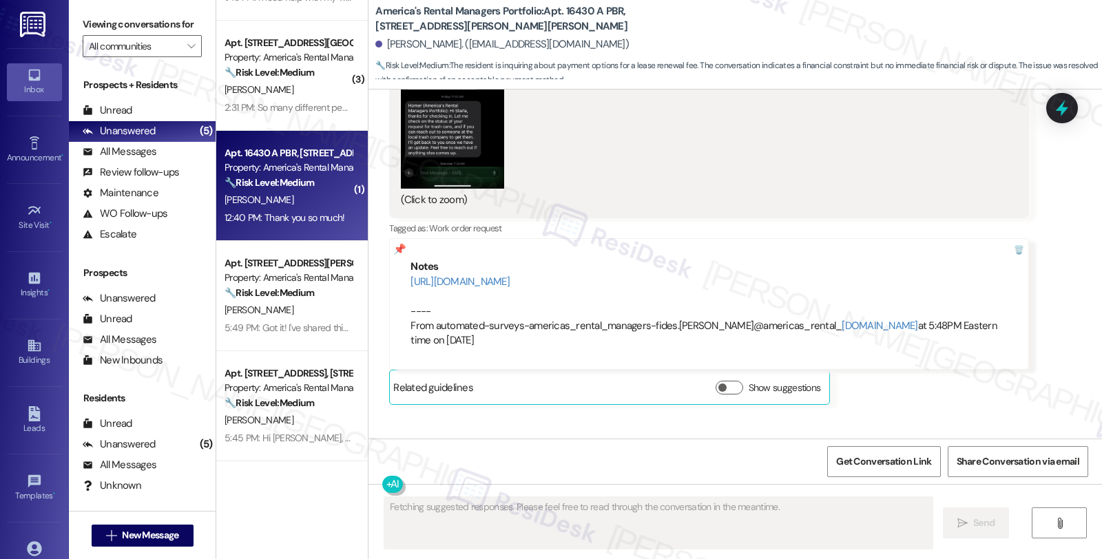
scroll to position [1485, 0]
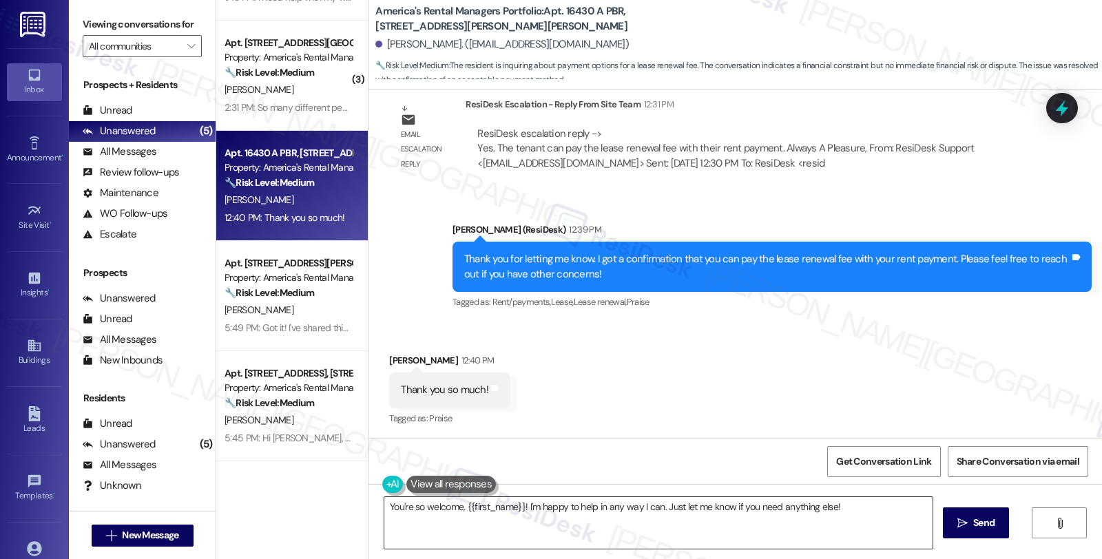
click at [480, 529] on textarea "You're so welcome, {{first_name}}! I'm happy to help in any way I can. Just let…" at bounding box center [658, 523] width 548 height 52
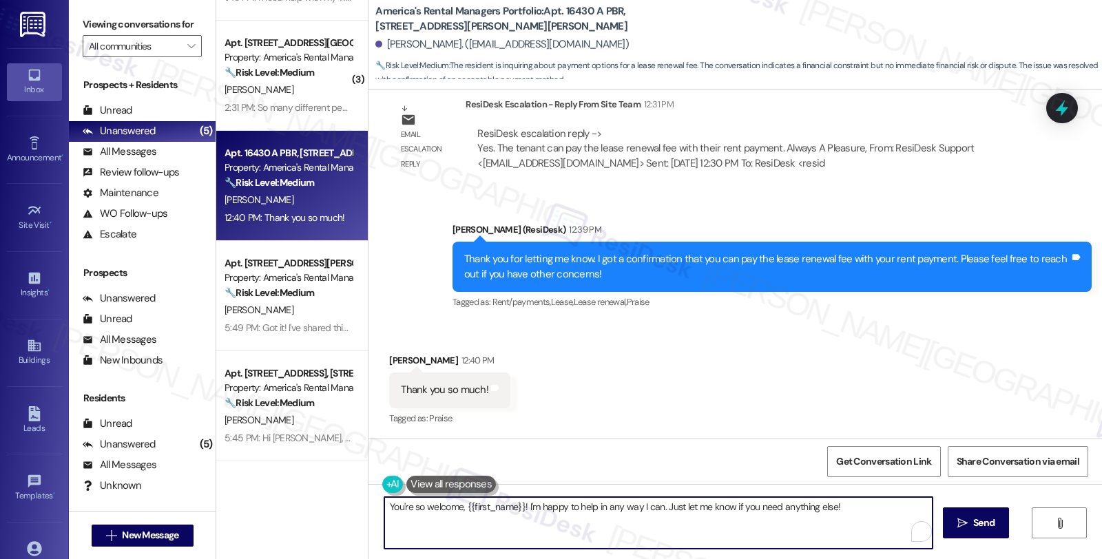
click at [480, 529] on textarea "You're so welcome, {{first_name}}! I'm happy to help in any way I can. Just let…" at bounding box center [658, 523] width 548 height 52
click at [581, 507] on textarea "You're so welcome, {{first_name}}! I'm happy to help in any way I can. Just let…" at bounding box center [656, 523] width 548 height 52
type textarea "You're so welcome, {{first_name}}! I'm happy to assist in any way I can. Just l…"
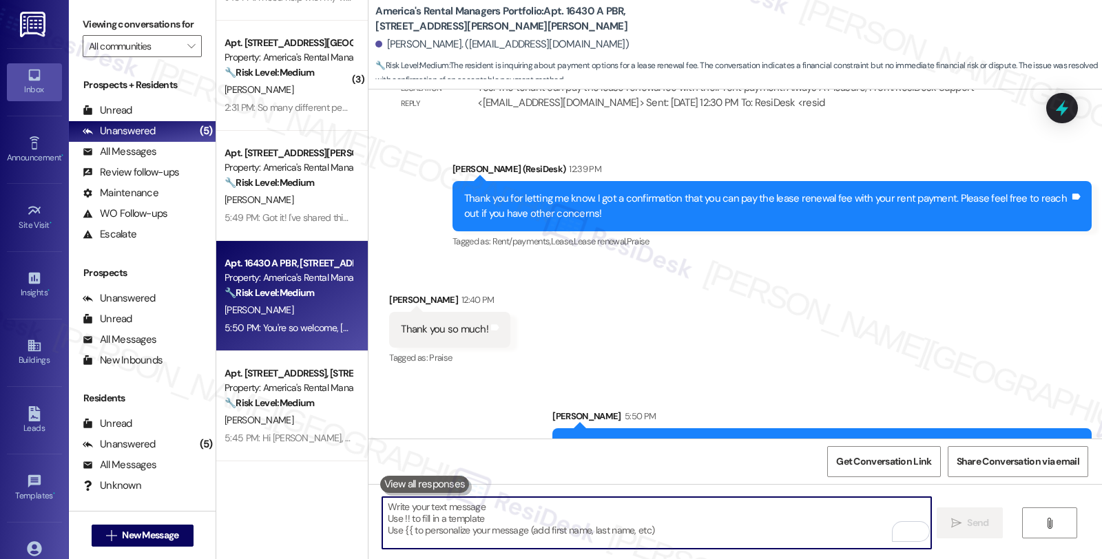
scroll to position [1581, 0]
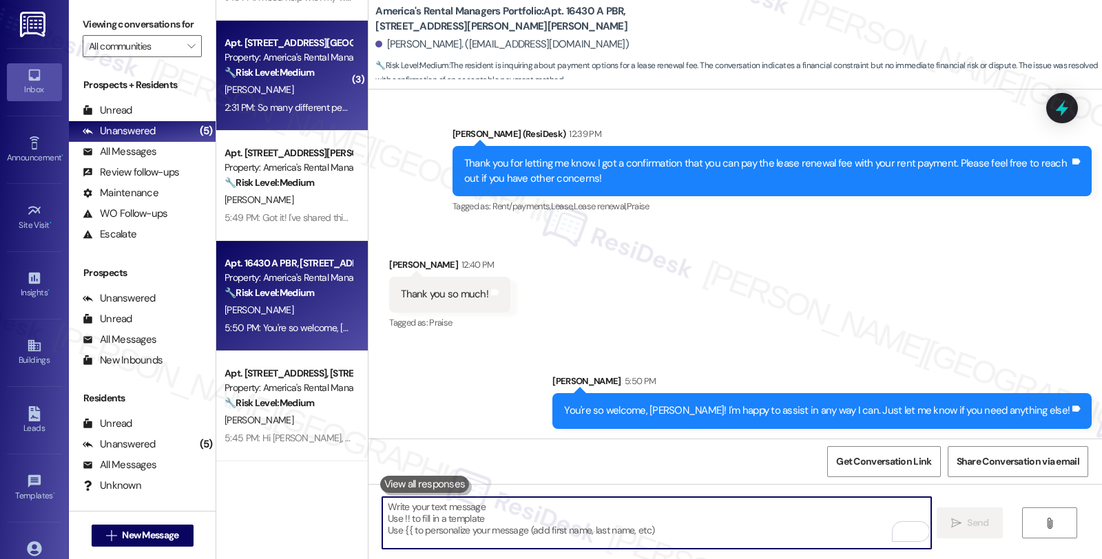
click at [309, 86] on div "K. Mitchell" at bounding box center [288, 89] width 130 height 17
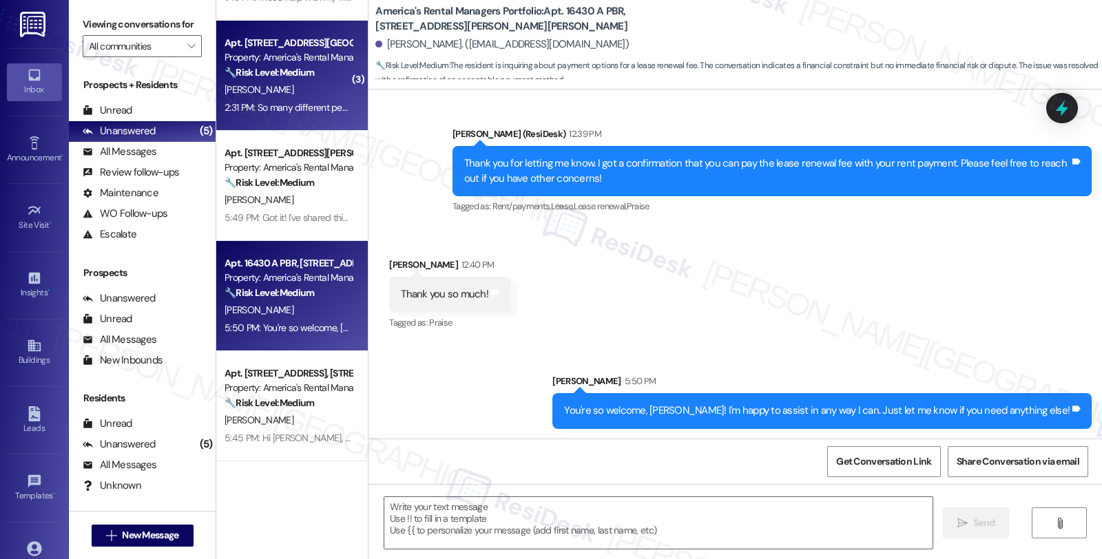
type textarea "Fetching suggested responses. Please feel free to read through the conversation…"
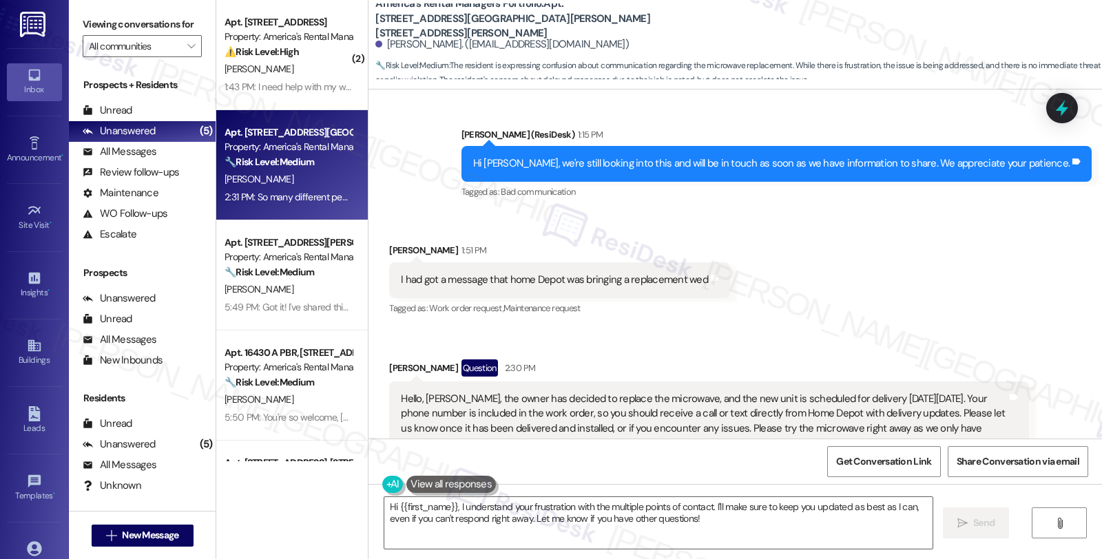
scroll to position [2937, 0]
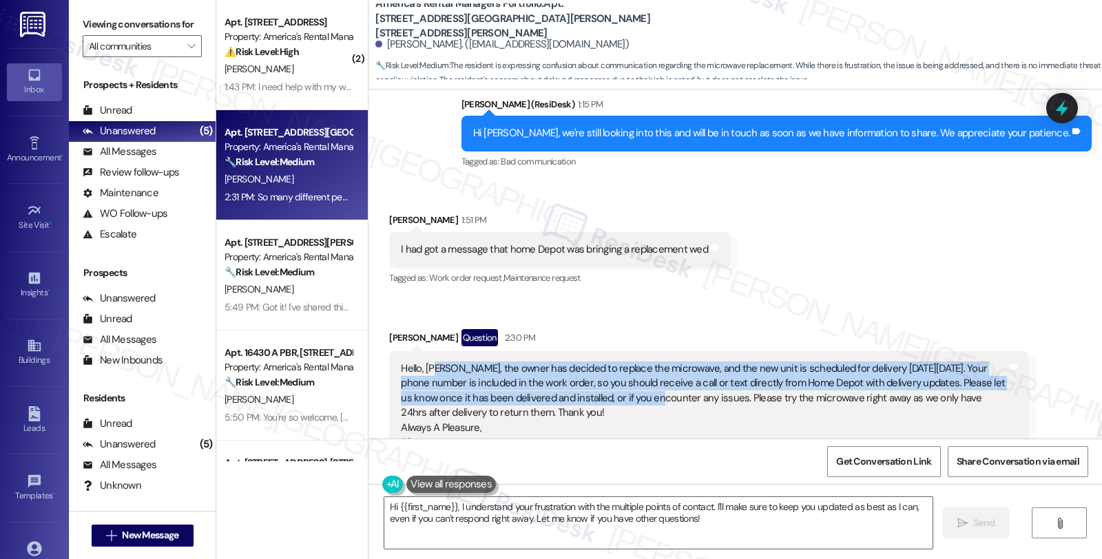
drag, startPoint x: 428, startPoint y: 355, endPoint x: 601, endPoint y: 381, distance: 175.5
click at [601, 381] on div "Hello, Kevin, the owner has decided to replace the microwave, and the new unit …" at bounding box center [703, 421] width 605 height 118
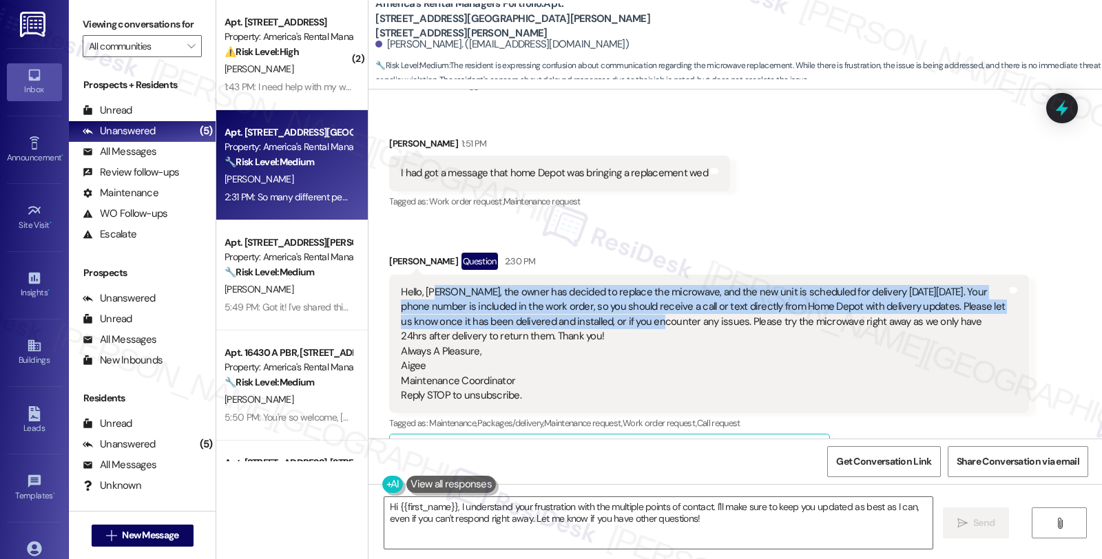
click at [425, 293] on div "Hello, Kevin, the owner has decided to replace the microwave, and the new unit …" at bounding box center [703, 344] width 605 height 118
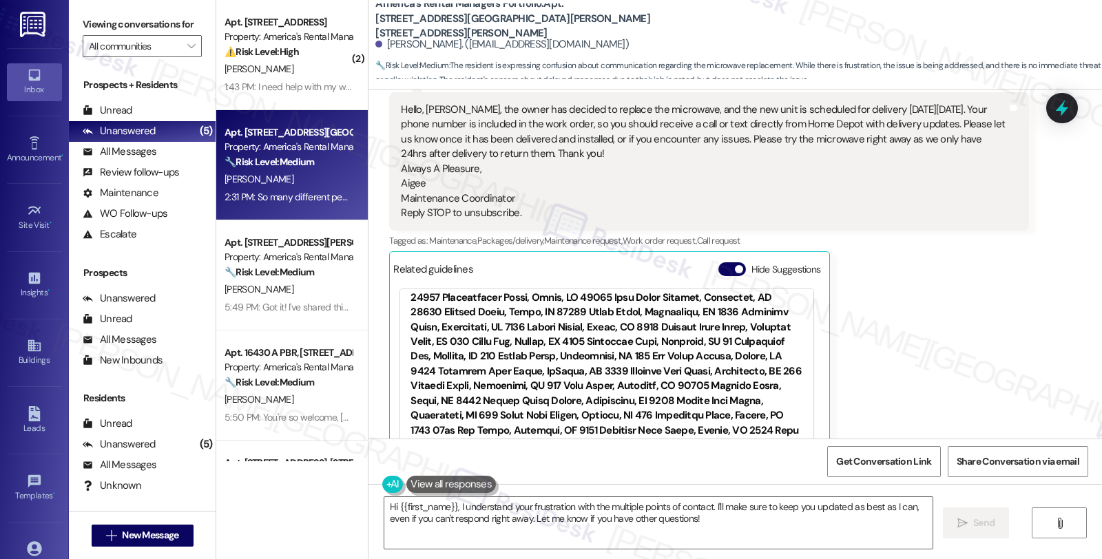
scroll to position [3166, 0]
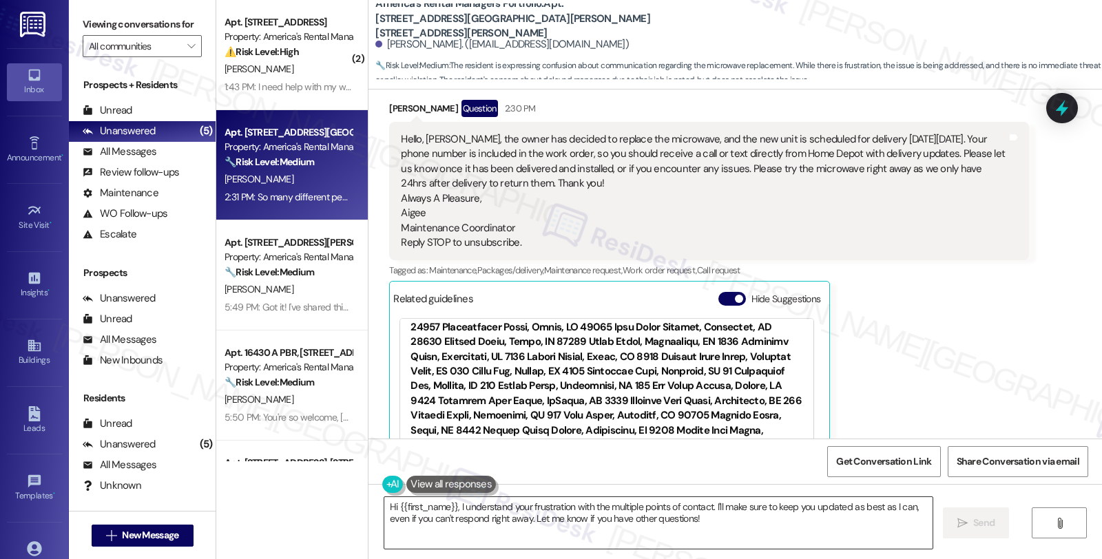
click at [384, 501] on textarea "Hi {{first_name}}, I understand your frustration with the multiple points of co…" at bounding box center [658, 523] width 548 height 52
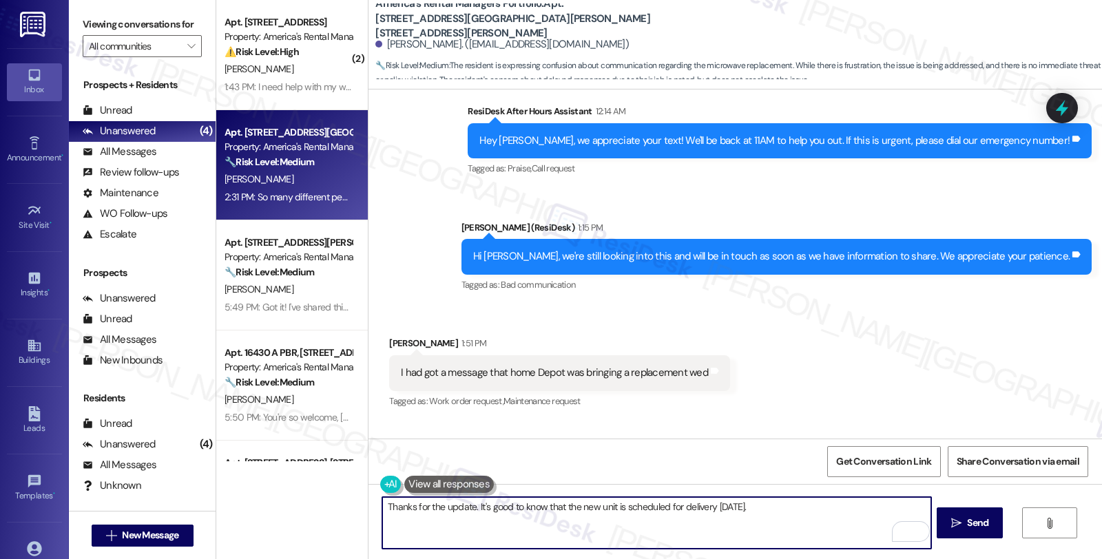
scroll to position [2937, 0]
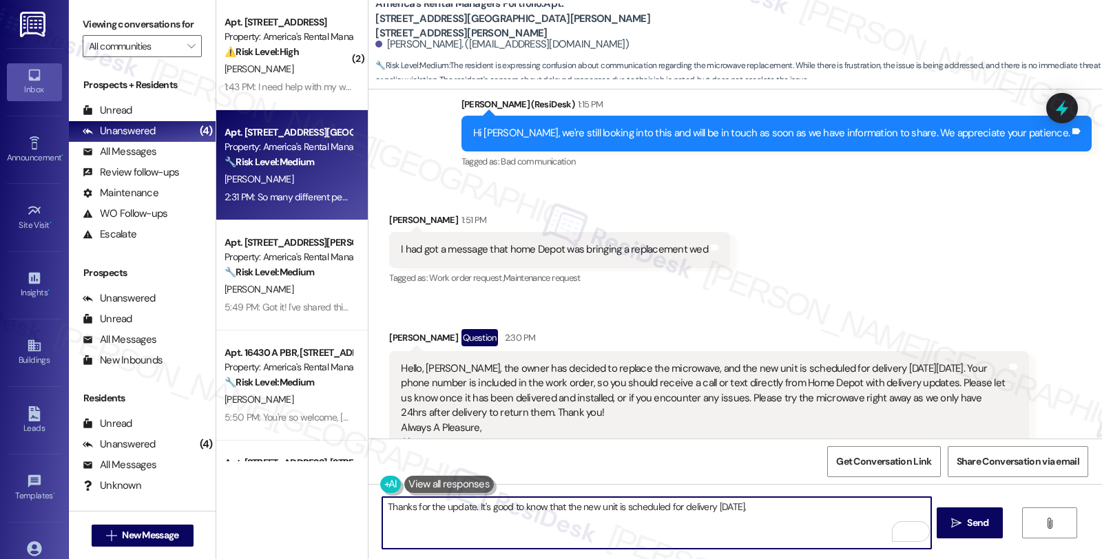
click at [800, 506] on textarea "Thanks for the update. It's good to know that the new unit is scheduled for del…" at bounding box center [656, 523] width 548 height 52
type textarea "Thanks for the update. It's good to know that the new unit is scheduled for del…"
click at [968, 524] on span "Send" at bounding box center [977, 523] width 21 height 14
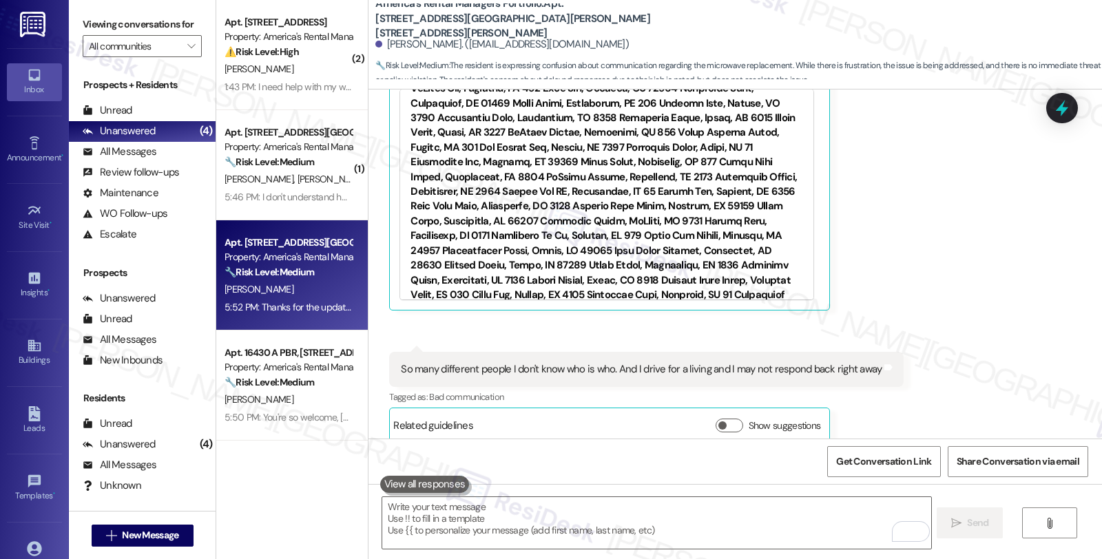
scroll to position [918, 0]
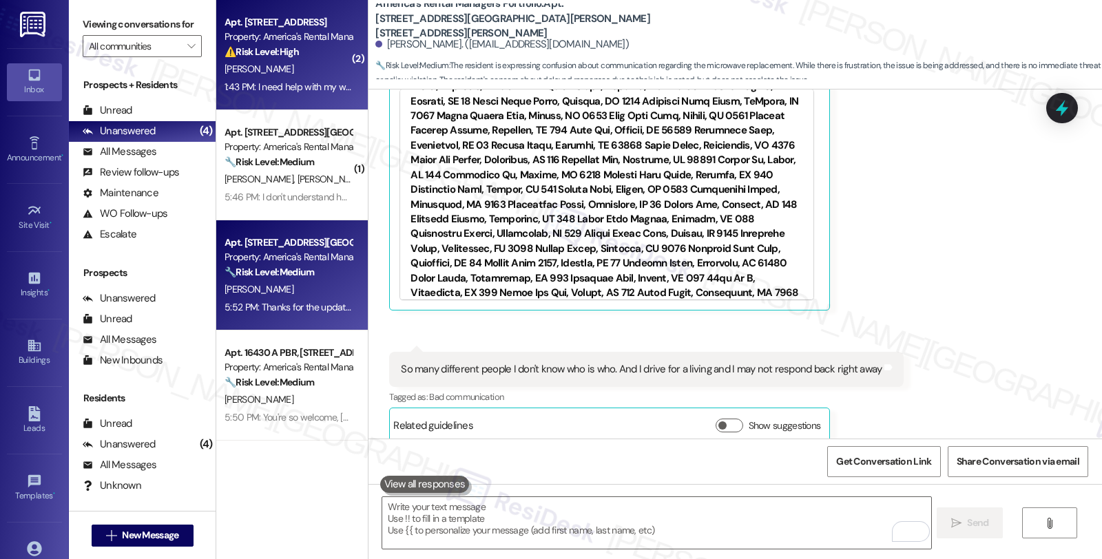
click at [321, 45] on div "⚠️ Risk Level: High The resident is requesting help with their water bill. Fina…" at bounding box center [288, 52] width 127 height 14
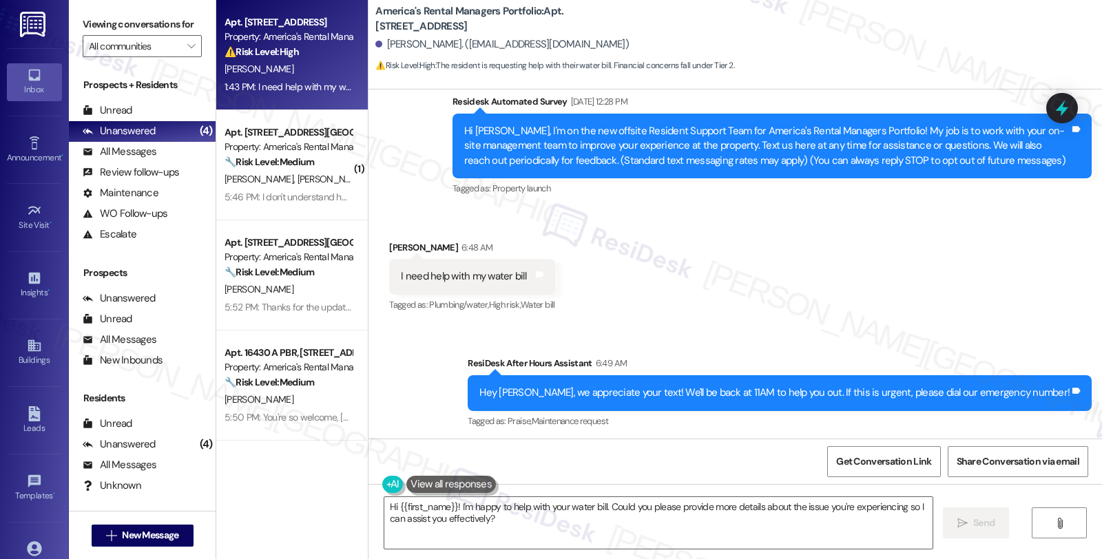
scroll to position [237, 0]
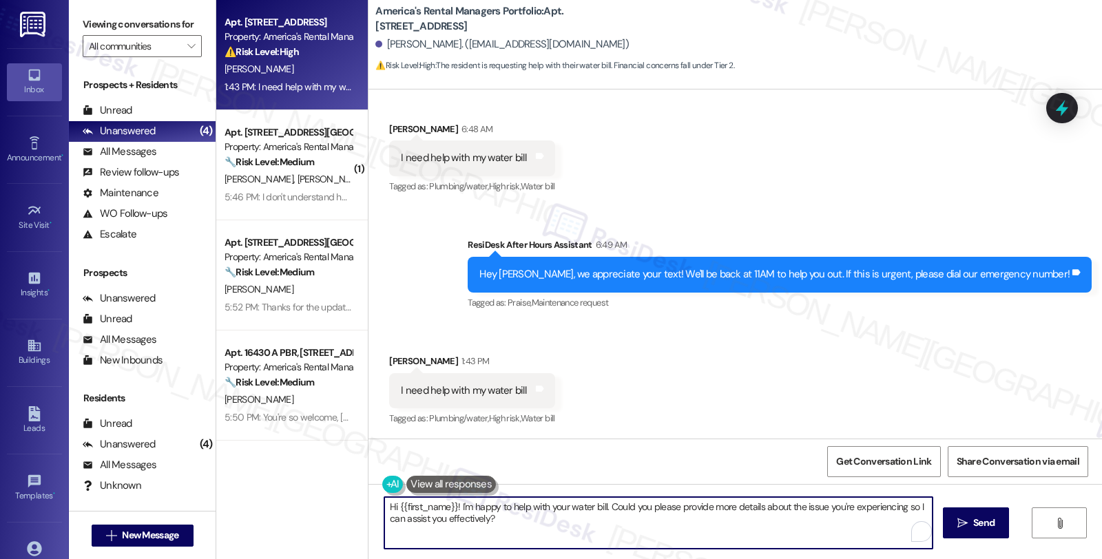
click at [449, 506] on textarea "Hi {{first_name}}! I'm happy to help with your water bill. Could you please pro…" at bounding box center [658, 523] width 548 height 52
type textarea "Hi {{first_name}}, thanks for reaching out! I und! I'm happy to help with your …"
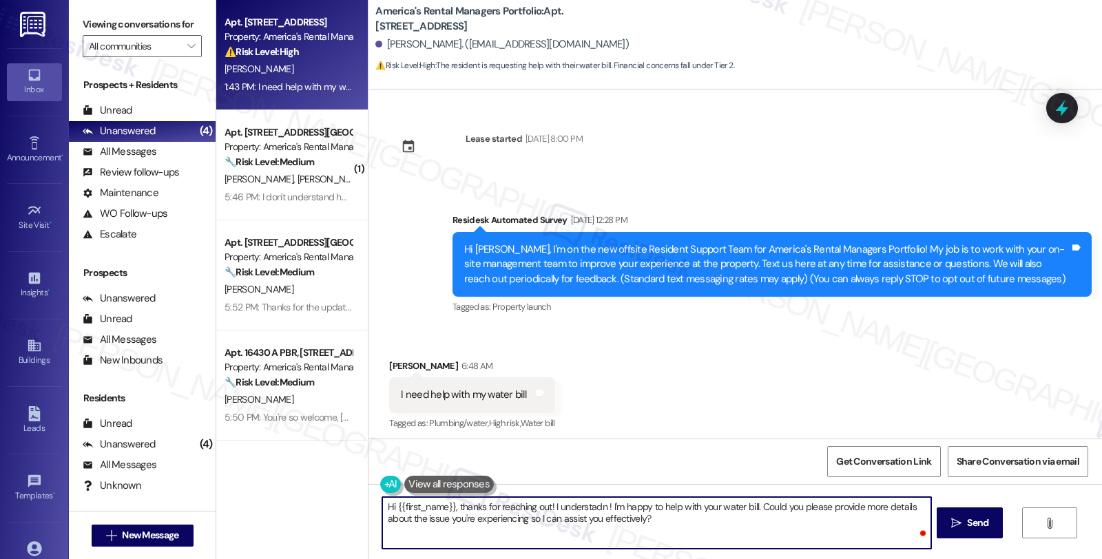
scroll to position [237, 0]
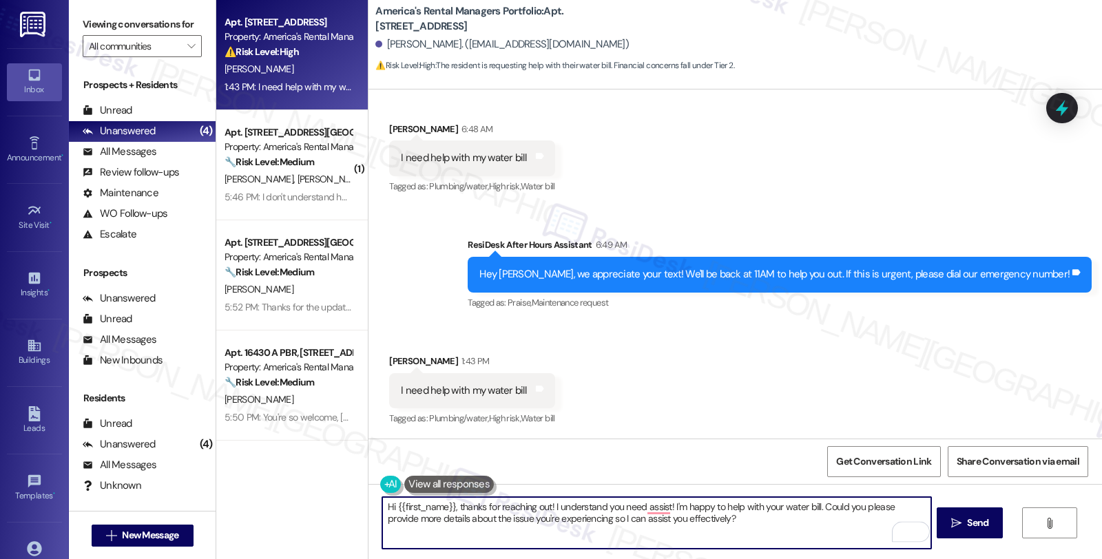
click at [616, 508] on textarea "Hi {{first_name}}, thanks for reaching out! I understand you need assist! I'm h…" at bounding box center [656, 523] width 548 height 52
drag, startPoint x: 547, startPoint y: 519, endPoint x: 731, endPoint y: 519, distance: 183.9
click at [731, 519] on textarea "Hi {{first_name}}, thanks for reaching out! I understand you have some concerns…" at bounding box center [656, 523] width 548 height 52
type textarea "Hi {{first_name}}, thanks for reaching out! I understand you have some concerns…"
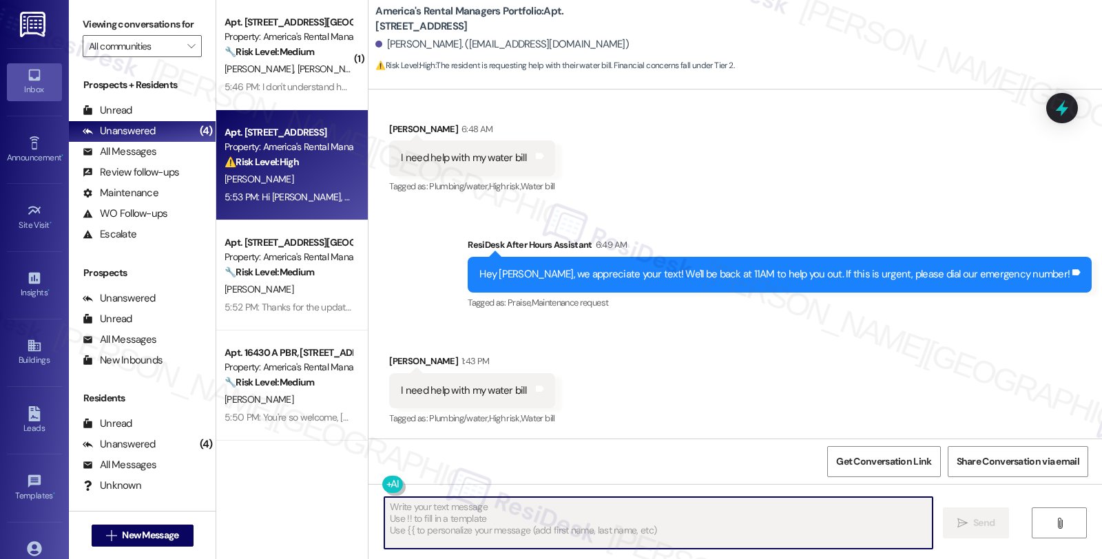
scroll to position [348, 0]
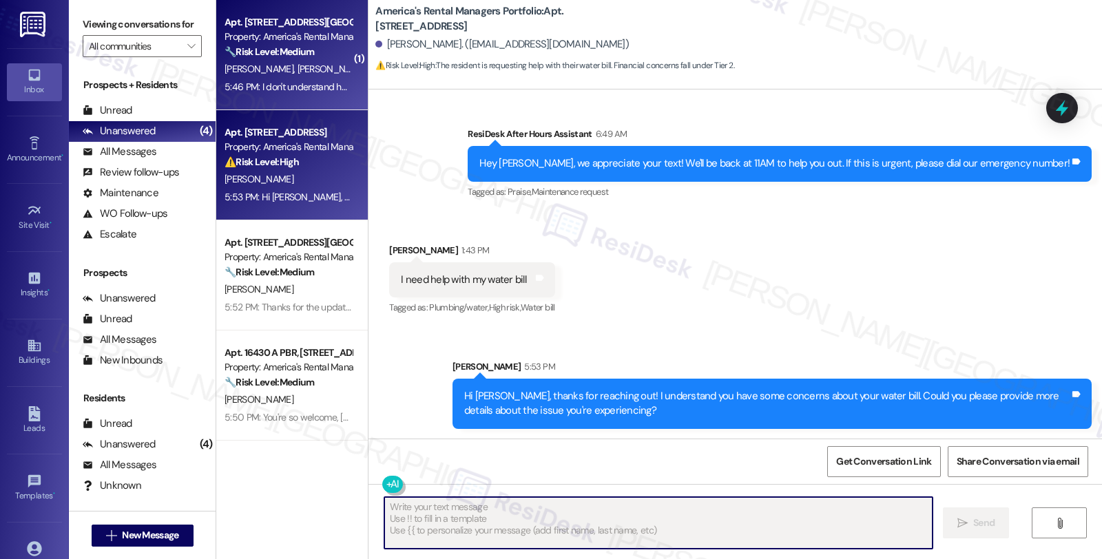
click at [331, 57] on div "🔧 Risk Level: Medium The resident is questioning the HOA's decision regarding r…" at bounding box center [288, 52] width 127 height 14
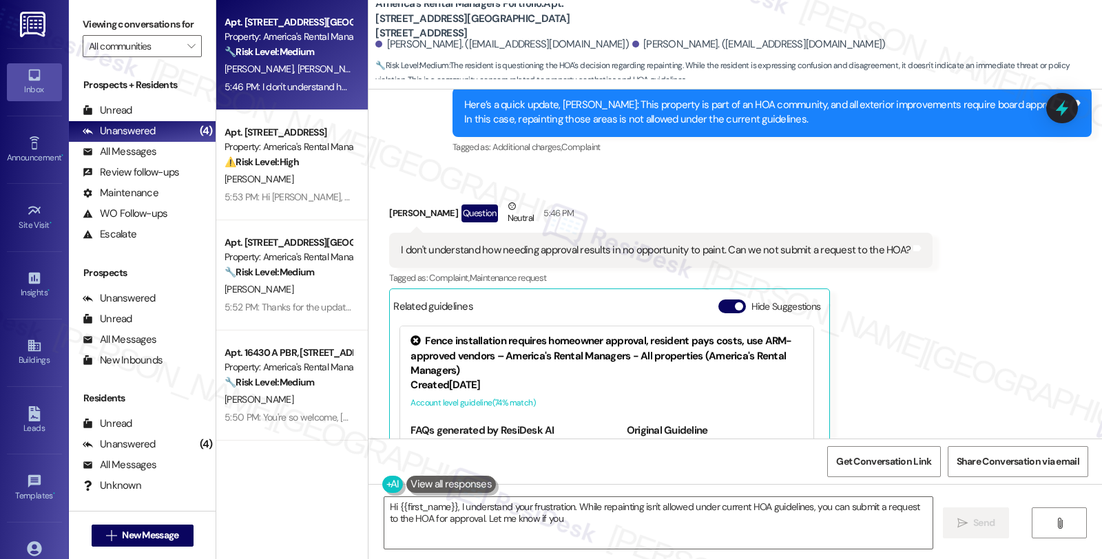
scroll to position [4684, 0]
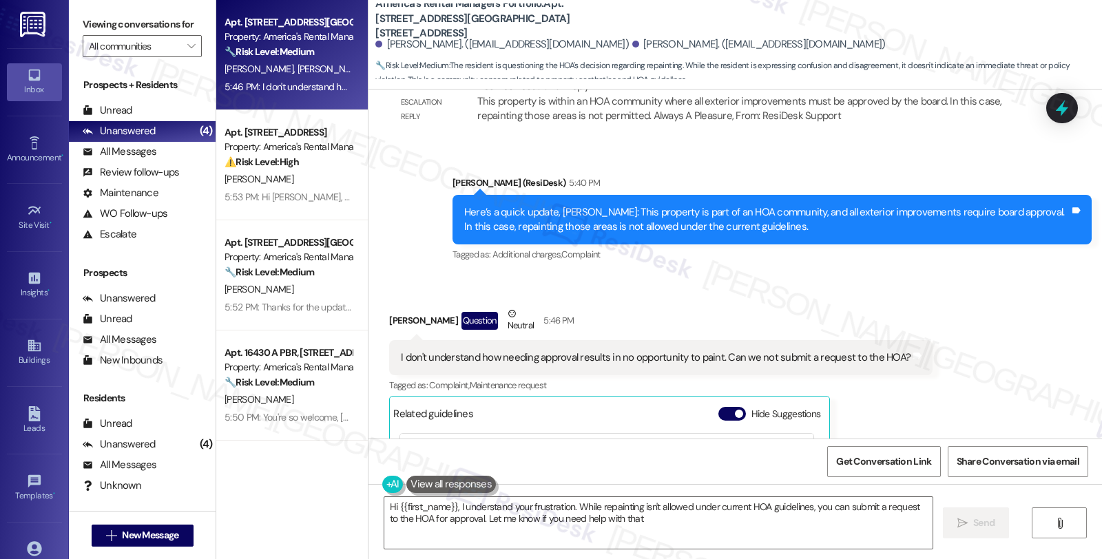
type textarea "Hi {{first_name}}, I understand your frustration. While repainting isn't allowe…"
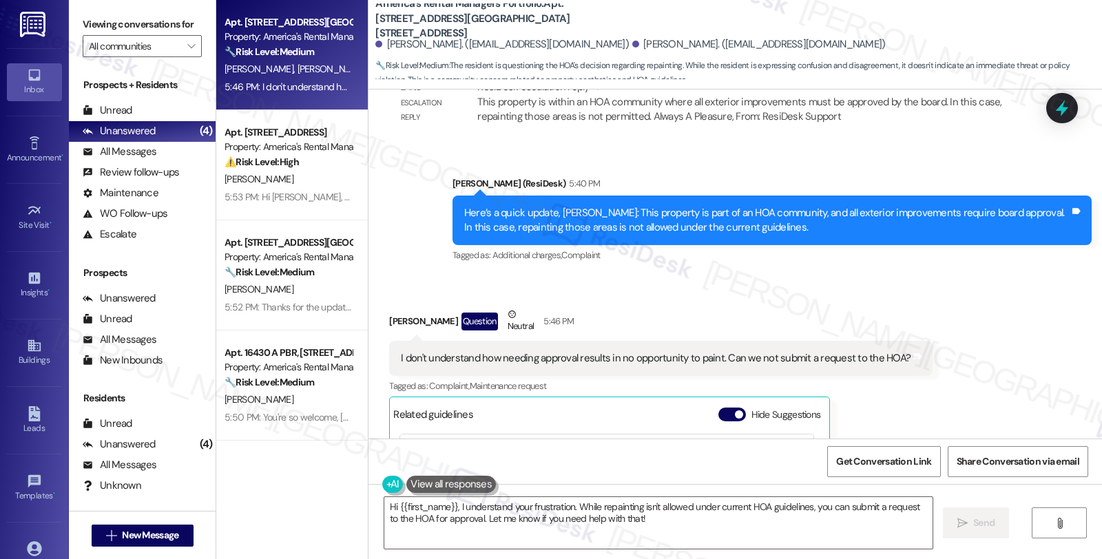
click at [965, 352] on div "Received via SMS [PERSON_NAME] Question Neutral 5:46 PM I don't understand how …" at bounding box center [736, 471] width 734 height 390
click at [901, 351] on div "Kimbrell Hinds Question Neutral 5:46 PM I don't understand how needing approval…" at bounding box center [660, 481] width 543 height 349
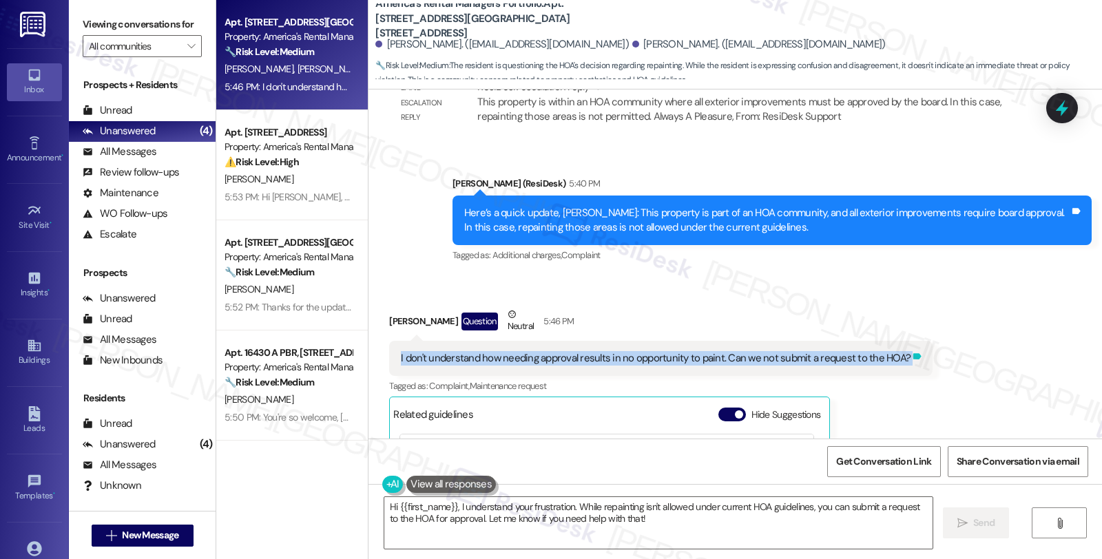
drag, startPoint x: 390, startPoint y: 284, endPoint x: 891, endPoint y: 287, distance: 501.4
click at [891, 341] on div "I don't understand how needing approval results in no opportunity to paint. Can…" at bounding box center [660, 358] width 543 height 35
copy div "I don't understand how needing approval results in no opportunity to paint. Can…"
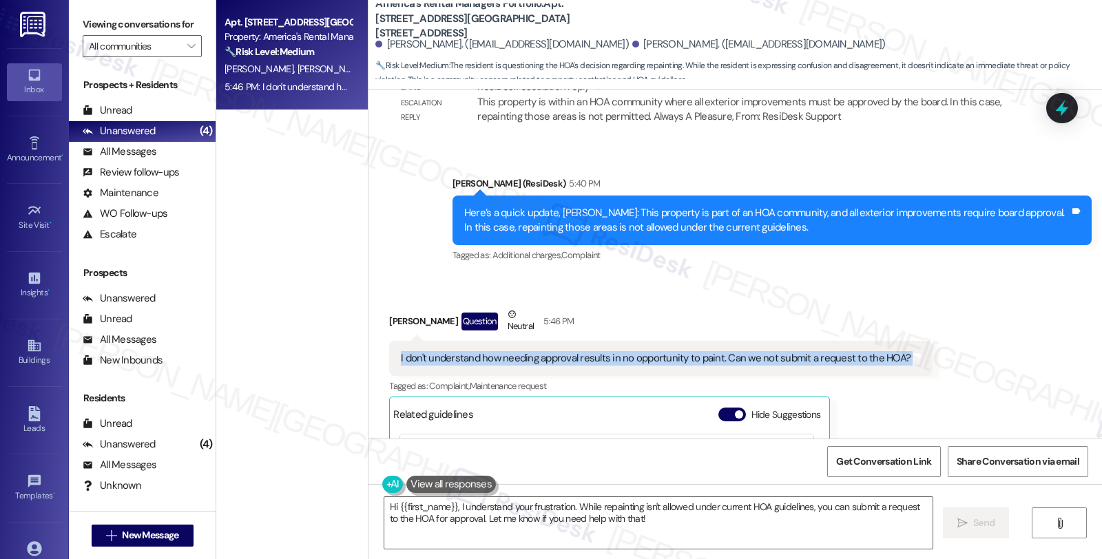
click at [977, 290] on div "Received via SMS Kimbrell Hinds Question Neutral 5:46 PM I don't understand how…" at bounding box center [736, 471] width 734 height 390
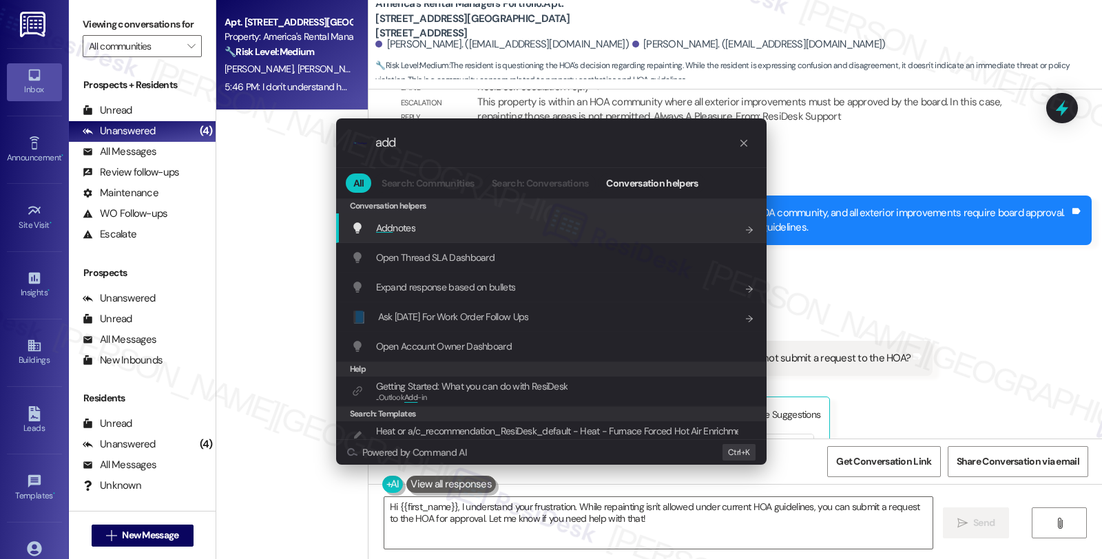
type input "add"
click at [474, 228] on div "Add notes Add shortcut" at bounding box center [552, 227] width 403 height 15
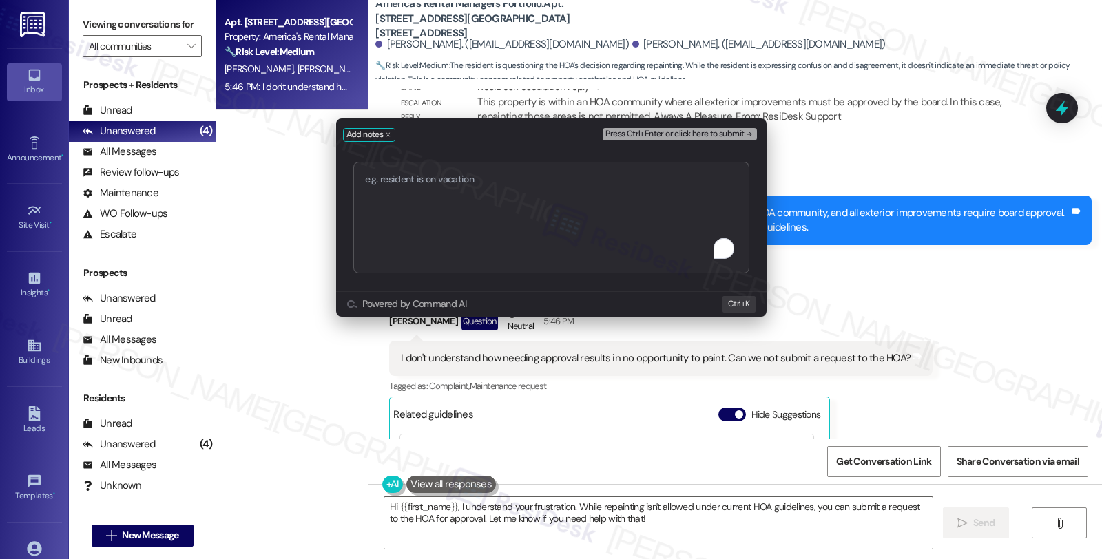
type textarea "https://residesk.slack.com/archives/C0976NXM292/p1757455084617379?thread_ts=175…"
click at [690, 141] on div "Press Ctrl+Enter or click here to submit" at bounding box center [681, 134] width 156 height 19
click at [690, 138] on span "Press Ctrl+Enter or click here to submit" at bounding box center [674, 134] width 138 height 10
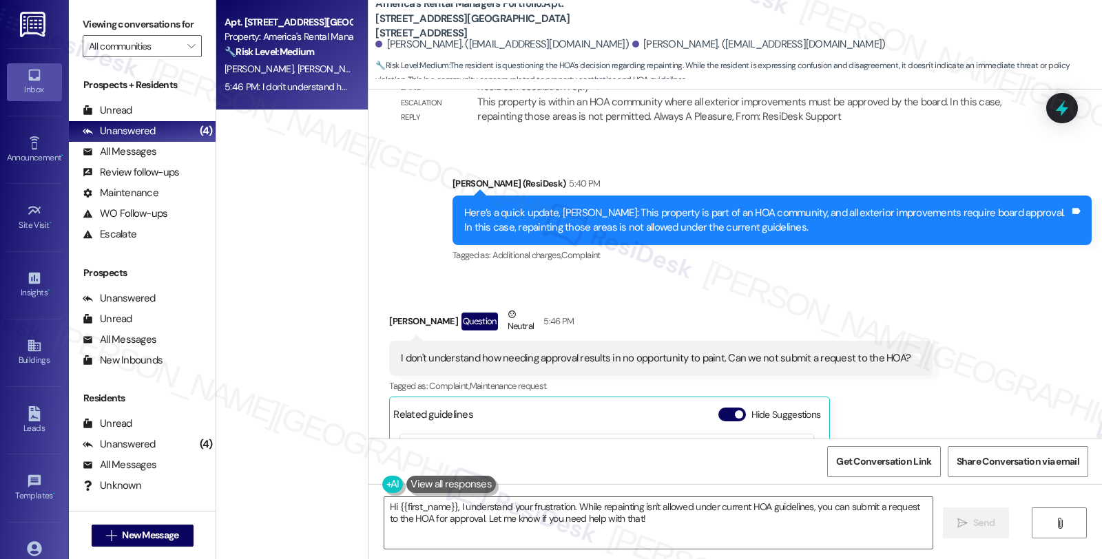
click at [690, 206] on div "Here’s a quick update, Jacob: This property is part of an HOA community, and al…" at bounding box center [766, 221] width 605 height 30
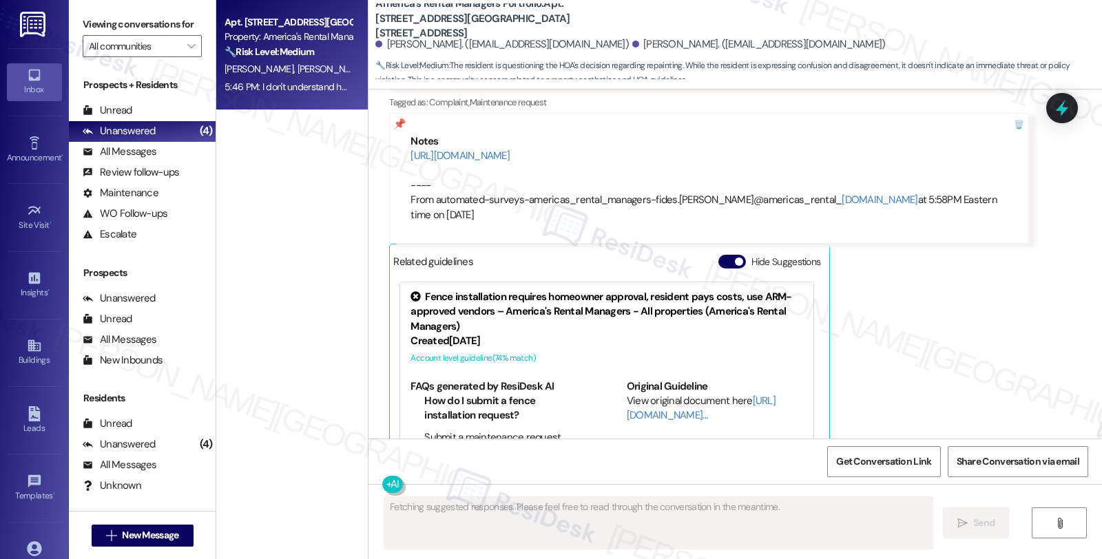
scroll to position [4968, 0]
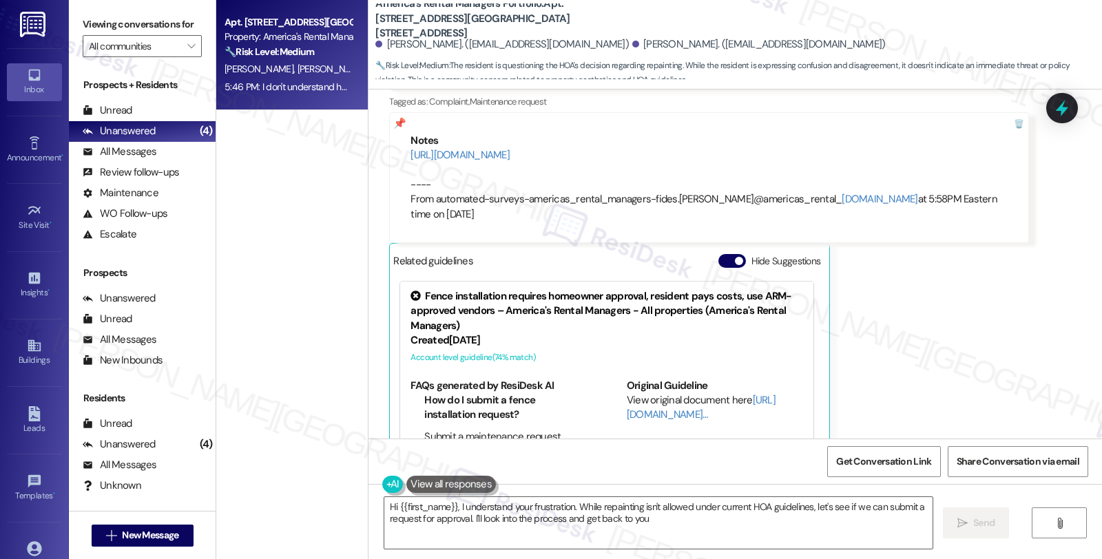
type textarea "Hi {{first_name}}, I understand your frustration. While repainting isn't allowe…"
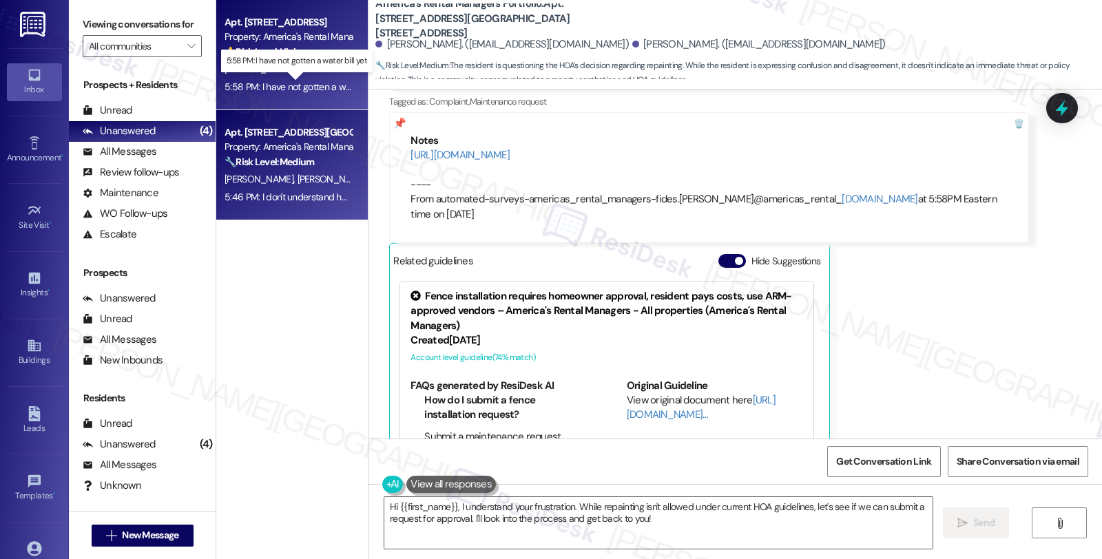
click at [291, 92] on div "5:58 PM: I have not gotten a water bill yet 5:58 PM: I have not gotten a water …" at bounding box center [307, 87] width 165 height 12
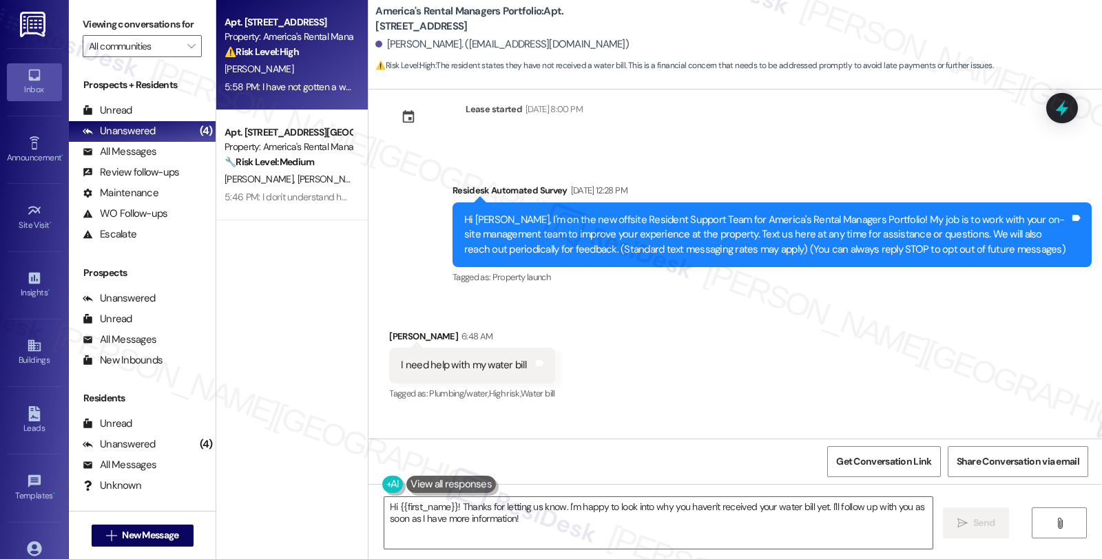
scroll to position [25, 0]
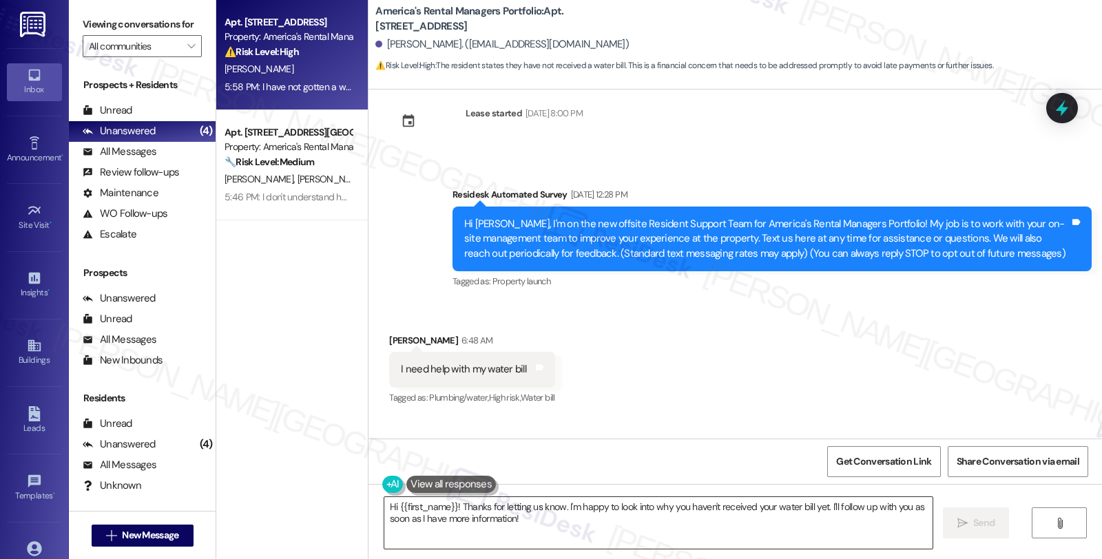
drag, startPoint x: 377, startPoint y: 504, endPoint x: 625, endPoint y: 519, distance: 248.4
click at [634, 512] on textarea "Hi {{first_name}}! Thanks for letting us know. I'm happy to look into why you h…" at bounding box center [658, 523] width 548 height 52
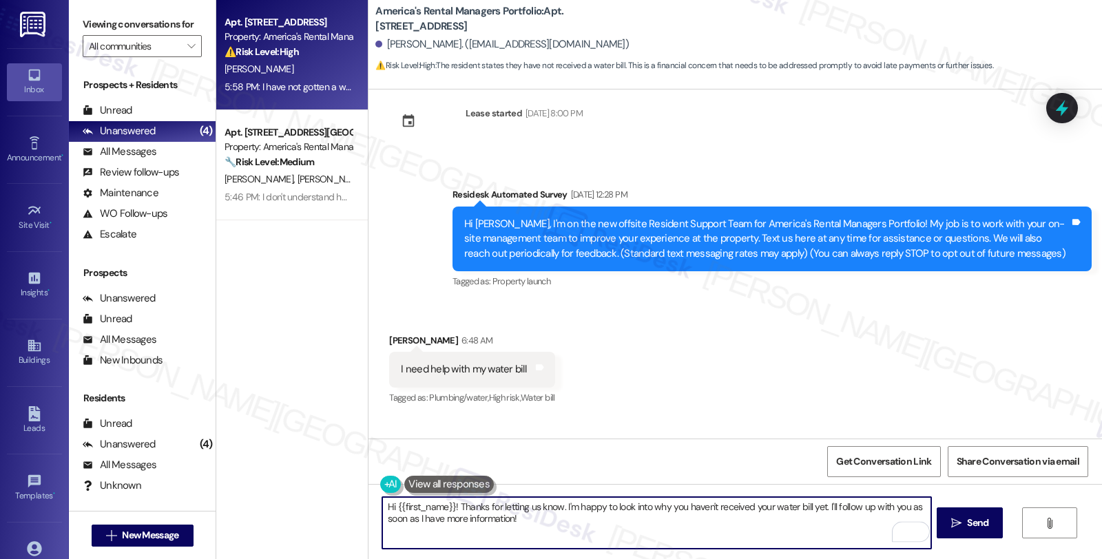
click at [559, 522] on textarea "Hi {{first_name}}! Thanks for letting us know. I'm happy to look into why you h…" at bounding box center [656, 523] width 548 height 52
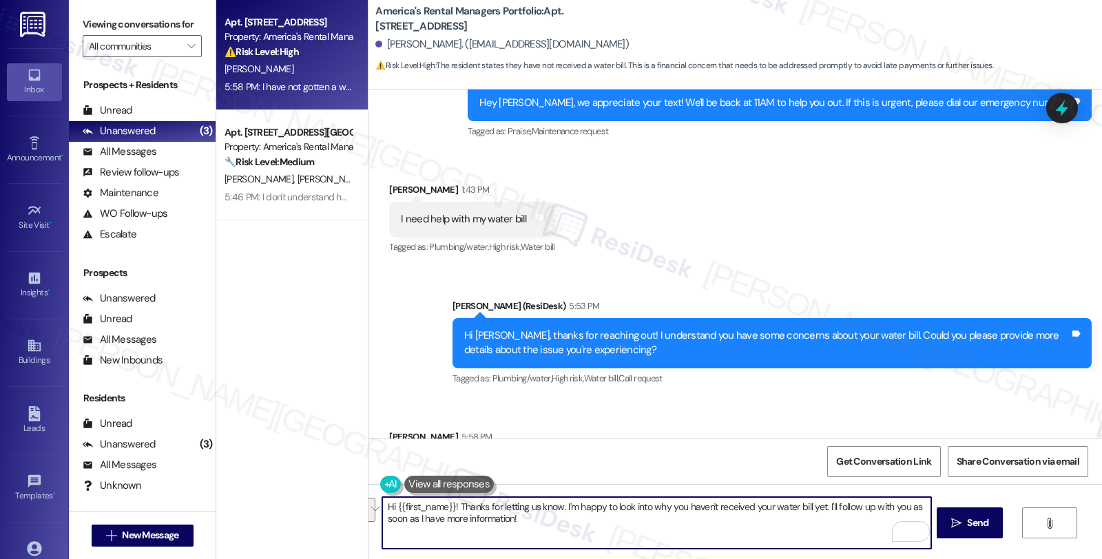
scroll to position [485, 0]
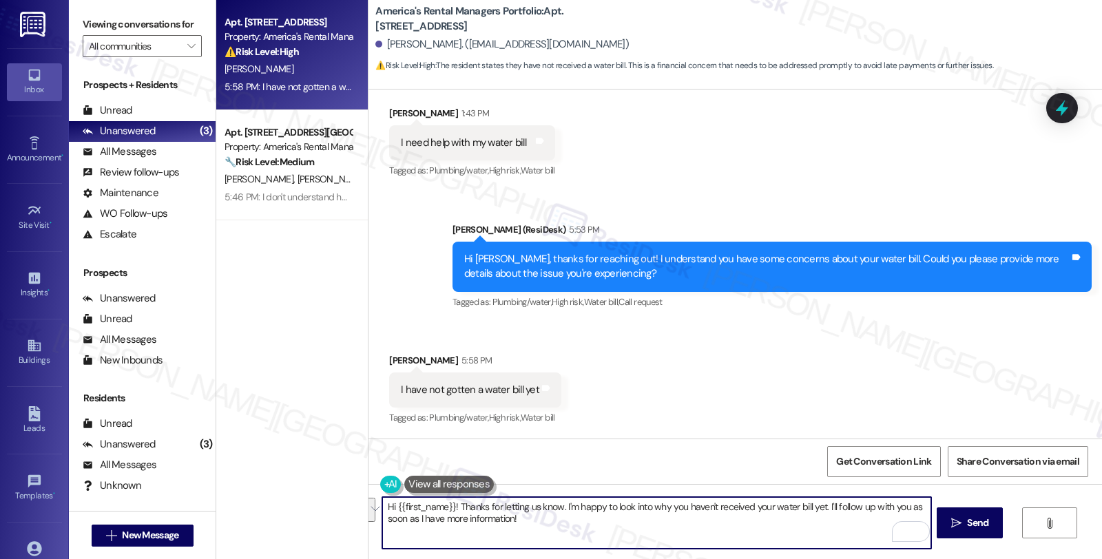
click at [539, 533] on textarea "Hi {{first_name}}! Thanks for letting us know. I'm happy to look into why you h…" at bounding box center [656, 523] width 548 height 52
drag, startPoint x: 536, startPoint y: 526, endPoint x: 355, endPoint y: 511, distance: 181.0
click at [355, 511] on div "Apt. 283 Camden Ct SW, 283 Camden Ct SW Property: America's Rental Managers Por…" at bounding box center [659, 279] width 886 height 559
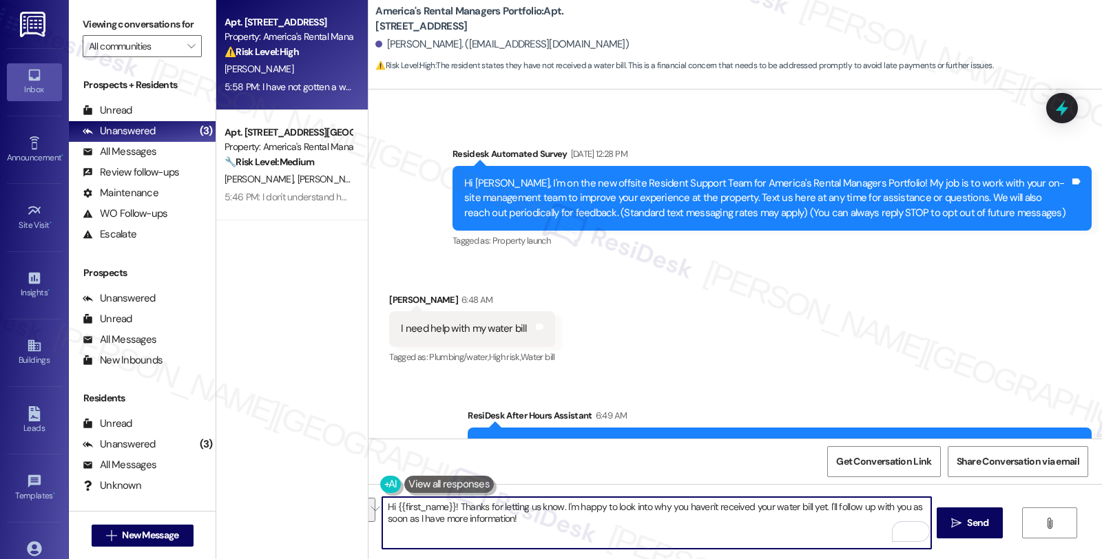
scroll to position [0, 0]
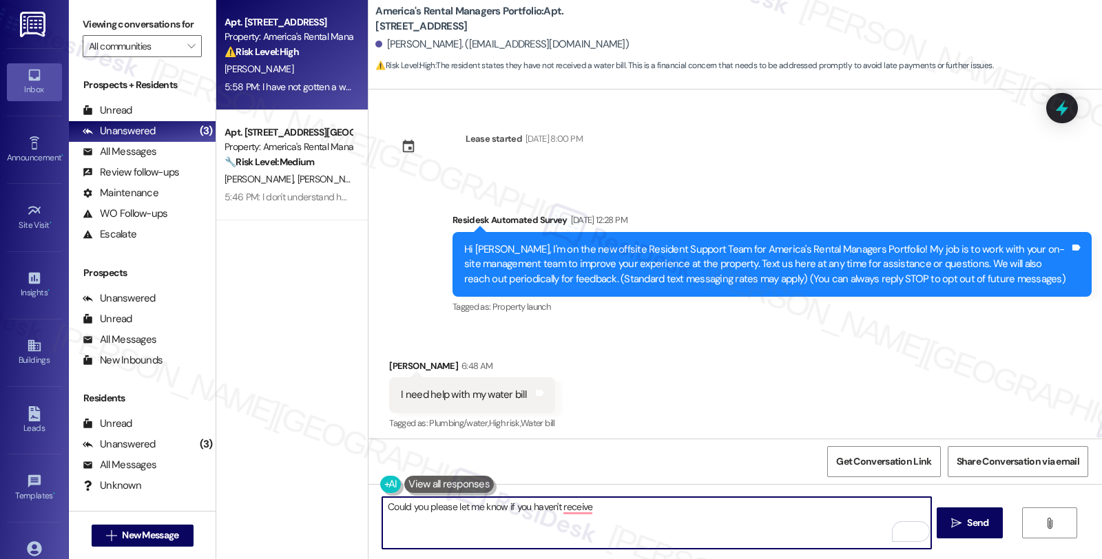
click at [497, 508] on textarea "Could you please let me know if you haven't receive" at bounding box center [656, 523] width 548 height 52
click at [895, 531] on div "Rewrite with Grammarly" at bounding box center [902, 532] width 15 height 16
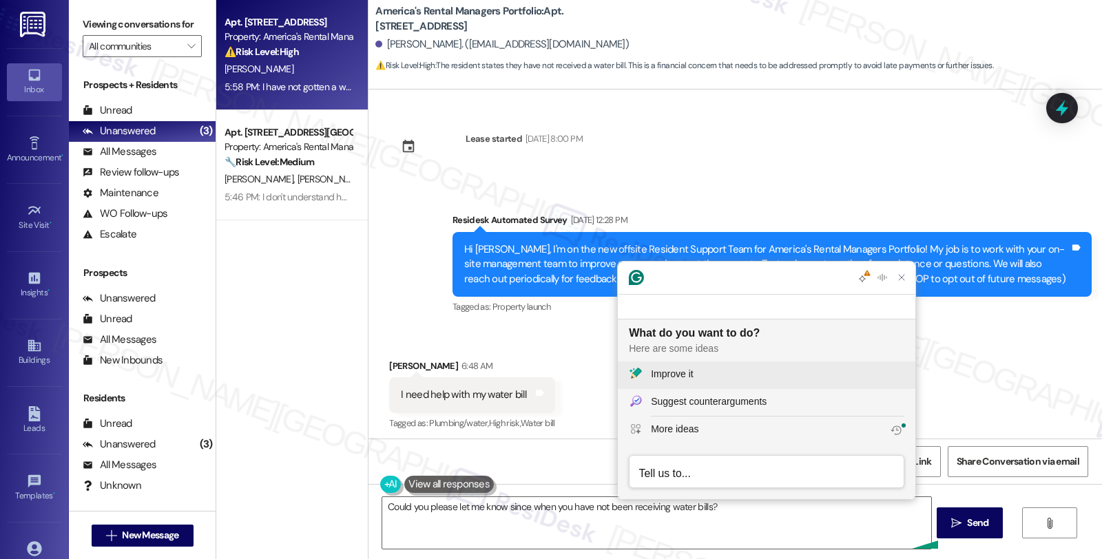
click at [726, 371] on div "Improve it" at bounding box center [777, 374] width 253 height 14
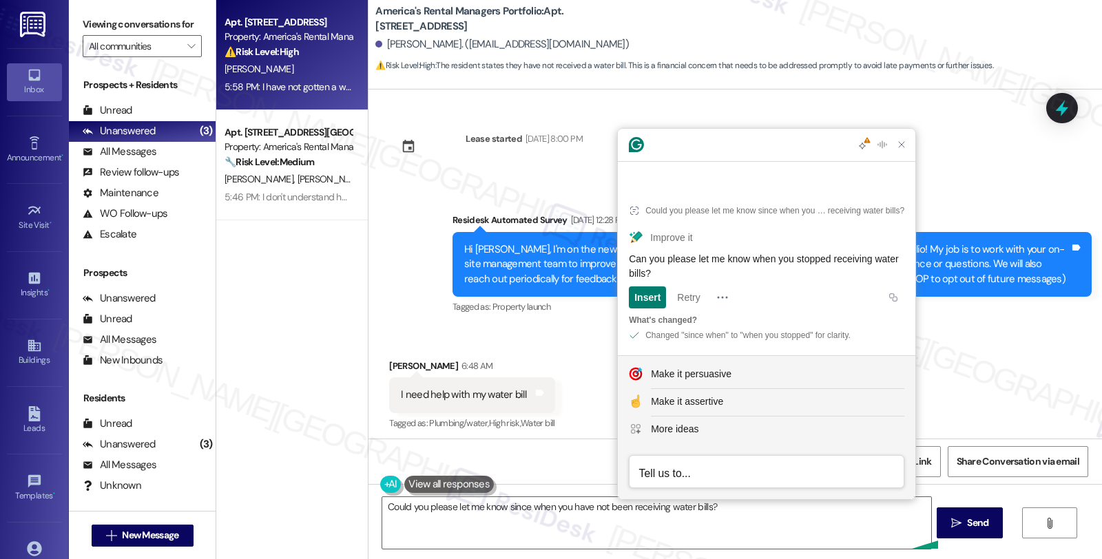
drag, startPoint x: 703, startPoint y: 272, endPoint x: 625, endPoint y: 258, distance: 79.0
click at [625, 258] on article "Could you please let me know since when you have not been receiving water bills…" at bounding box center [767, 270] width 298 height 169
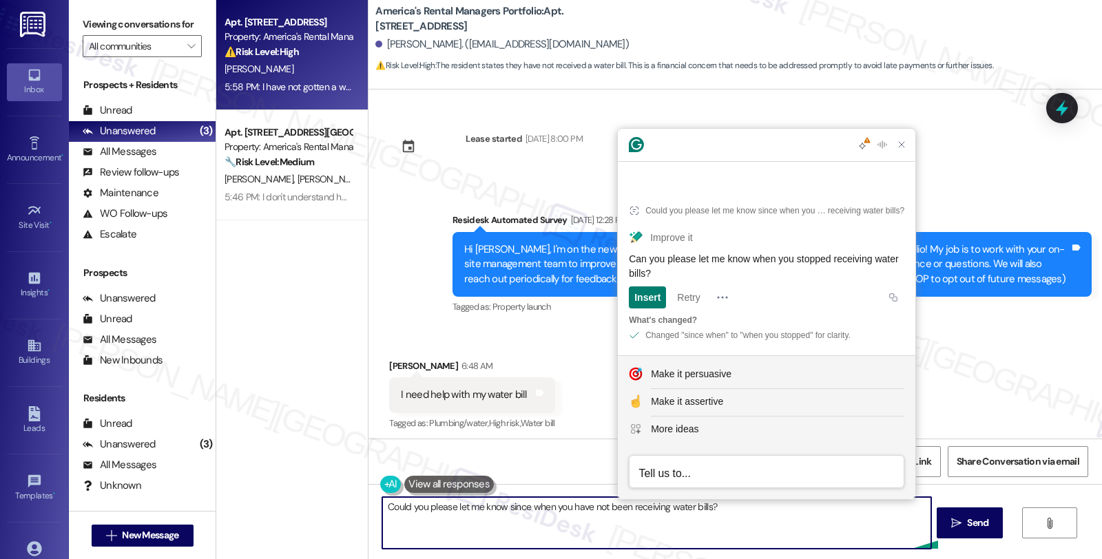
click at [780, 532] on textarea "Could you please let me know since when you have not been receiving water bills?" at bounding box center [656, 523] width 548 height 52
paste textarea "an you please let me know when you stopped receiving water bills?"
type textarea "Can you please let me know when you stopped receiving water bills?"
click at [956, 522] on icon "" at bounding box center [956, 523] width 10 height 11
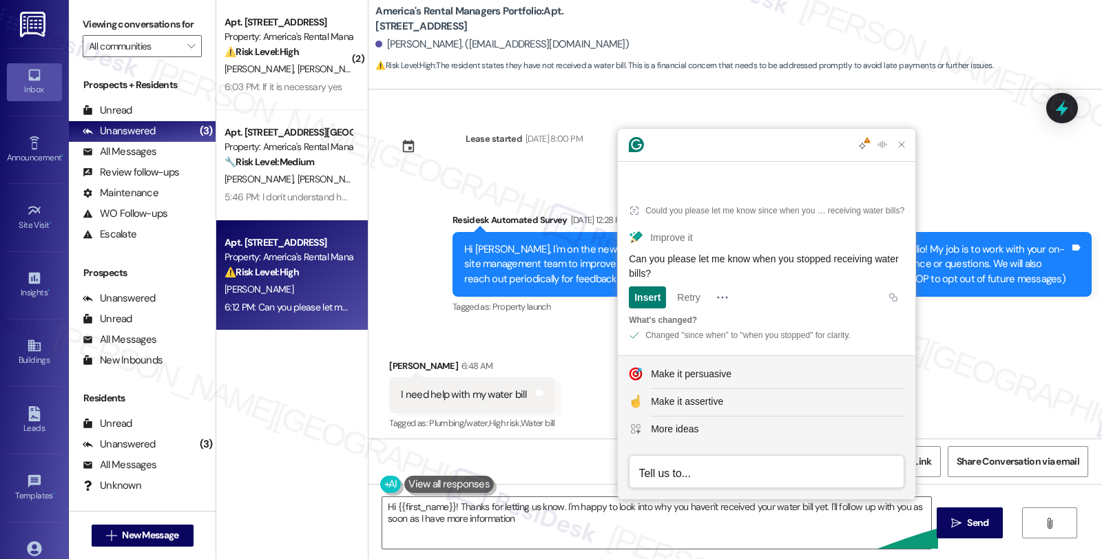
type textarea "Hi {{first_name}}! Thanks for letting us know. I'm happy to look into why you h…"
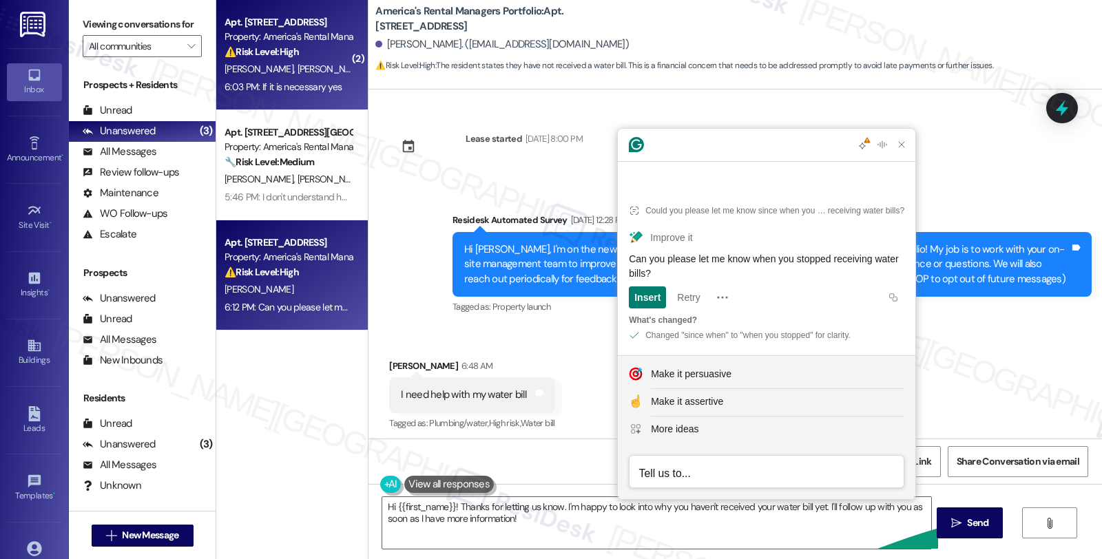
click at [264, 61] on div "[PERSON_NAME] [PERSON_NAME]" at bounding box center [288, 69] width 130 height 17
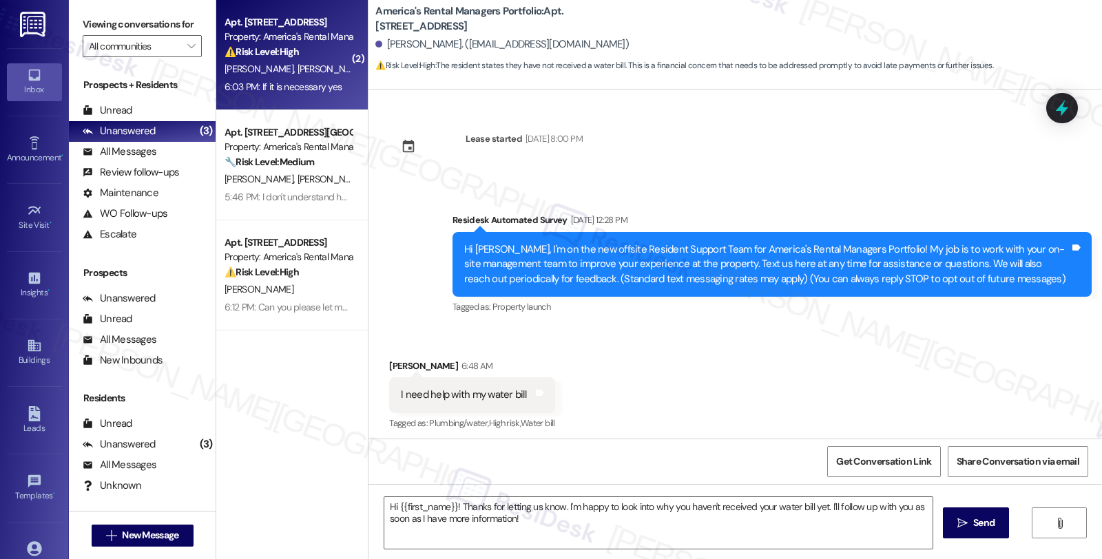
type textarea "Fetching suggested responses. Please feel free to read through the conversation…"
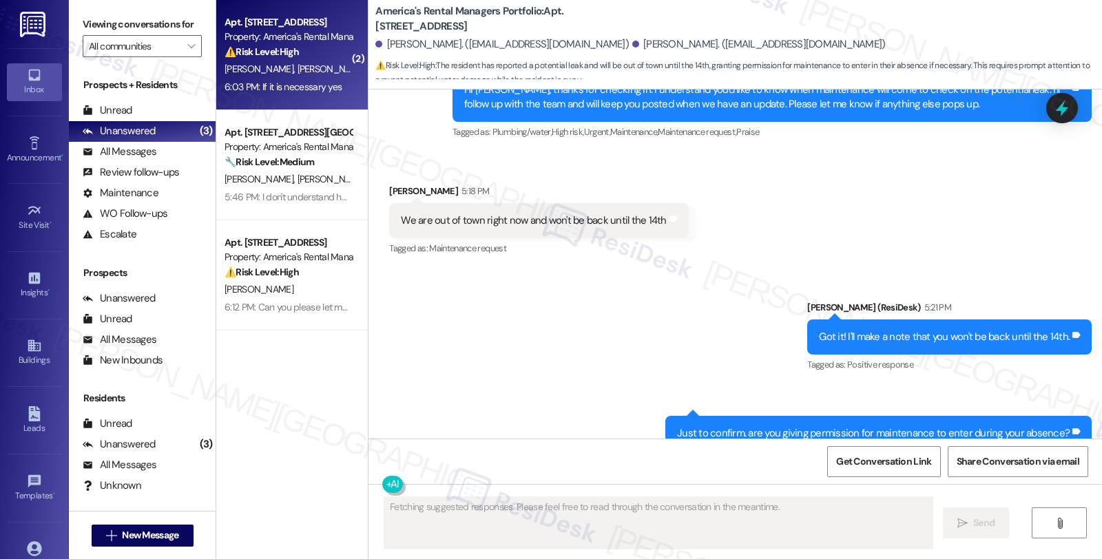
scroll to position [2803, 0]
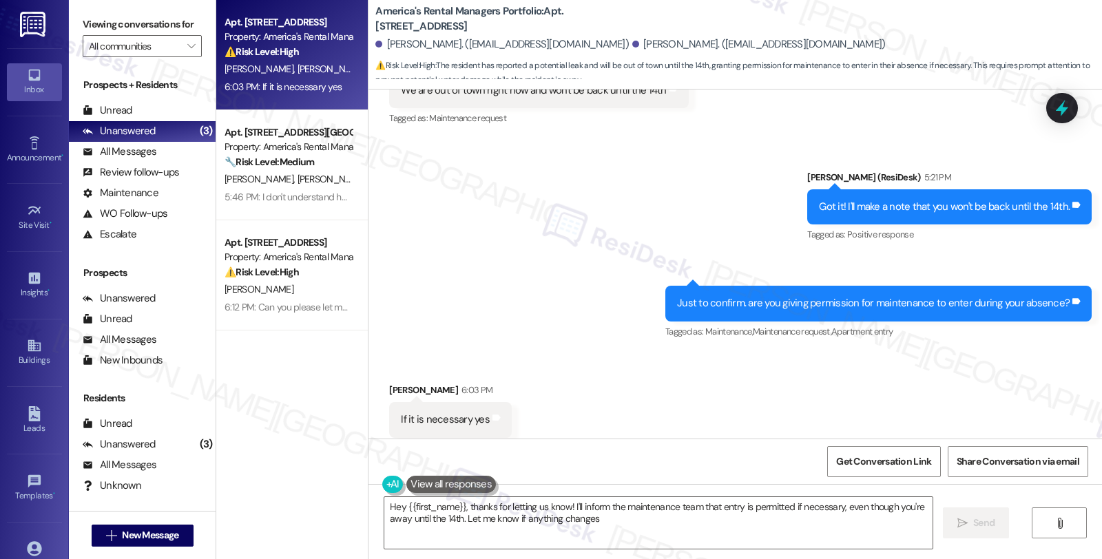
type textarea "Hey {{first_name}}, thanks for letting us know! I'll inform the maintenance tea…"
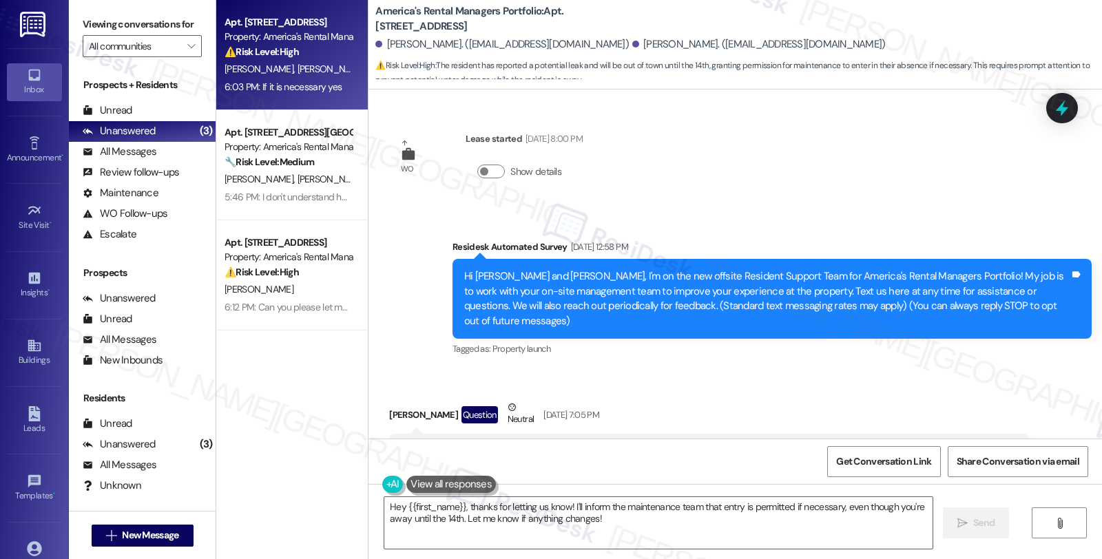
scroll to position [2803, 0]
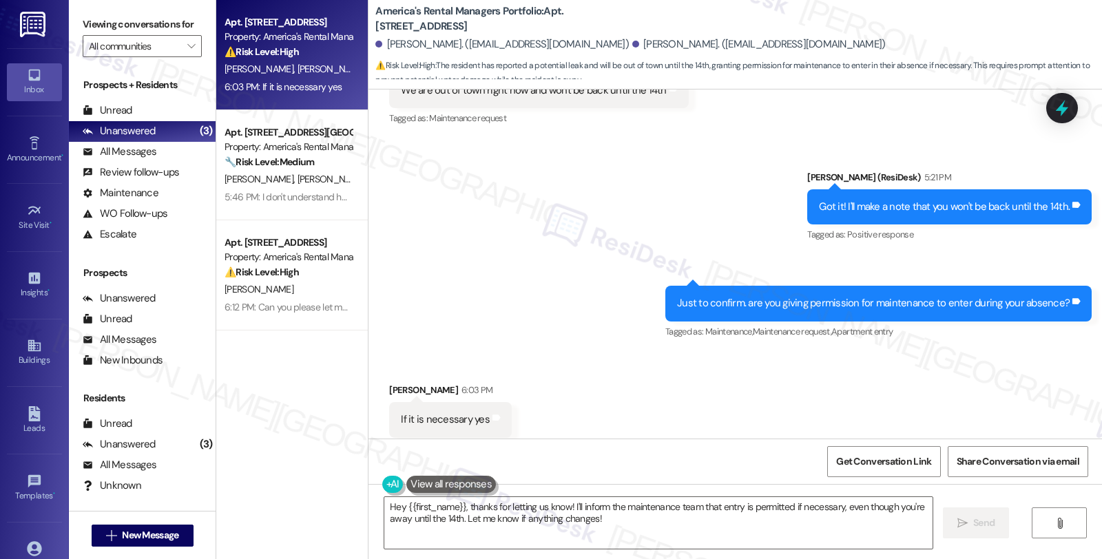
click at [884, 382] on div "Received via SMS [PERSON_NAME] 6:03 PM If it is necessary yes Tags and notes Ta…" at bounding box center [736, 410] width 734 height 116
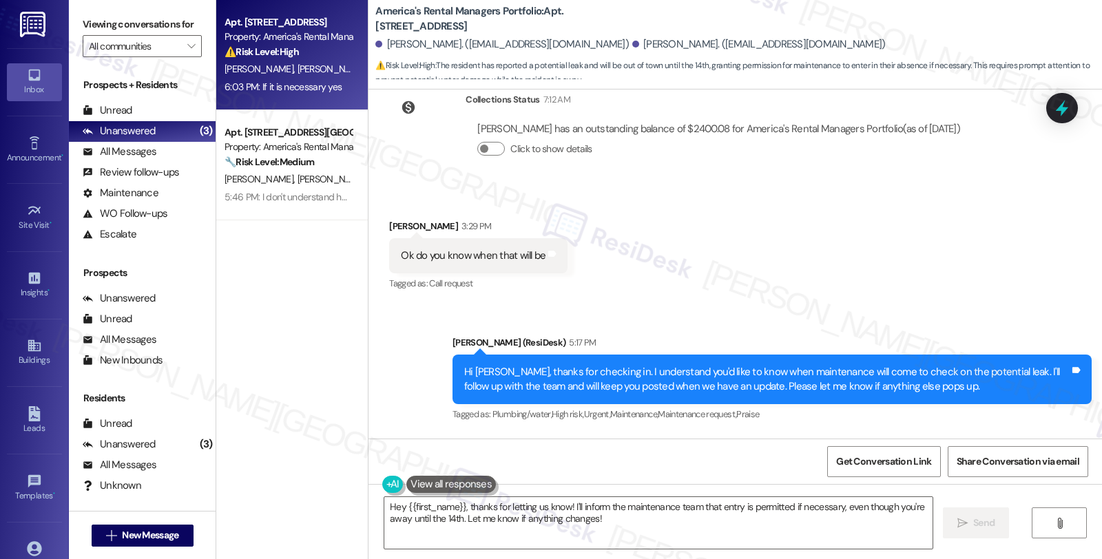
scroll to position [2344, 0]
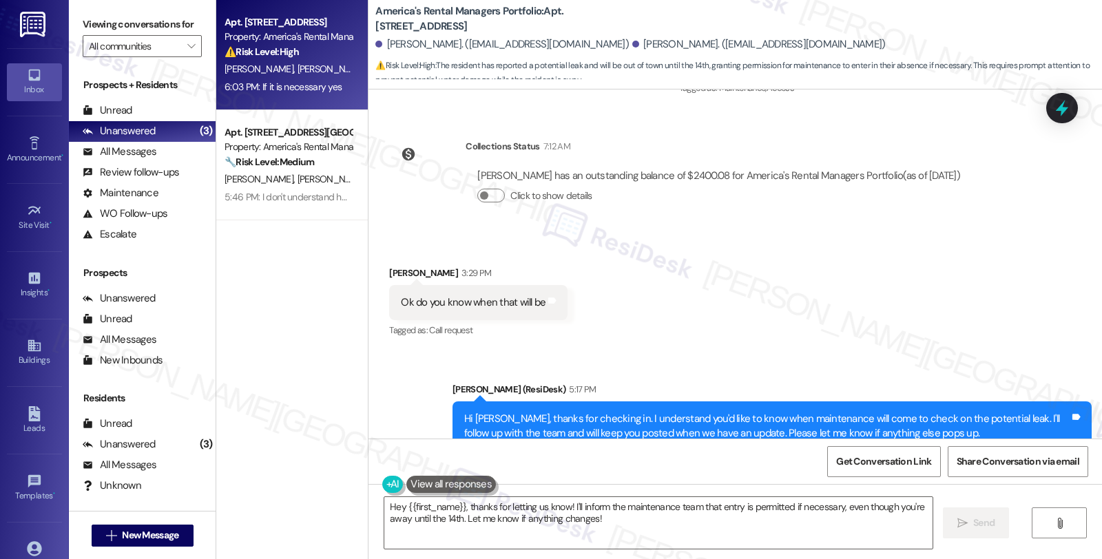
click at [758, 314] on div "Received via SMS [PERSON_NAME] 3:29 PM Ok do you know when that will be Tags an…" at bounding box center [736, 293] width 734 height 116
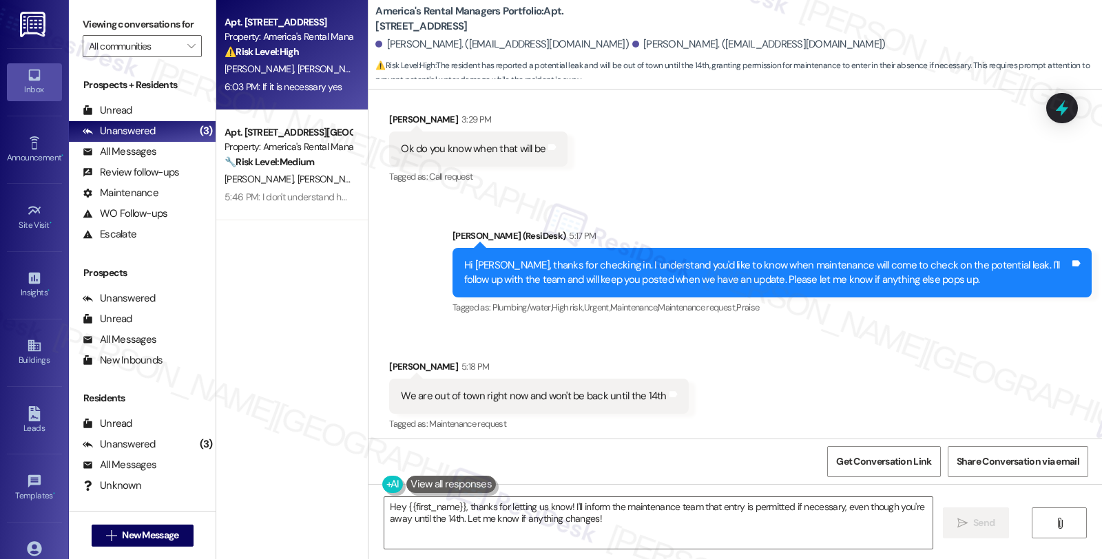
scroll to position [2497, 0]
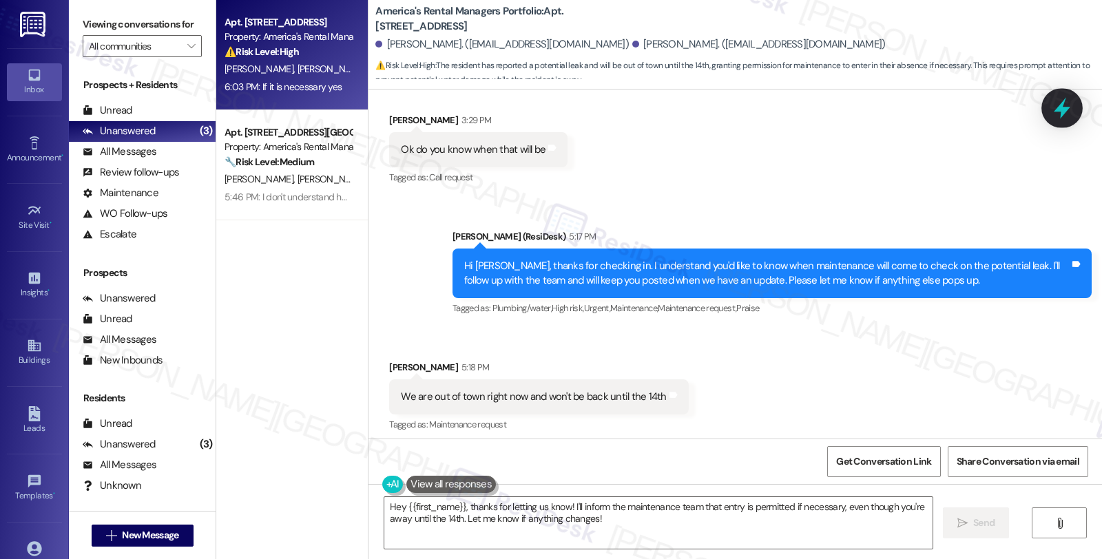
click at [1057, 112] on icon at bounding box center [1061, 107] width 23 height 23
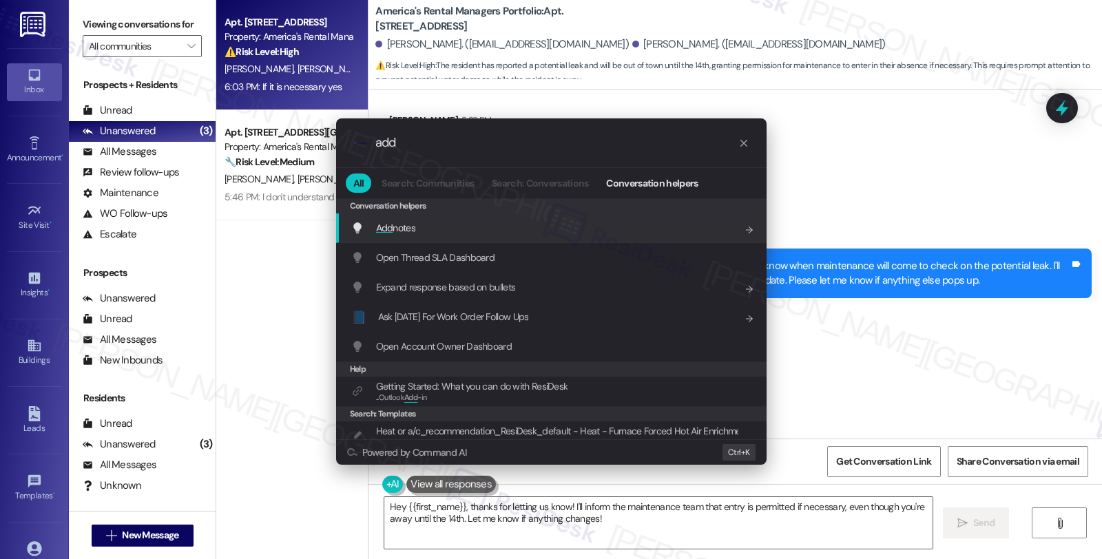
type input "add"
click at [512, 228] on div "Add notes Add shortcut" at bounding box center [552, 227] width 403 height 15
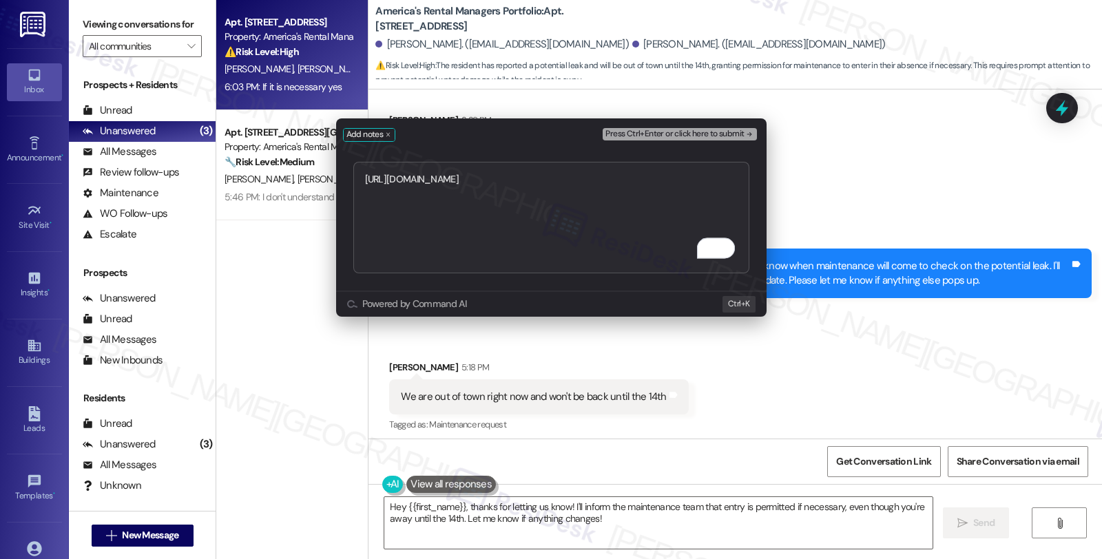
type textarea "[URL][DOMAIN_NAME]"
click at [663, 132] on span "Press Ctrl+Enter or click here to submit" at bounding box center [674, 134] width 138 height 10
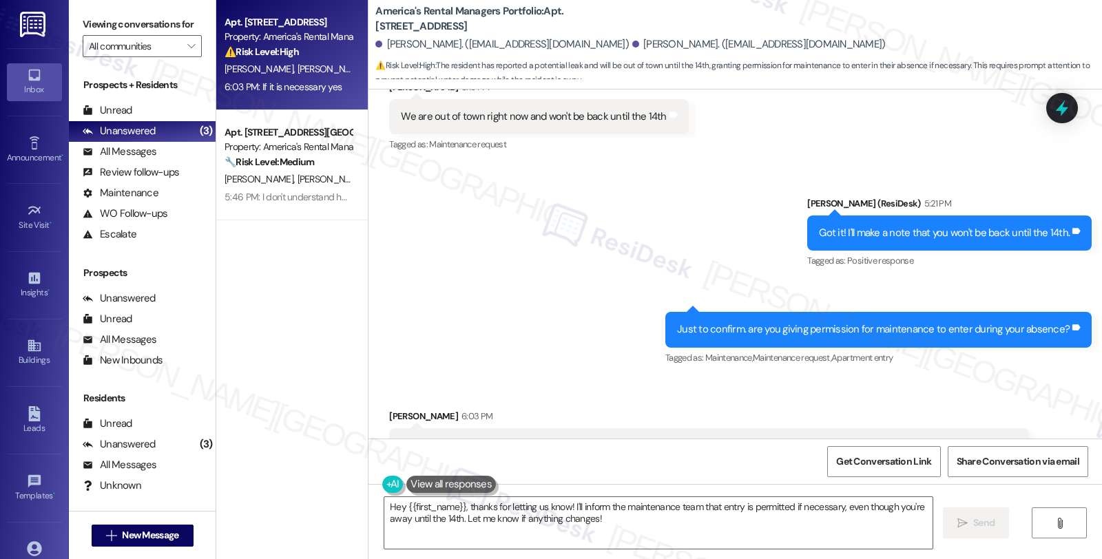
scroll to position [2803, 0]
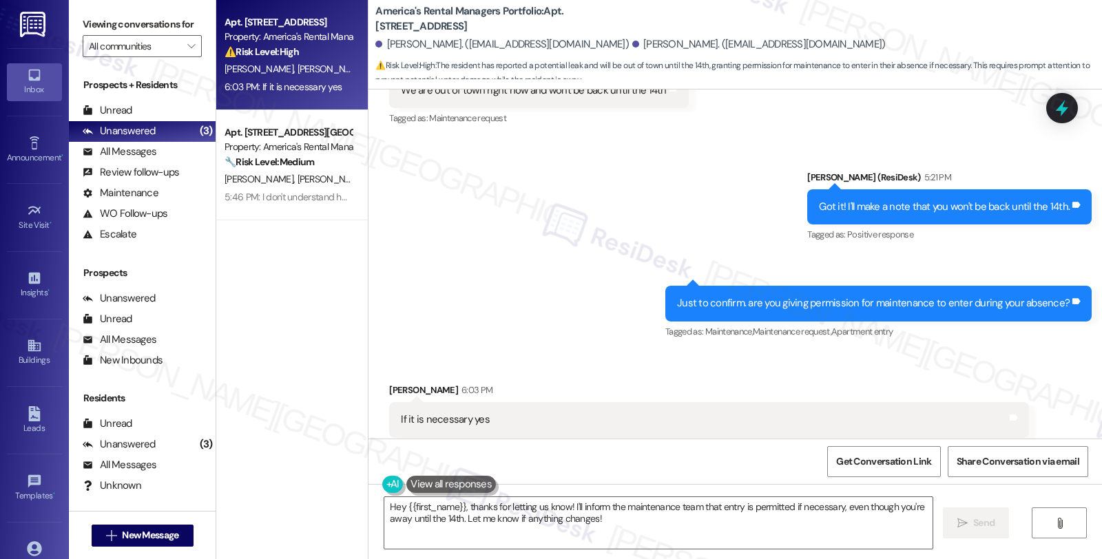
click at [890, 352] on div "Received via SMS [PERSON_NAME] 6:03 PM If it is necessary yes Tags and notes Ta…" at bounding box center [736, 475] width 734 height 247
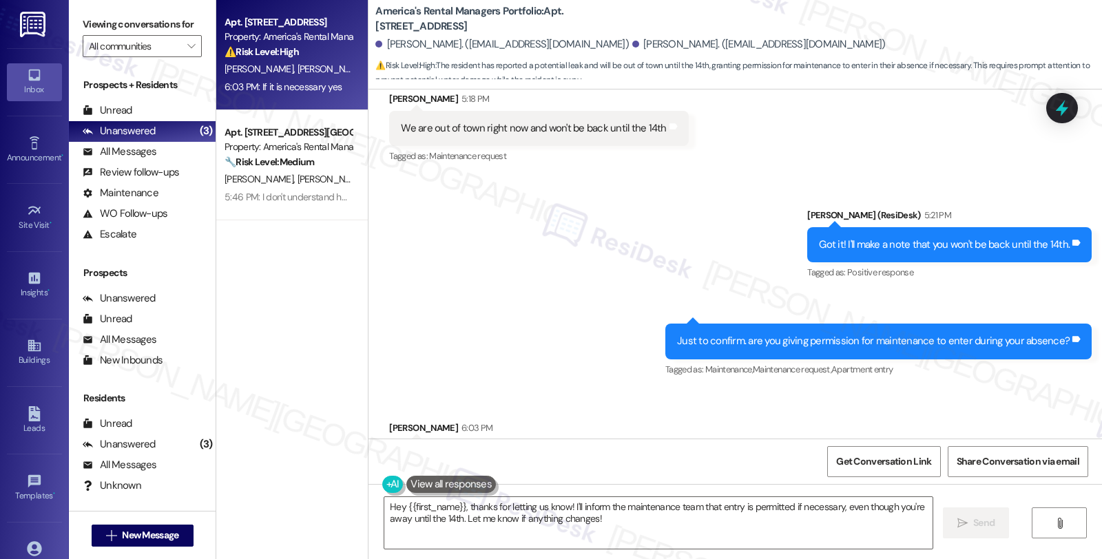
scroll to position [2935, 0]
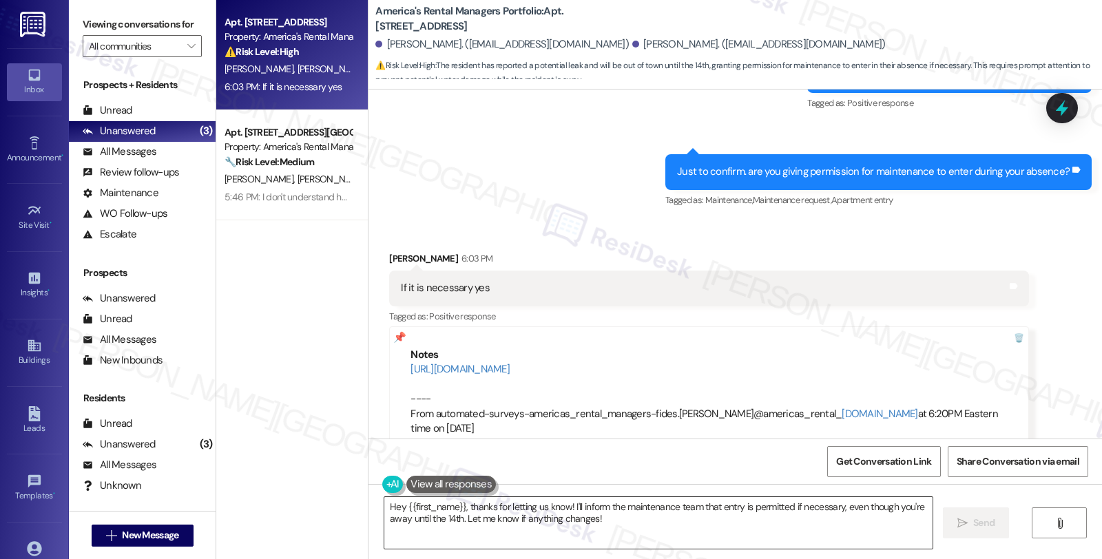
click at [384, 506] on textarea "Hey {{first_name}}, thanks for letting us know! I'll inform the maintenance tea…" at bounding box center [658, 523] width 548 height 52
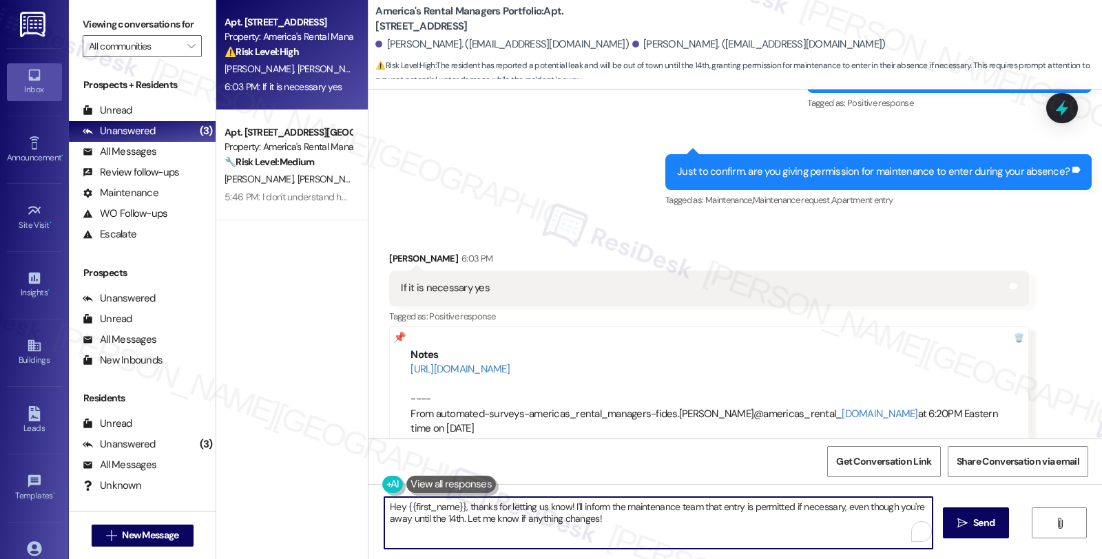
click at [462, 506] on textarea "Hey {{first_name}}, thanks for letting us know! I'll inform the maintenance tea…" at bounding box center [658, 523] width 548 height 52
click at [922, 506] on textarea "Thanks for letting us know! I'll inform the maintenance team that entry is perm…" at bounding box center [656, 523] width 548 height 52
click at [728, 534] on textarea "Thanks for letting us know! I'll inform the maintenance team that entry is perm…" at bounding box center [656, 523] width 548 height 52
click at [549, 517] on textarea "Thanks for letting us know! I'll inform the maintenance team that entry is perm…" at bounding box center [656, 523] width 548 height 52
click at [734, 517] on textarea "Thanks for letting us know! I'll inform the maintenance team that entry is perm…" at bounding box center [656, 523] width 548 height 52
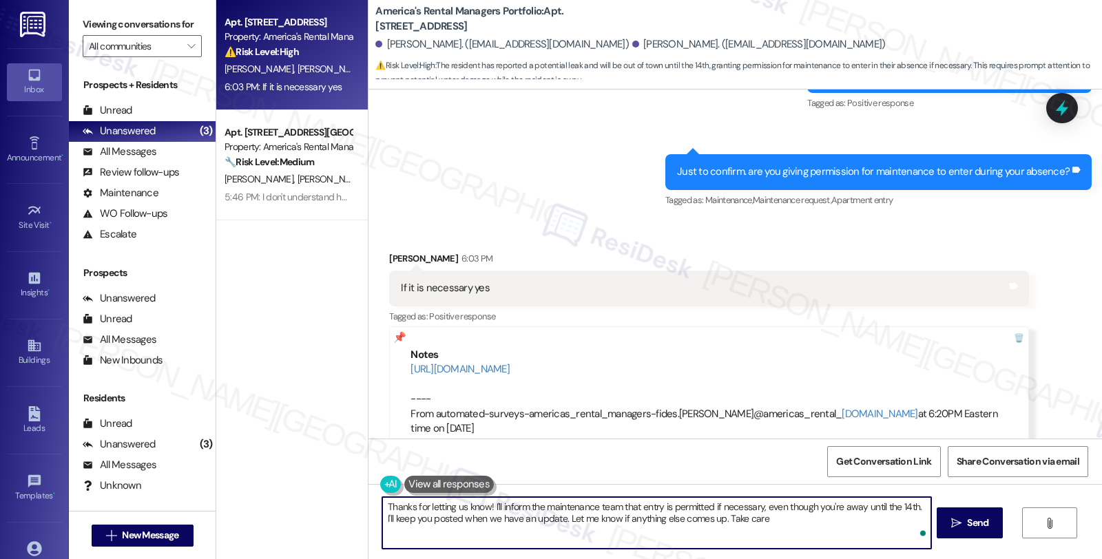
type textarea "Thanks for letting us know! I'll inform the maintenance team that entry is perm…"
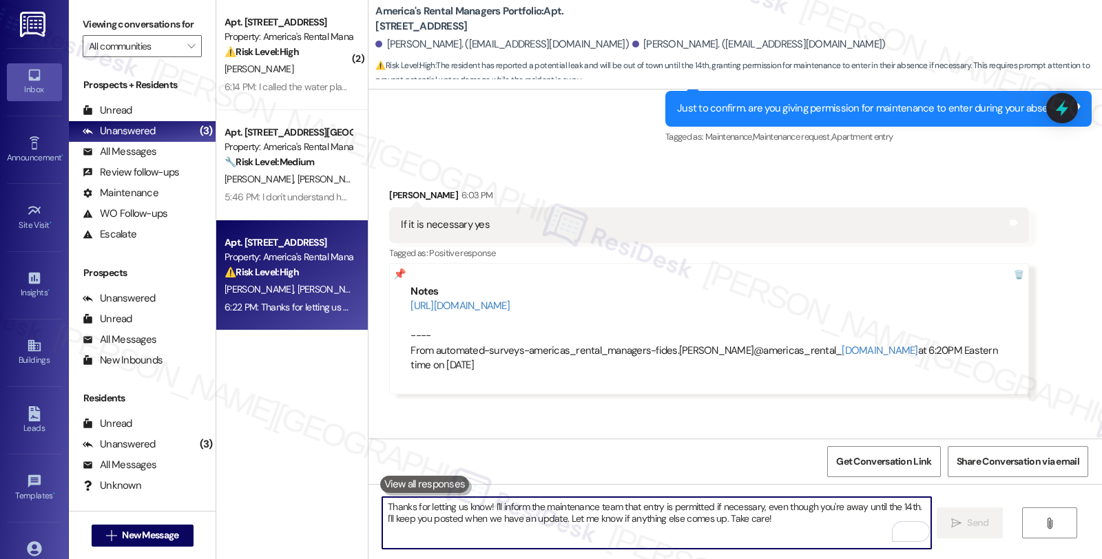
scroll to position [3046, 0]
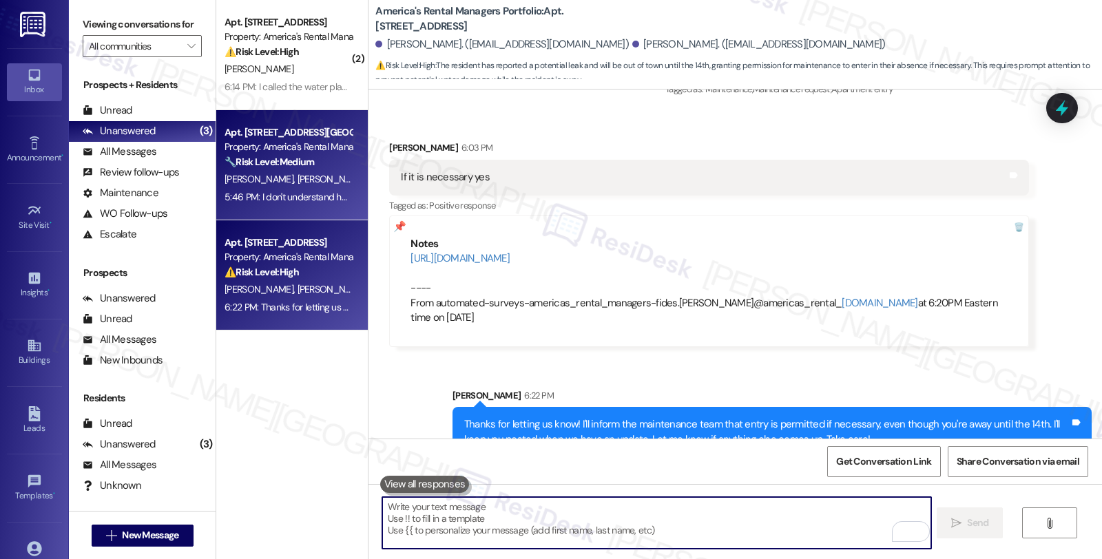
click at [300, 158] on strong "🔧 Risk Level: Medium" at bounding box center [270, 162] width 90 height 12
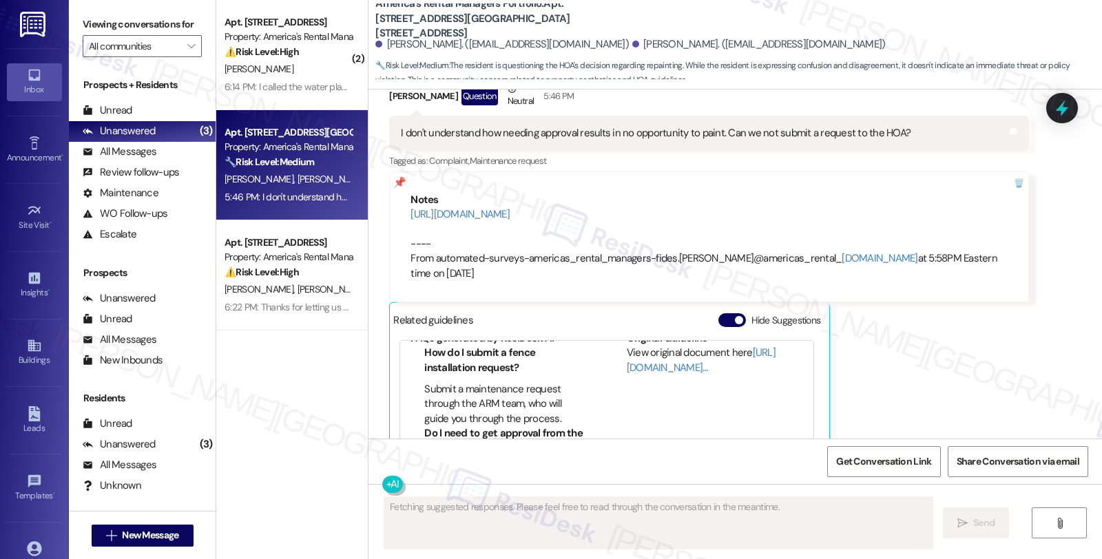
scroll to position [4815, 0]
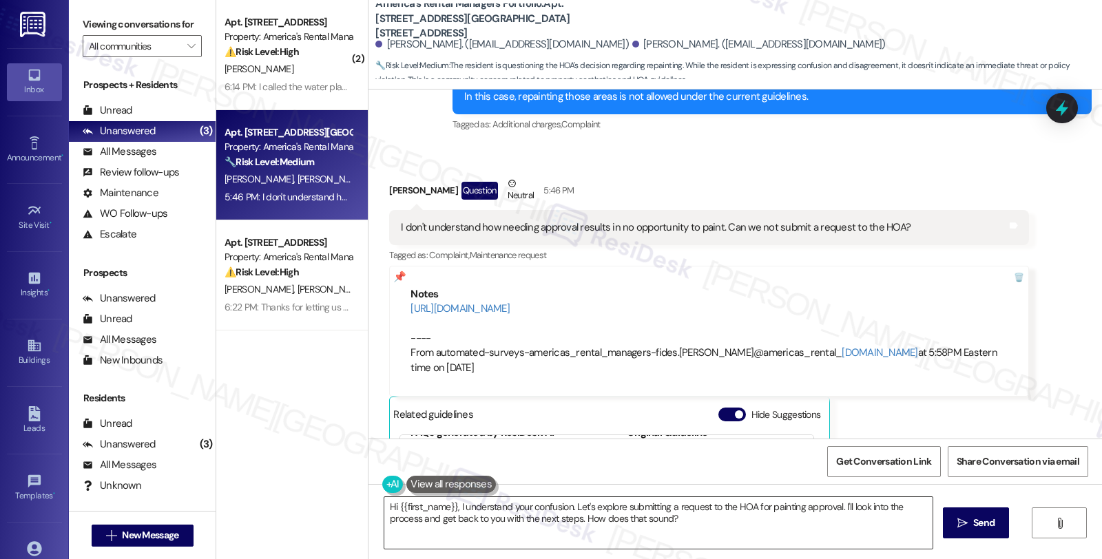
click at [693, 521] on textarea "Hi {{first_name}}, I understand your confusion. Let's explore submitting a requ…" at bounding box center [658, 523] width 548 height 52
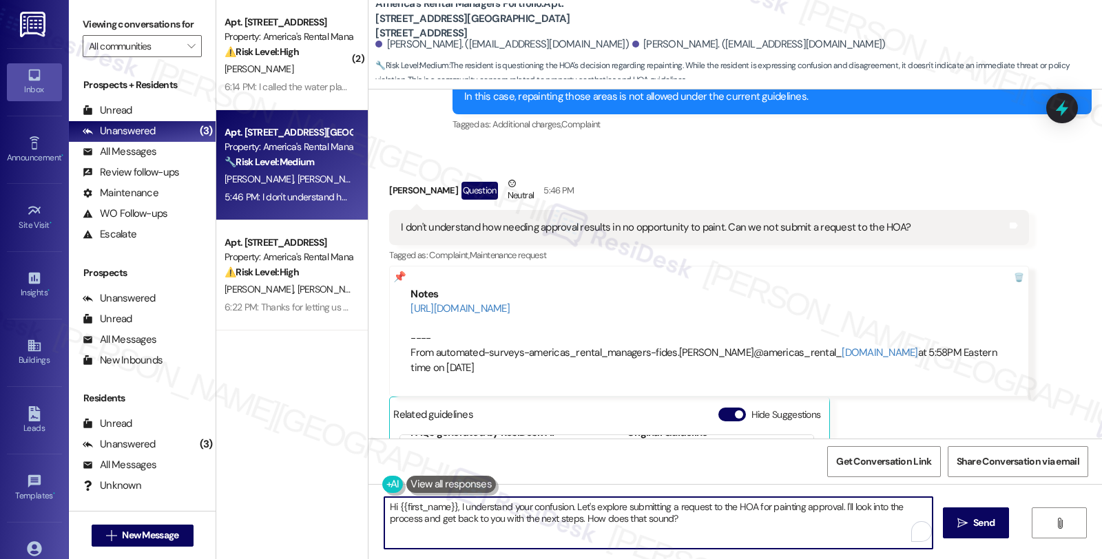
scroll to position [5094, 0]
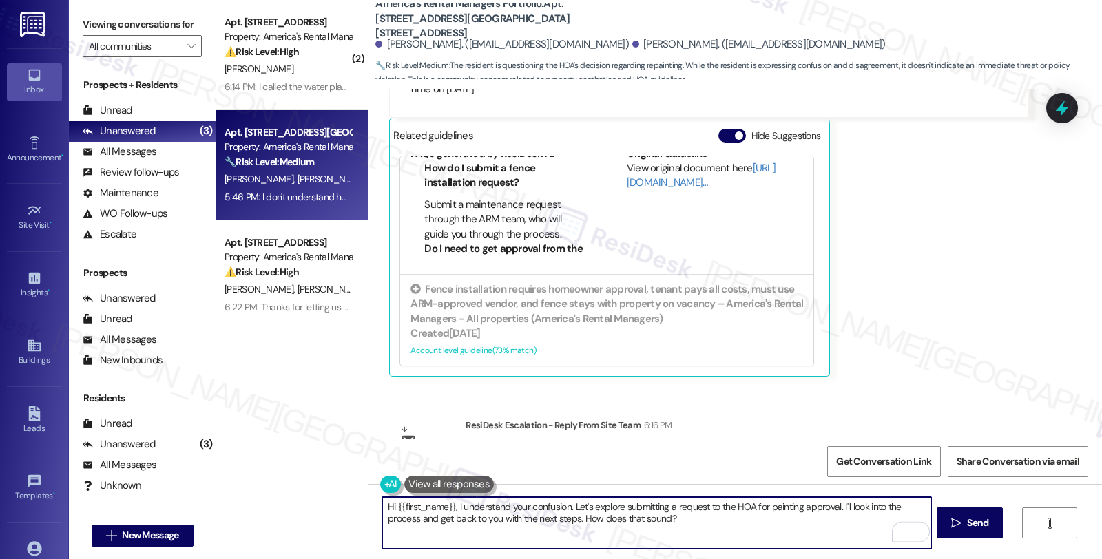
drag, startPoint x: 694, startPoint y: 519, endPoint x: 295, endPoint y: 459, distance: 404.0
click at [295, 459] on div "( 2 ) Apt. [STREET_ADDRESS] Property: America's Rental Managers Portfolio ⚠️ Ri…" at bounding box center [659, 279] width 886 height 559
paste textarea "They are welcome to seek approval from the HOA; however, final authorization mu…"
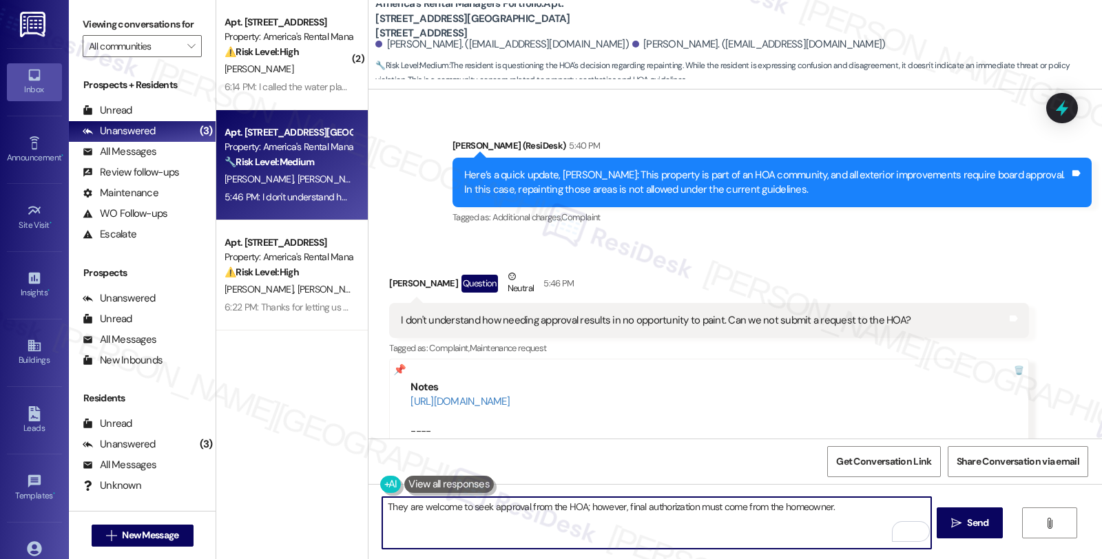
scroll to position [4711, 0]
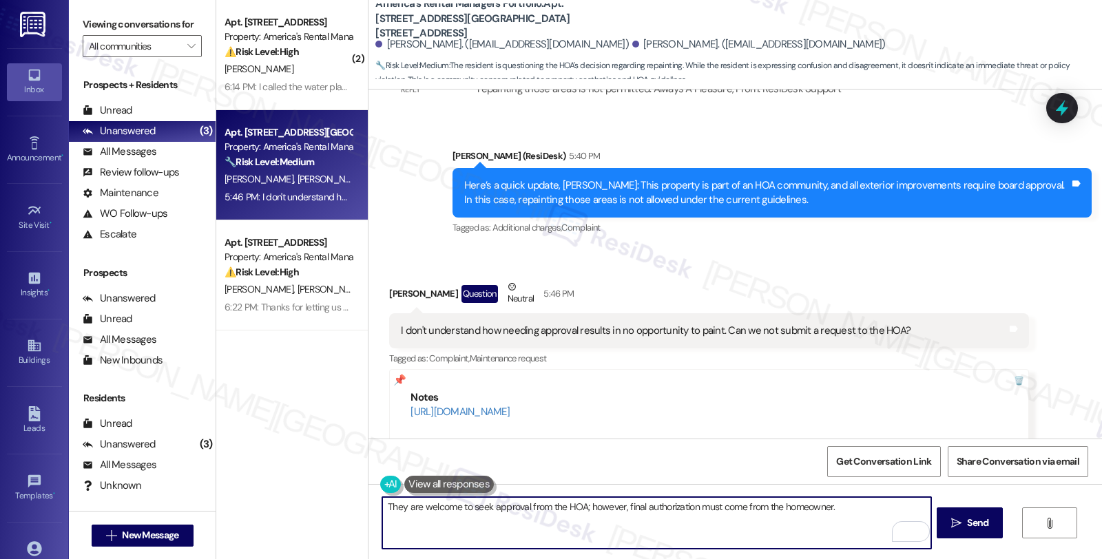
type textarea "They are welcome to seek approval from the HOA; however, final authorization mu…"
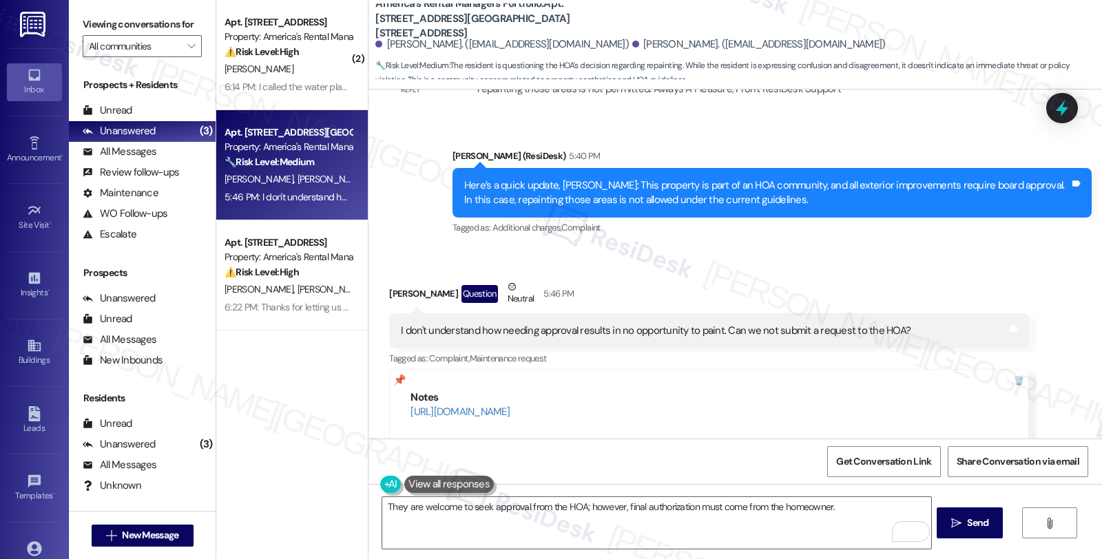
click at [446, 486] on button at bounding box center [449, 484] width 90 height 17
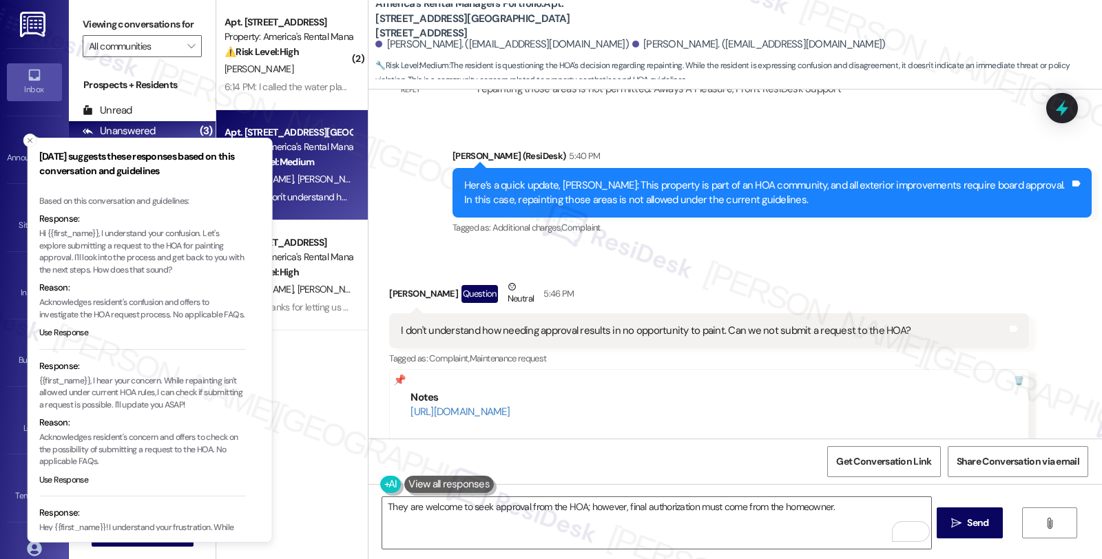
drag, startPoint x: 92, startPoint y: 231, endPoint x: 165, endPoint y: 232, distance: 73.7
click at [165, 232] on p "Hi {{first_name}}, I understand your confusion. Let's explore submitting a requ…" at bounding box center [142, 252] width 207 height 48
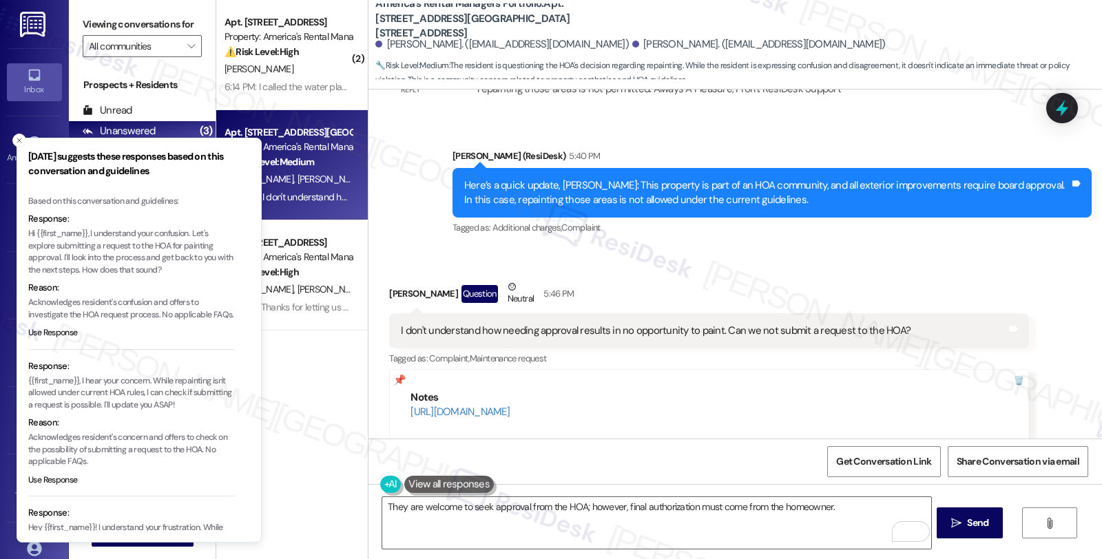
click at [180, 227] on li "Response: Hi {{first_name}}, I understand your confusion. Let's explore submitt…" at bounding box center [131, 281] width 207 height 138
click at [94, 232] on p "Hi {{first_name}}, I understand your confusion. Let's explore submitting a requ…" at bounding box center [131, 252] width 207 height 48
click at [90, 234] on p "Hi {{first_name}}, I understand your confusion. Let's explore submitting a requ…" at bounding box center [131, 252] width 207 height 48
copy p ", I understand your confusion"
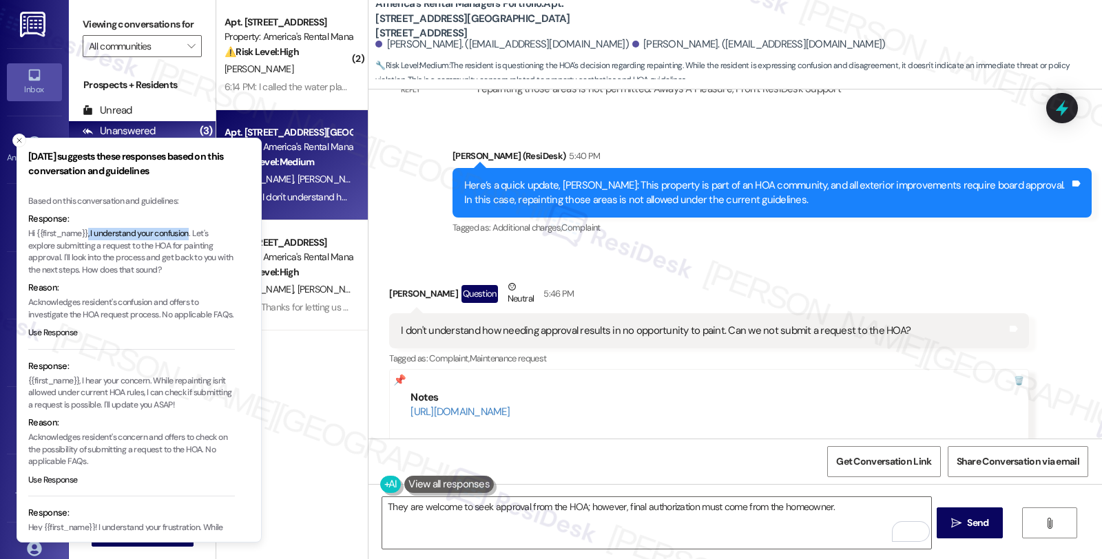
scroll to position [76, 0]
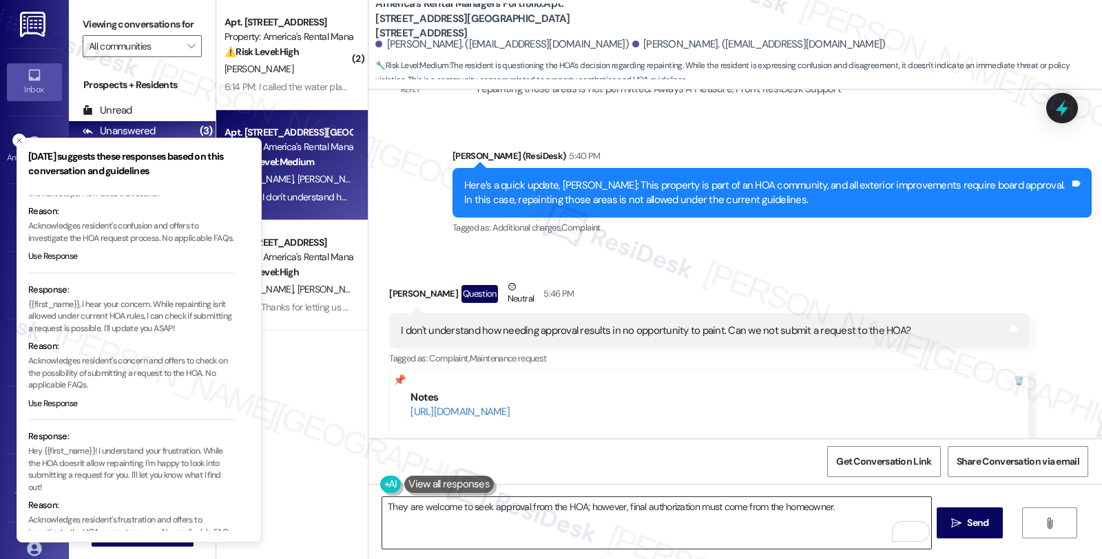
click at [382, 506] on textarea "They are welcome to seek approval from the HOA; however, final authorization mu…" at bounding box center [656, 523] width 548 height 52
click at [382, 504] on textarea "They are welcome to seek approval from the HOA; however, final authorization mu…" at bounding box center [656, 523] width 548 height 52
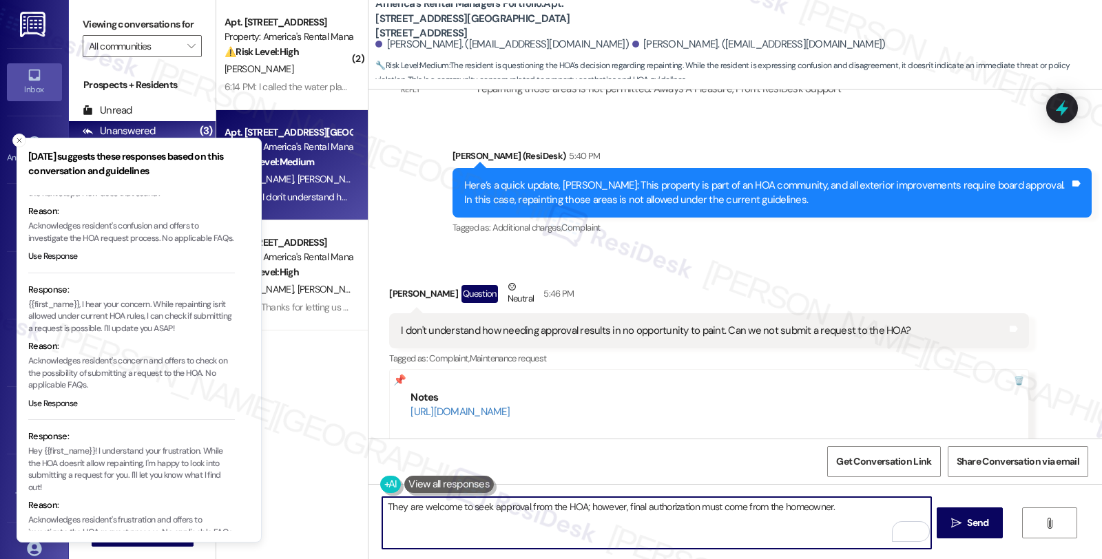
click at [382, 504] on textarea "They are welcome to seek approval from the HOA; however, final authorization mu…" at bounding box center [656, 523] width 548 height 52
paste textarea ", I understand your confusion"
click at [470, 513] on textarea ", I understand your confusionThey are welcome to seek approval from the HOA; ho…" at bounding box center [656, 523] width 548 height 52
click at [480, 505] on textarea ", I understand your confusionThey are welcome to seek approval from the HOA; ho…" at bounding box center [656, 523] width 548 height 52
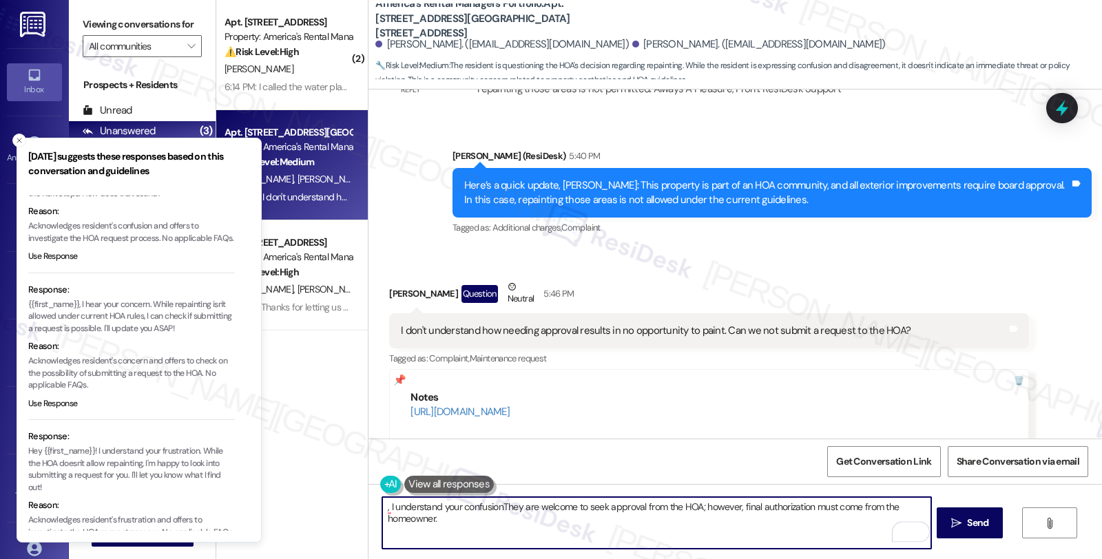
click at [492, 505] on textarea ", I understand your confusionThey are welcome to seek approval from the HOA; ho…" at bounding box center [656, 523] width 548 height 52
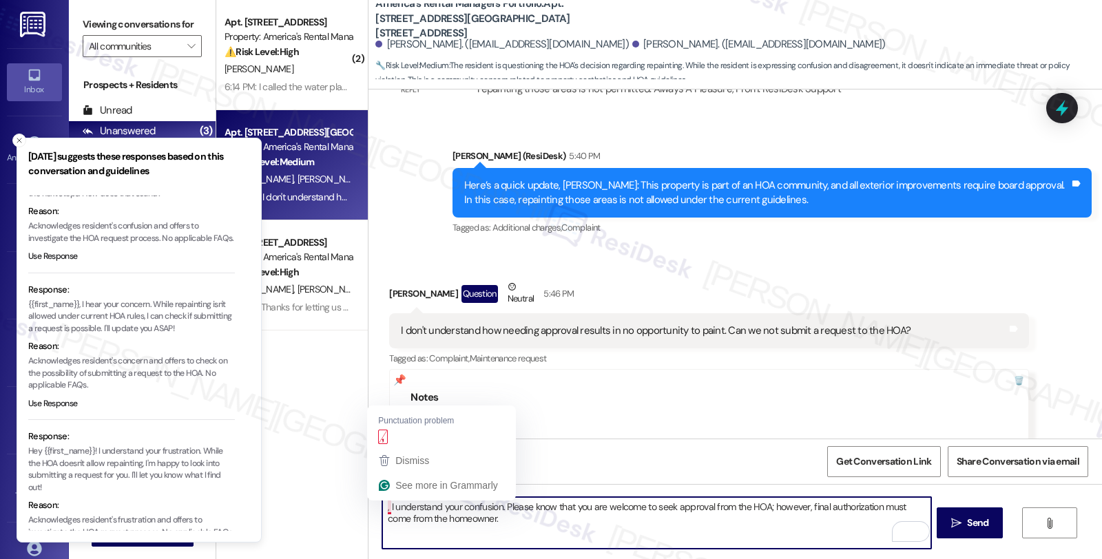
drag, startPoint x: 381, startPoint y: 505, endPoint x: 366, endPoint y: 504, distance: 15.2
click at [375, 504] on div ", I understand your confusion. Please know that you are welcome to seek approva…" at bounding box center [650, 523] width 550 height 53
type textarea "I understand your confusion. Please know that you are welcome to seek approval …"
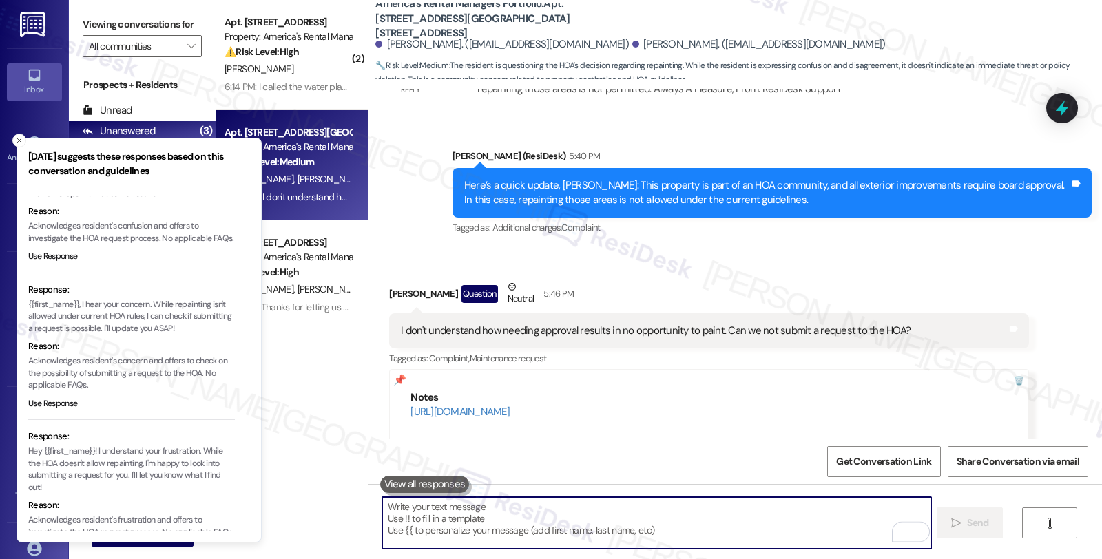
scroll to position [4968, 0]
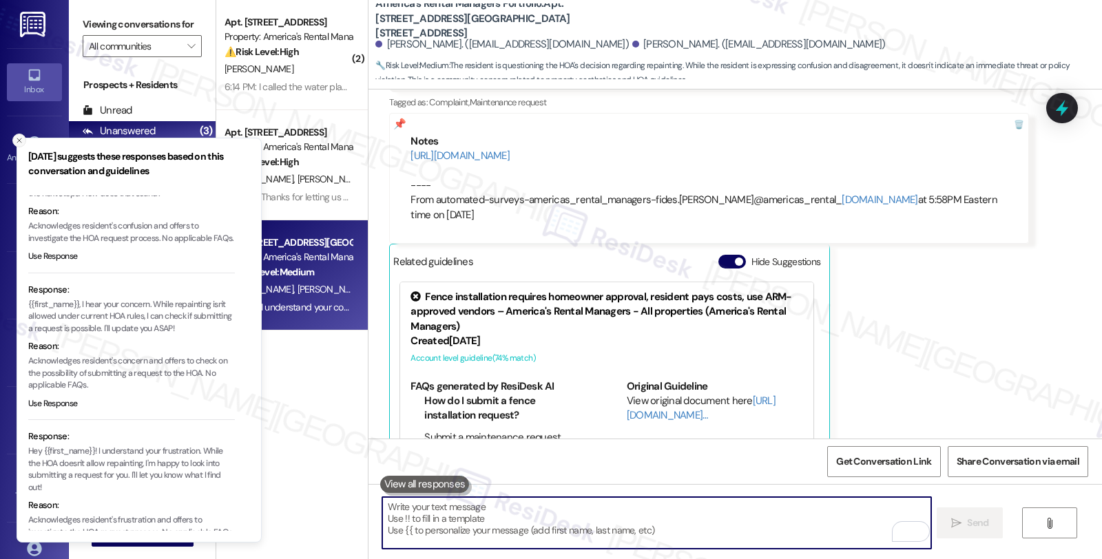
click at [16, 142] on icon "Close toast" at bounding box center [19, 140] width 8 height 8
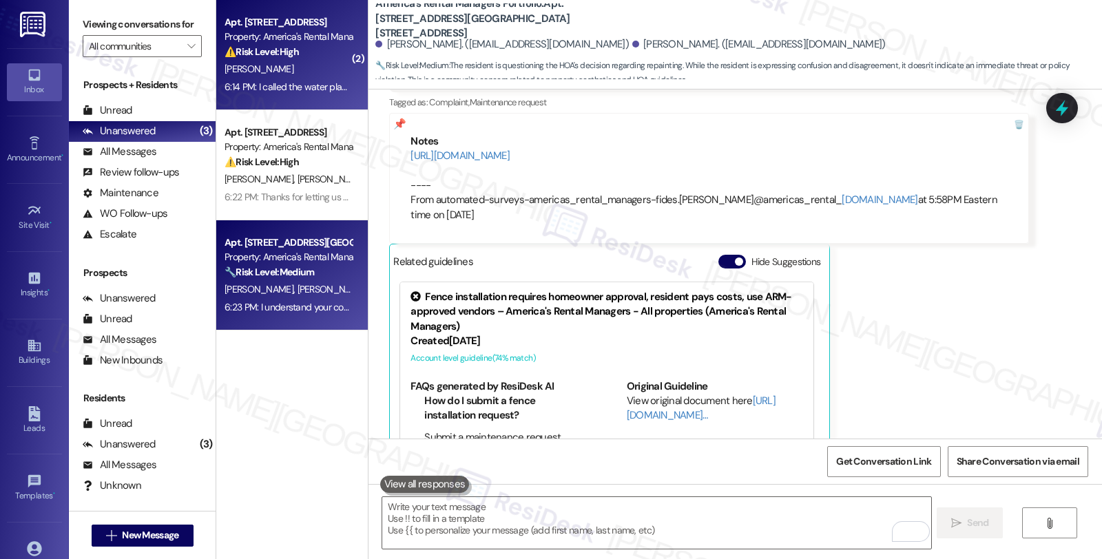
click at [276, 32] on div "Property: America's Rental Managers Portfolio" at bounding box center [288, 37] width 127 height 14
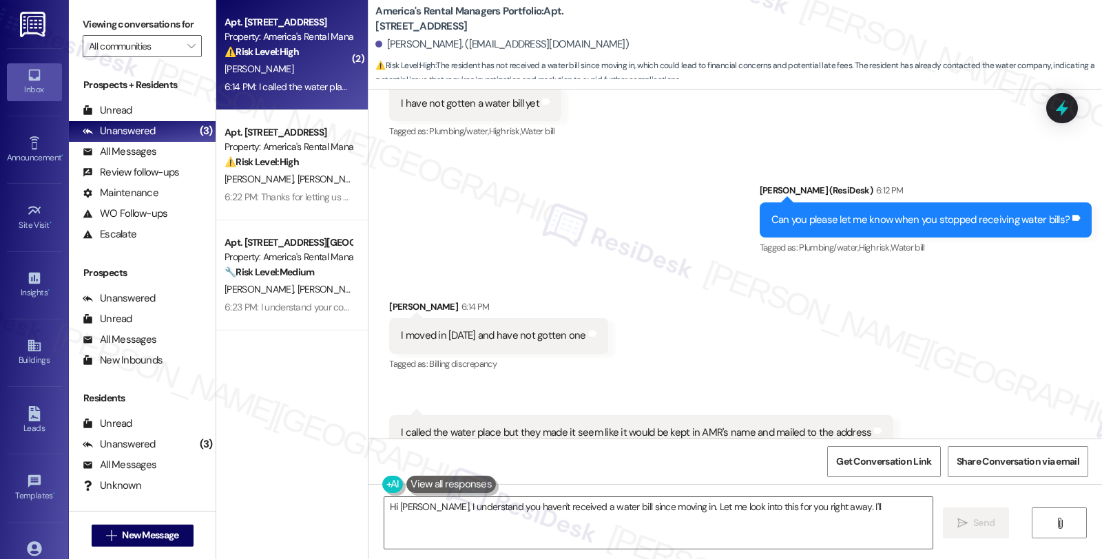
scroll to position [849, 0]
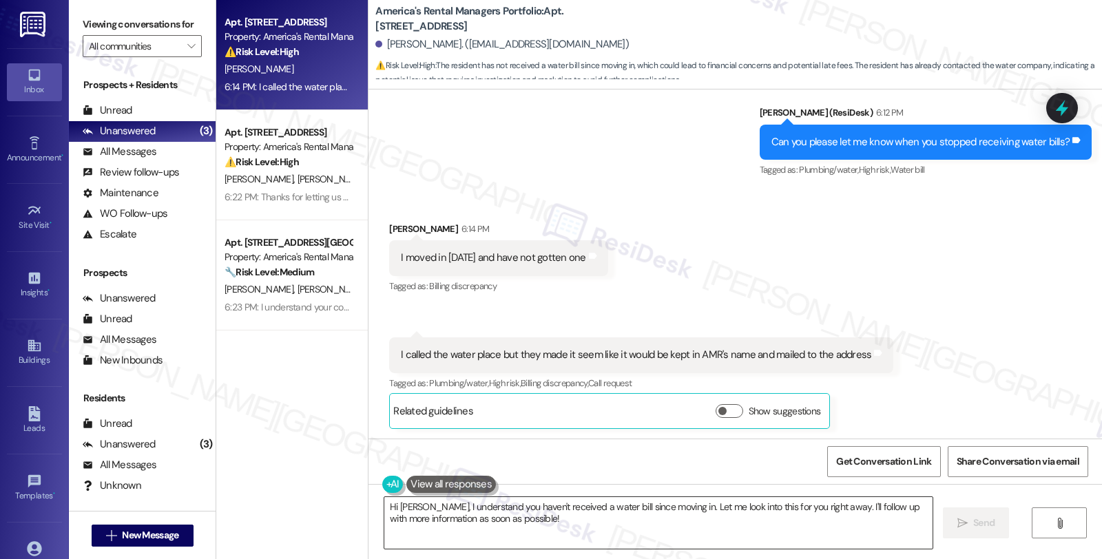
click at [384, 506] on textarea "Hi [PERSON_NAME], I understand you haven't received a water bill since moving i…" at bounding box center [658, 523] width 548 height 52
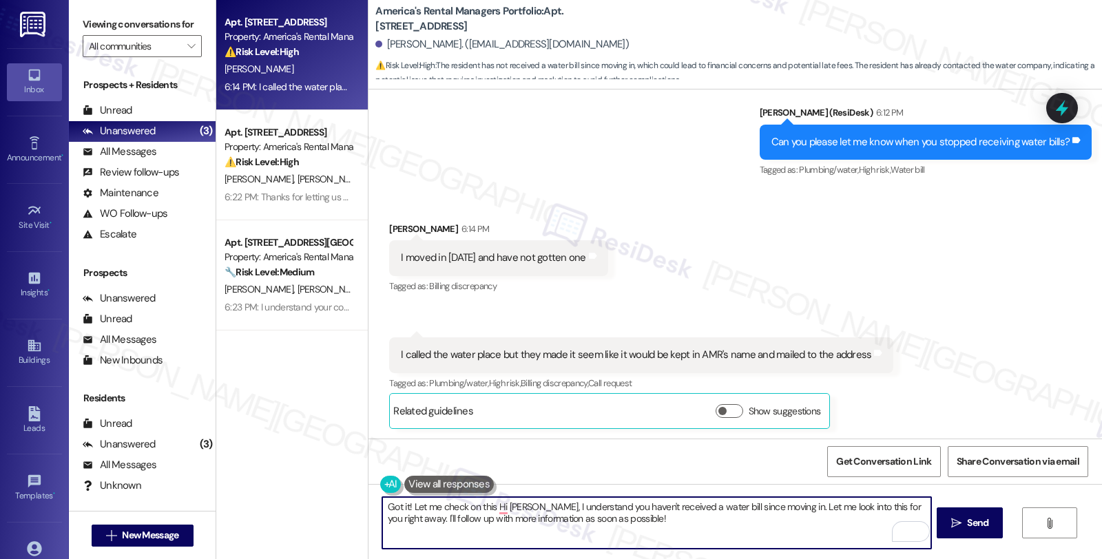
click at [404, 505] on textarea "Got it! Let me check on this Hi [PERSON_NAME], I understand you haven't receive…" at bounding box center [656, 523] width 548 height 52
click at [529, 504] on textarea "Got it! I'll check on this for you and will Hi [PERSON_NAME], I understand you …" at bounding box center [656, 523] width 548 height 52
click at [694, 506] on textarea "Got it! I'll check on this for you and will be in touch once I have more inform…" at bounding box center [656, 523] width 548 height 52
type textarea "Got it! I'll check on this for you and will be in touch once I have more inform…"
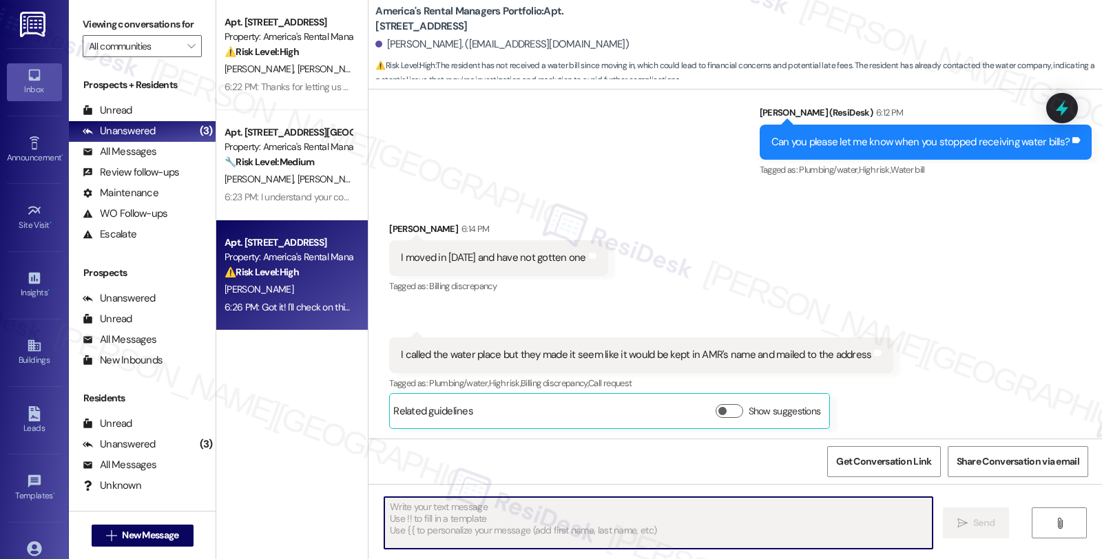
scroll to position [960, 0]
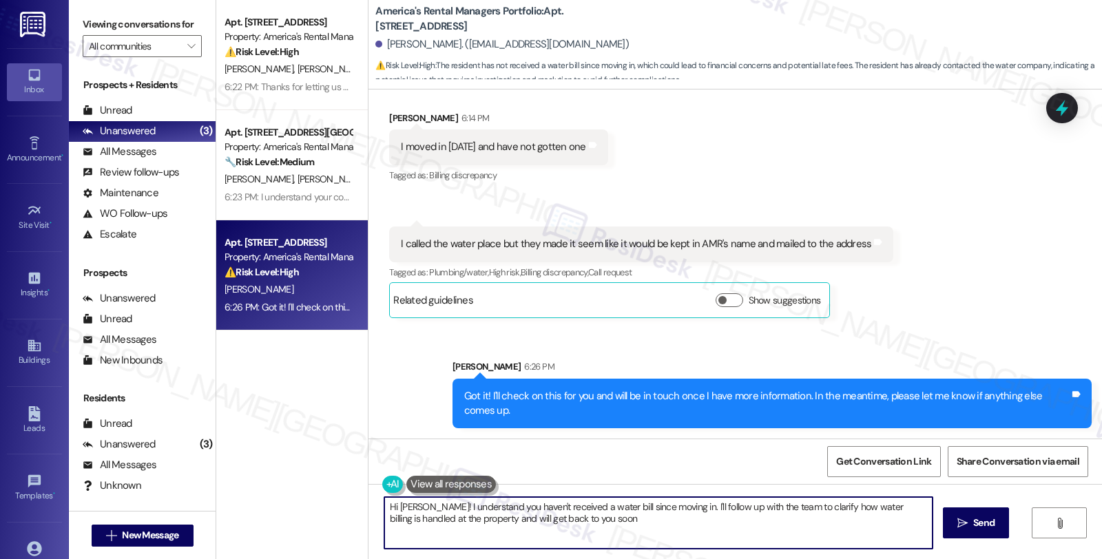
type textarea "Hi [PERSON_NAME]! I understand you haven't received a water bill since moving i…"
click at [1065, 107] on icon at bounding box center [1061, 107] width 23 height 23
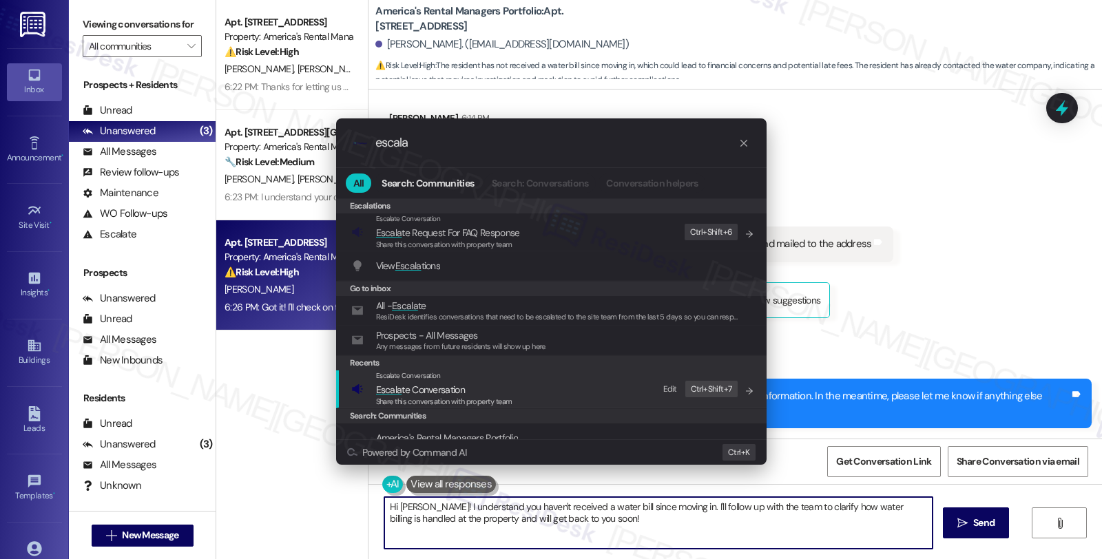
type input "escala"
click at [479, 384] on span "Escala te Conversation" at bounding box center [444, 389] width 136 height 15
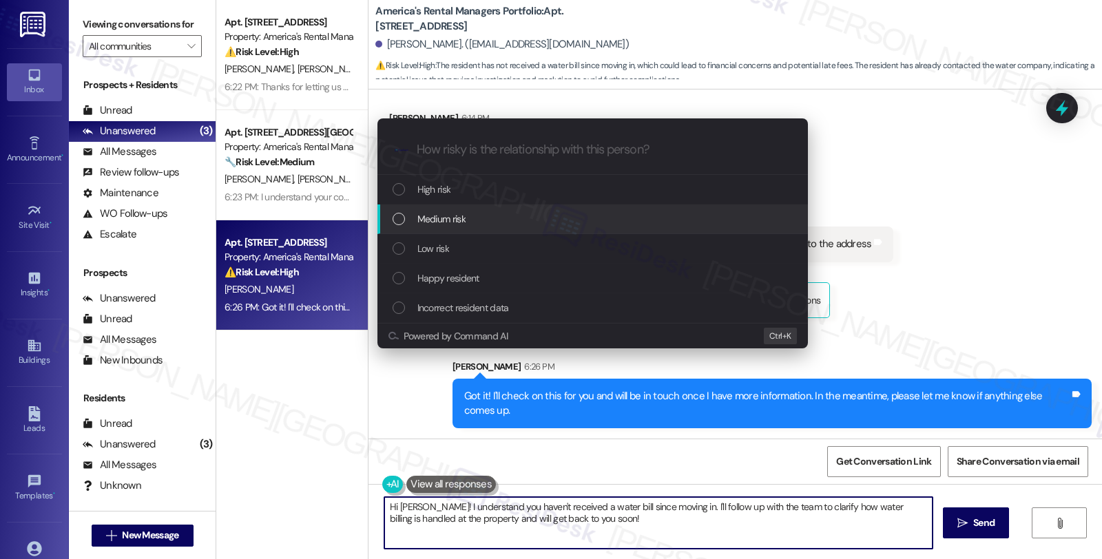
click at [482, 219] on div "Medium risk" at bounding box center [594, 218] width 403 height 15
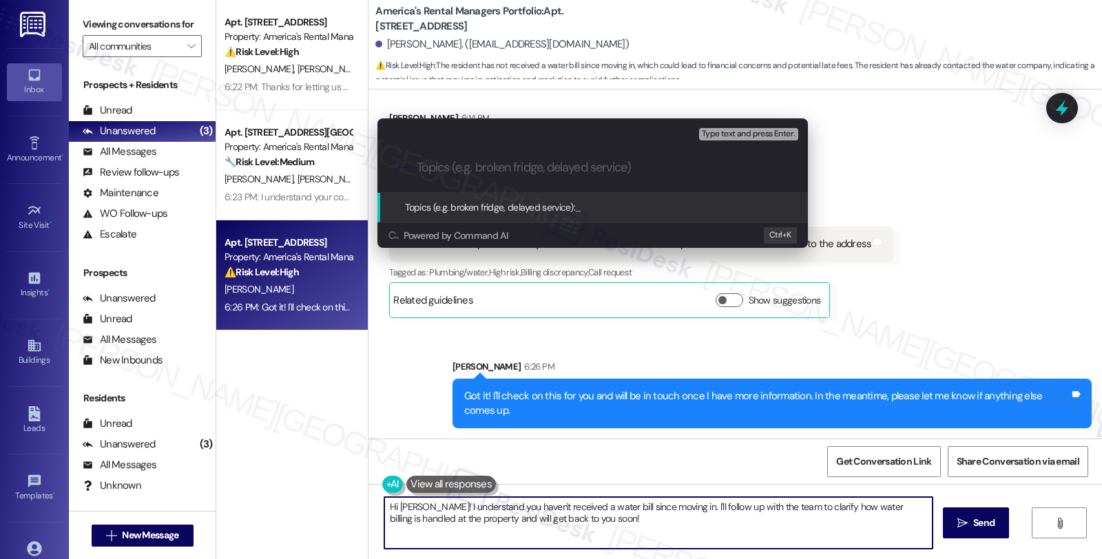
type input "a"
type input "Water bill"
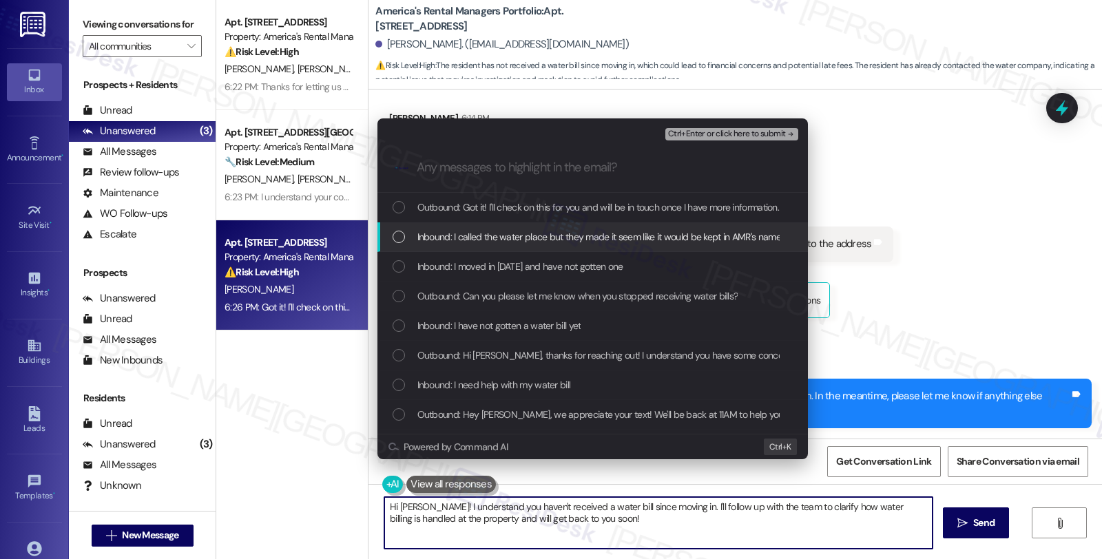
click at [482, 233] on span "Inbound: I called the water place but they made it seem like it would be kept i…" at bounding box center [653, 236] width 472 height 15
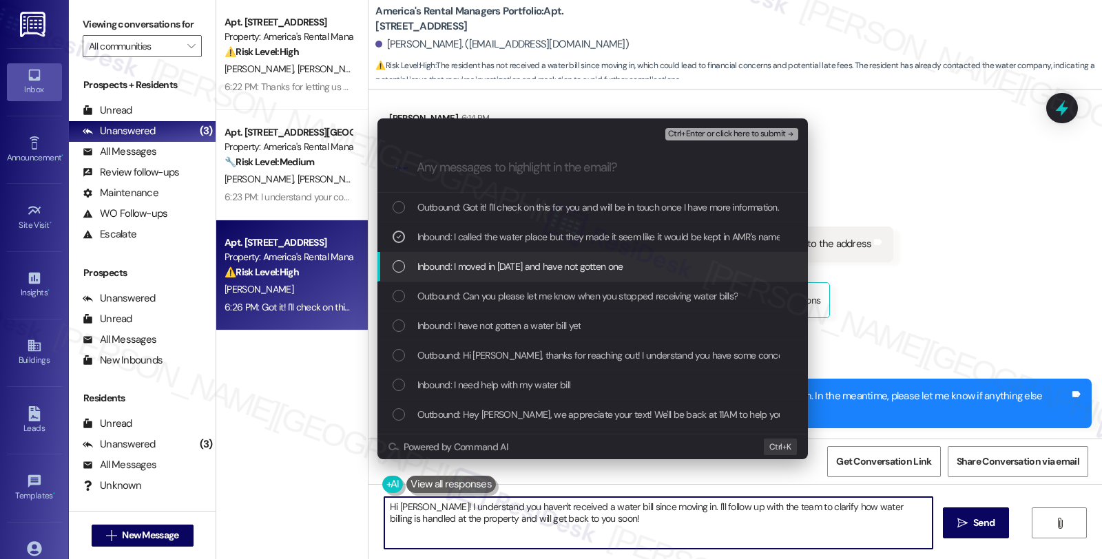
click at [477, 262] on span "Inbound: I moved in [DATE] and have not gotten one" at bounding box center [520, 266] width 206 height 15
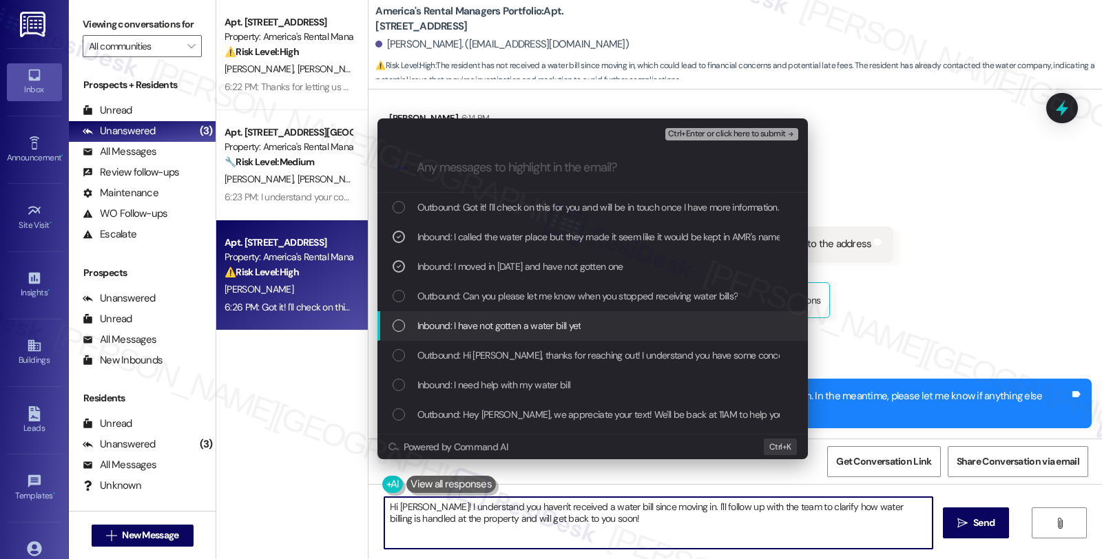
click at [471, 320] on span "Inbound: I have not gotten a water bill yet" at bounding box center [499, 325] width 164 height 15
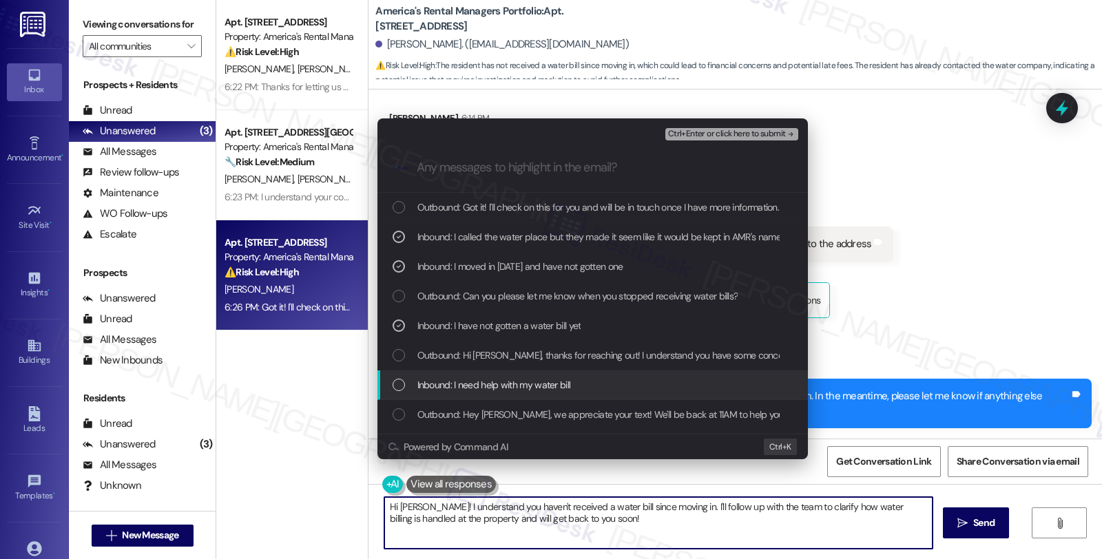
click at [479, 386] on span "Inbound: I need help with my water bill" at bounding box center [494, 384] width 154 height 15
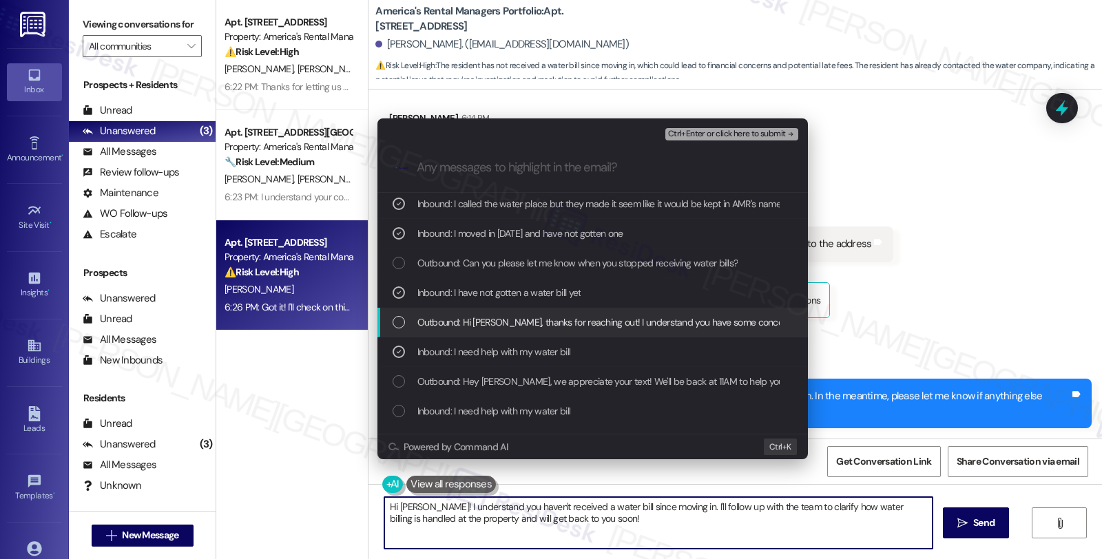
scroll to position [55, 0]
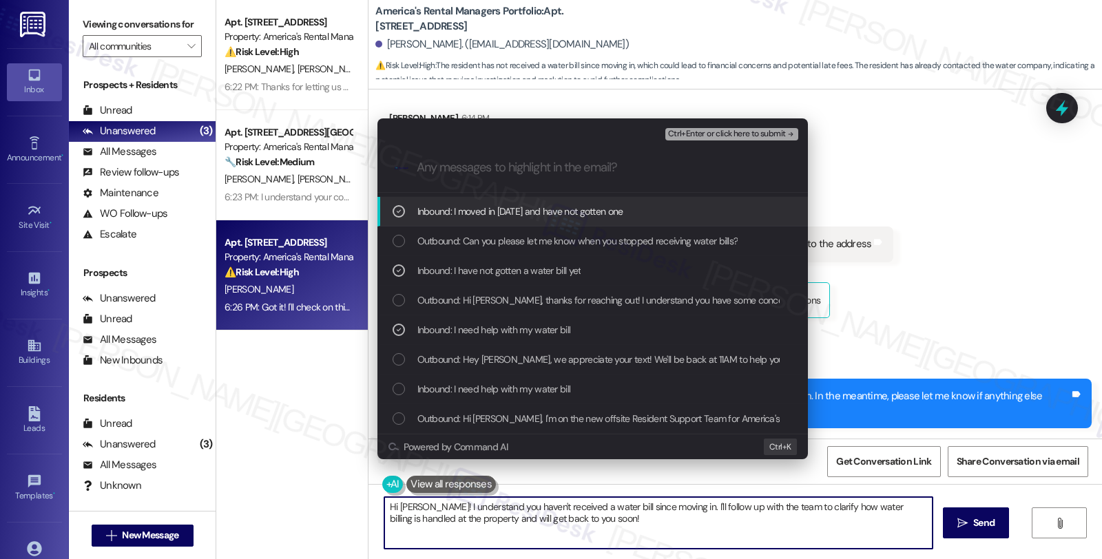
click at [703, 134] on span "Ctrl+Enter or click here to submit" at bounding box center [727, 134] width 118 height 10
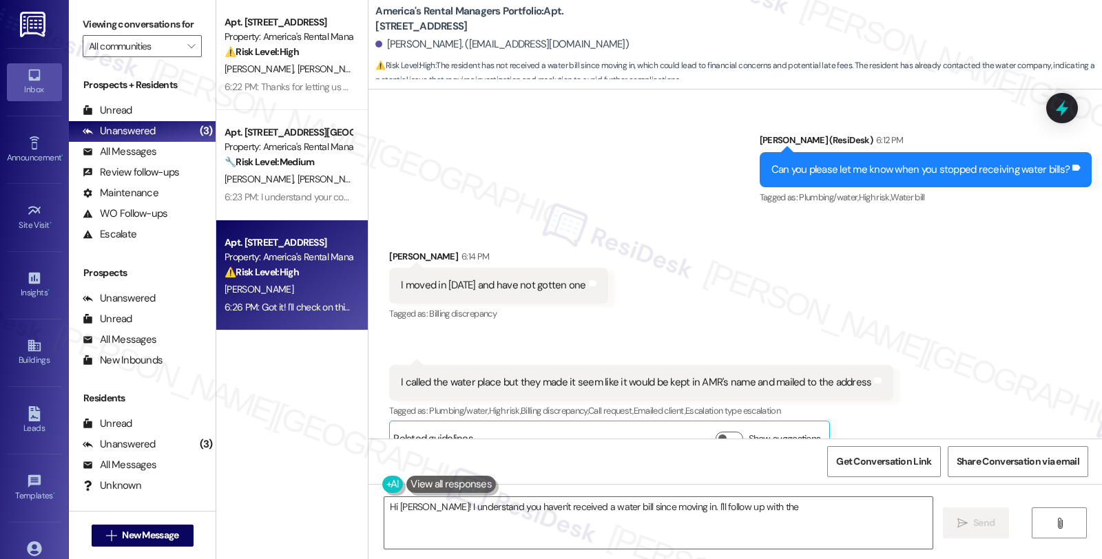
scroll to position [849, 0]
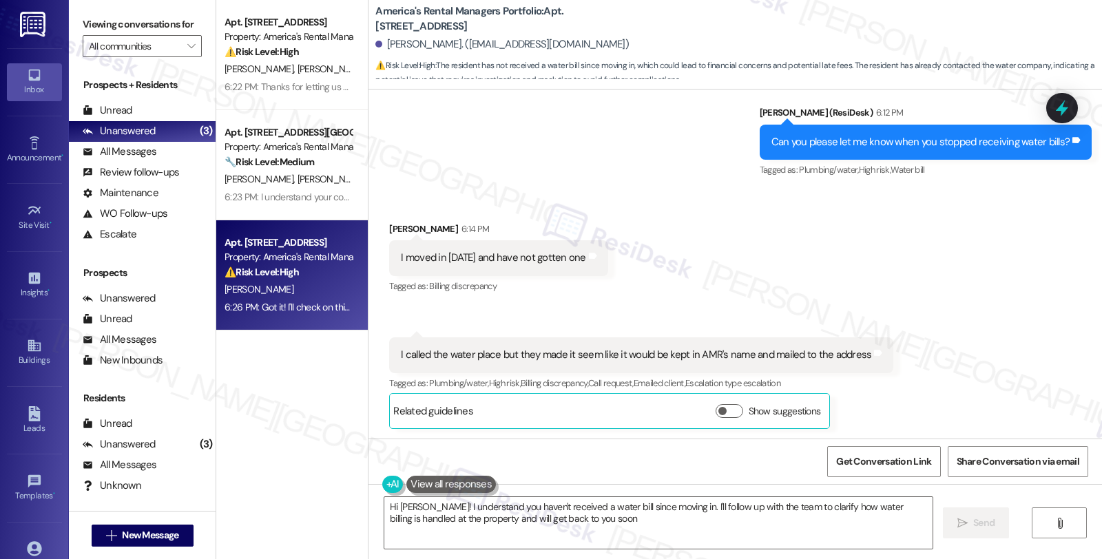
type textarea "Hi [PERSON_NAME]! I understand you haven't received a water bill since moving i…"
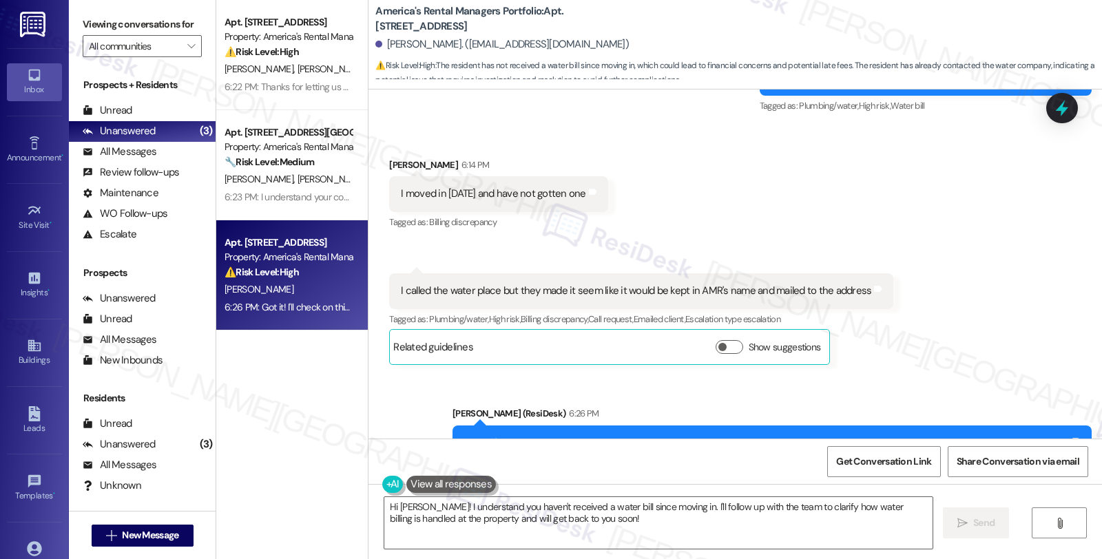
scroll to position [981, 0]
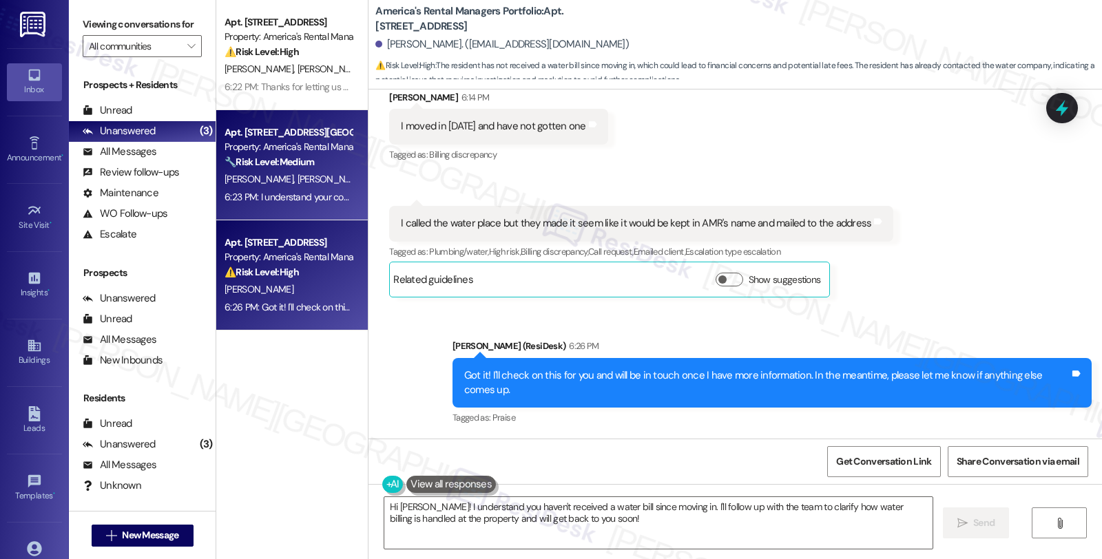
click at [311, 162] on div "🔧 Risk Level: Medium The resident is questioning the HOA's decision regarding r…" at bounding box center [288, 162] width 127 height 14
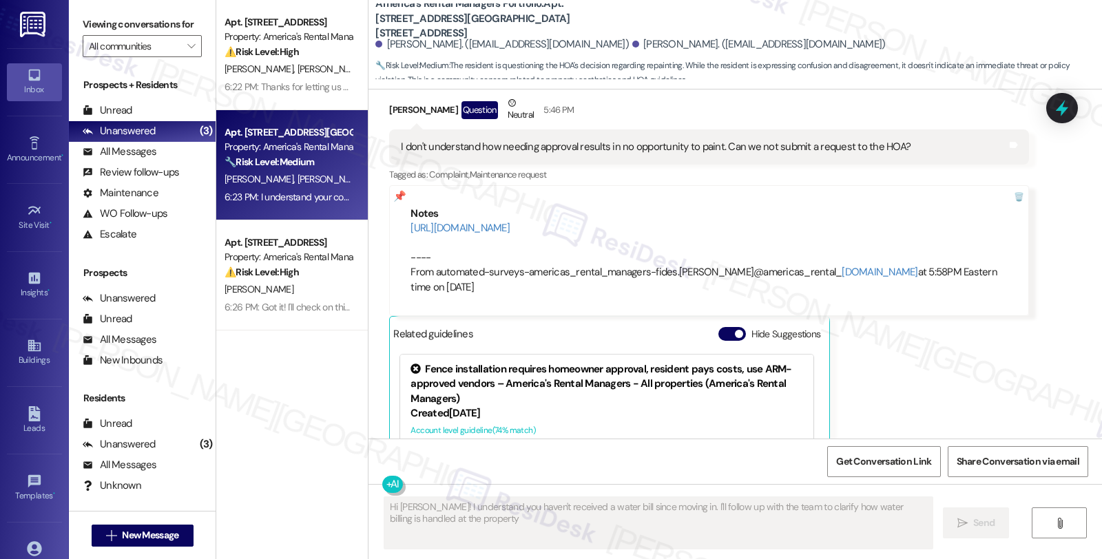
scroll to position [4968, 0]
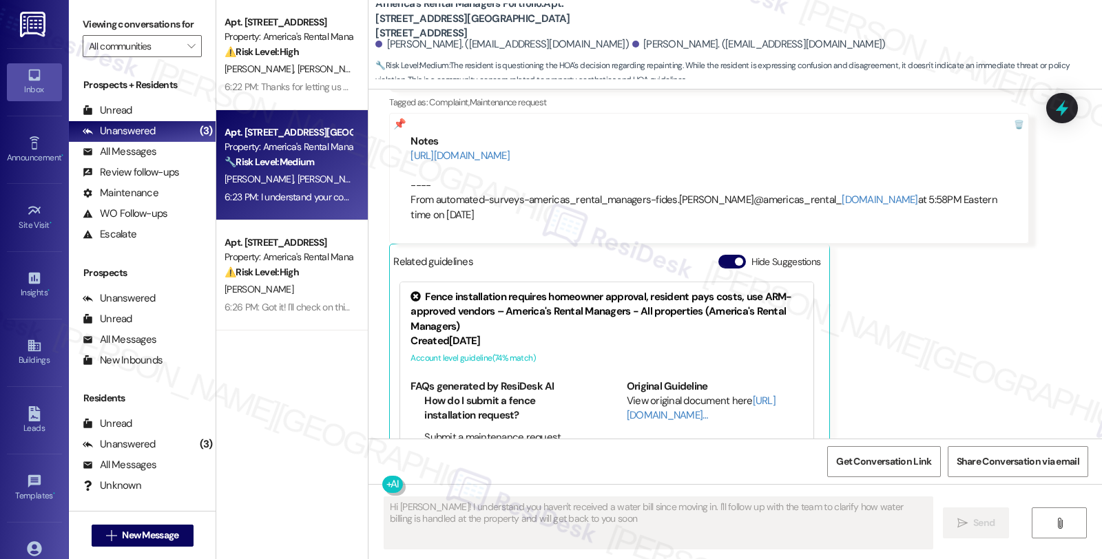
type textarea "Hi [PERSON_NAME]! I understand you haven't received a water bill since moving i…"
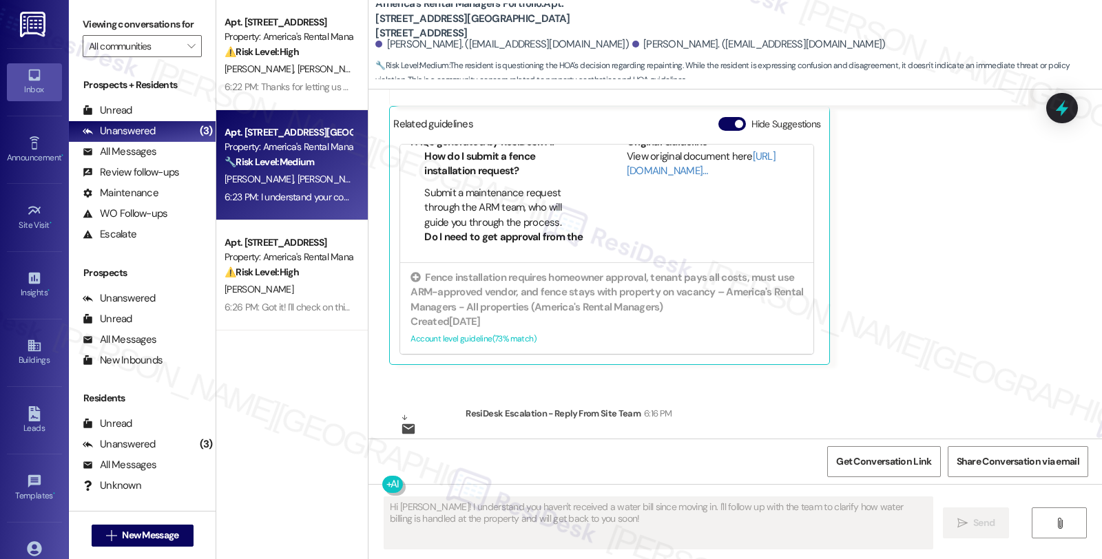
scroll to position [5224, 0]
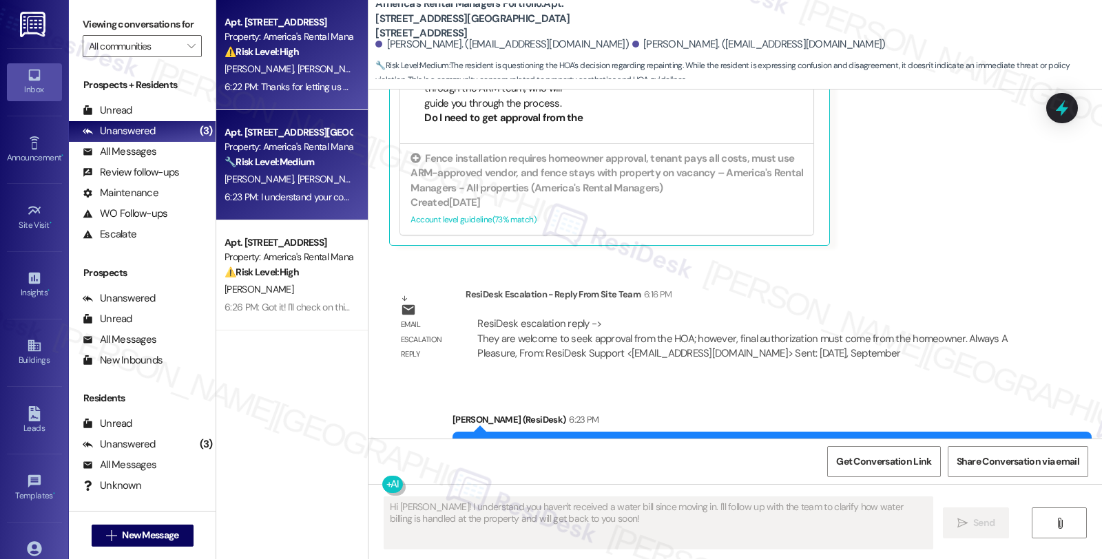
click at [300, 68] on div "[PERSON_NAME] [PERSON_NAME]" at bounding box center [288, 69] width 130 height 17
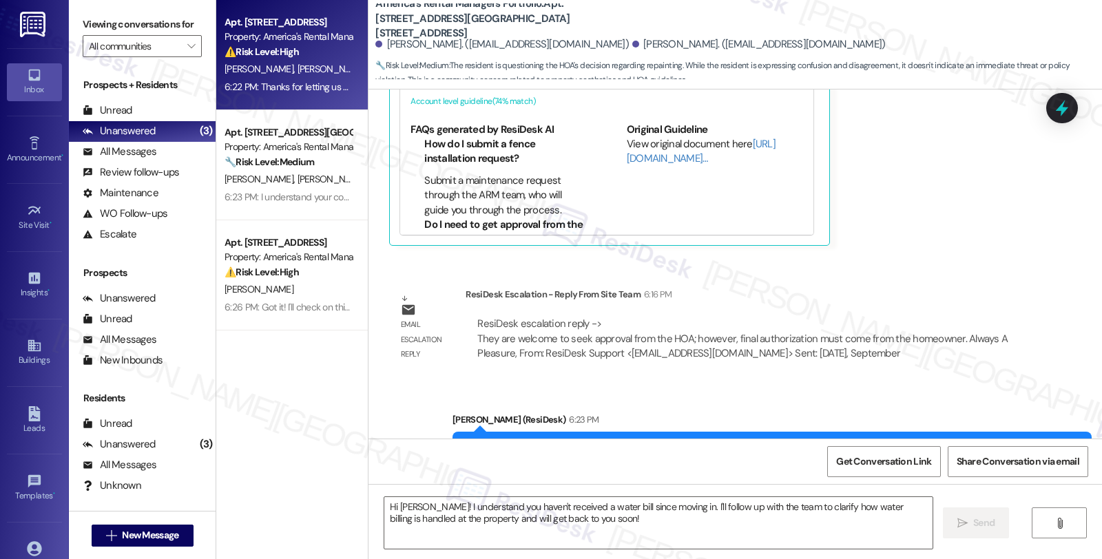
type textarea "Fetching suggested responses. Please feel free to read through the conversation…"
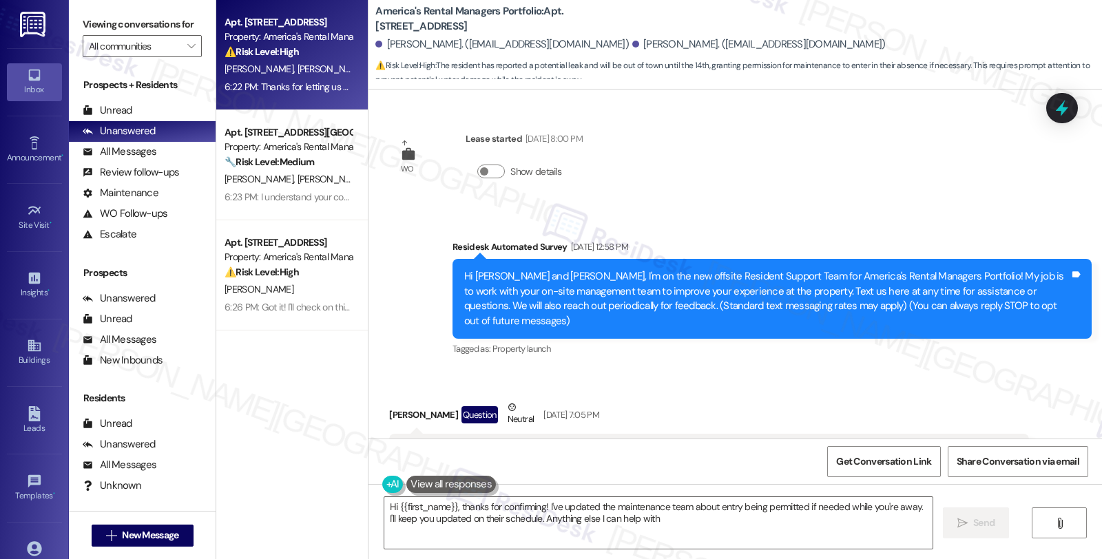
type textarea "Hi {{first_name}}, thanks for confirming! I've updated the maintenance team abo…"
